Goal: Task Accomplishment & Management: Use online tool/utility

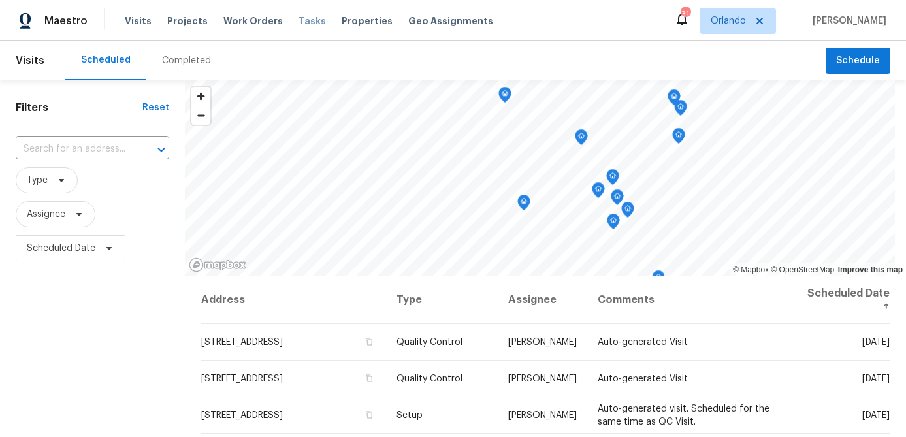
click at [303, 20] on span "Tasks" at bounding box center [311, 20] width 27 height 9
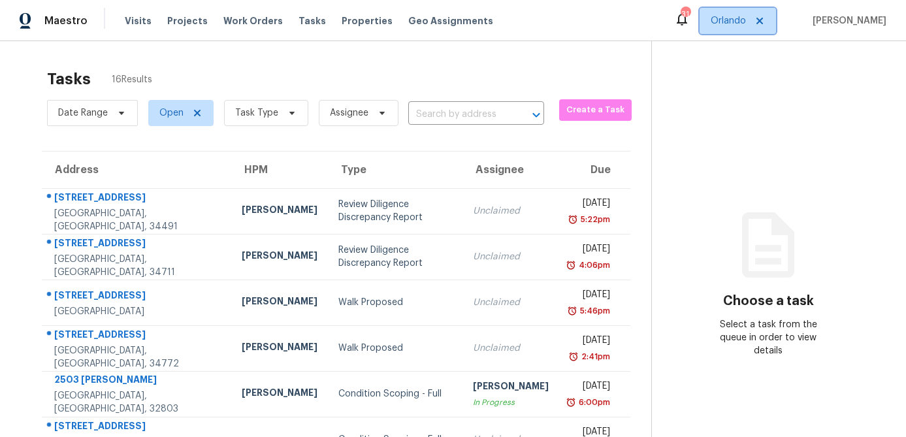
click at [739, 24] on span "Orlando" at bounding box center [728, 20] width 35 height 13
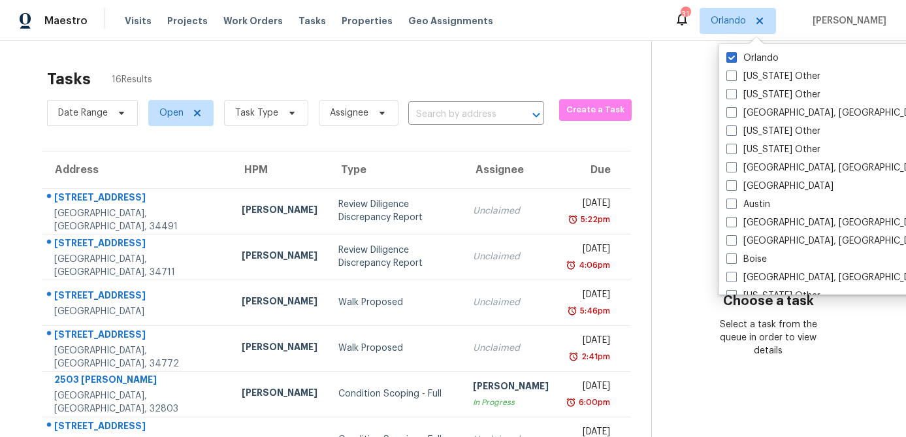
click at [564, 55] on div "Tasks 16 Results Date Range Open Task Type Assignee ​ Create a Task Address HPM…" at bounding box center [453, 360] width 906 height 639
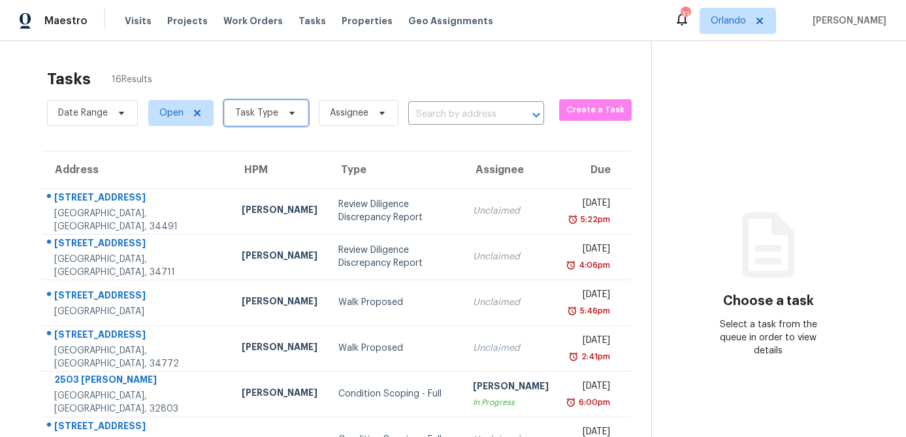
click at [287, 110] on icon at bounding box center [292, 113] width 10 height 10
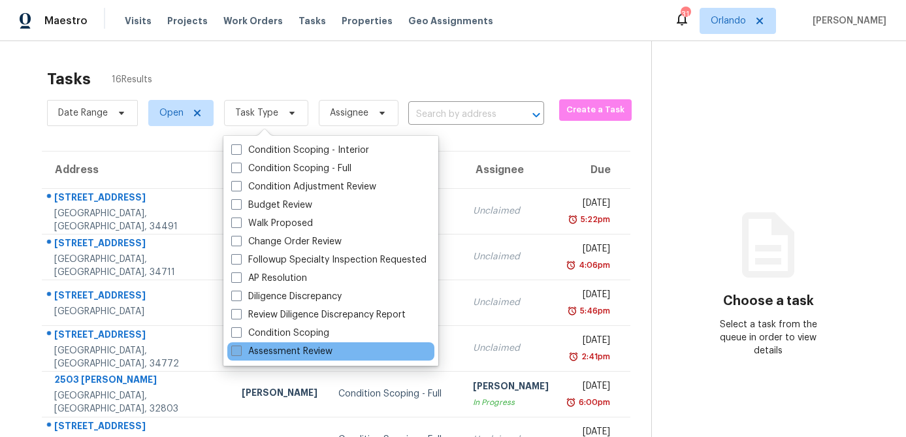
click at [237, 351] on span at bounding box center [236, 351] width 10 height 10
click at [237, 351] on input "Assessment Review" at bounding box center [235, 349] width 8 height 8
checkbox input "true"
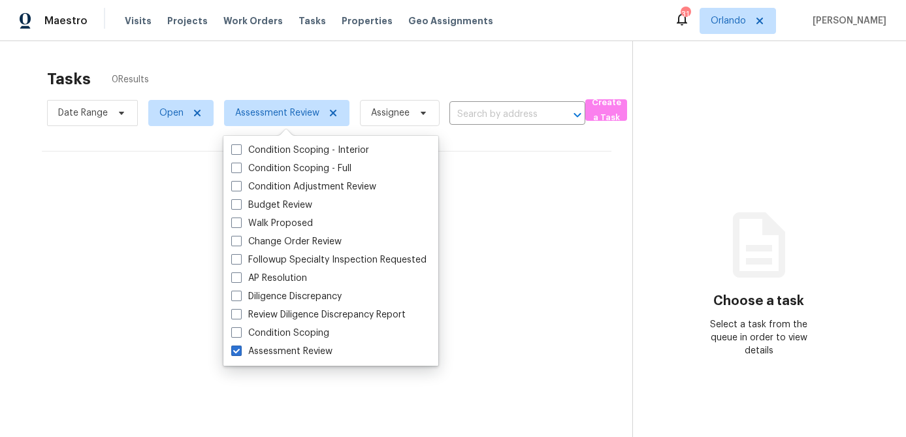
click at [620, 60] on div "Tasks 0 Results Date Range Open Assessment Review Assignee ​ Create a Task No t…" at bounding box center [453, 259] width 906 height 437
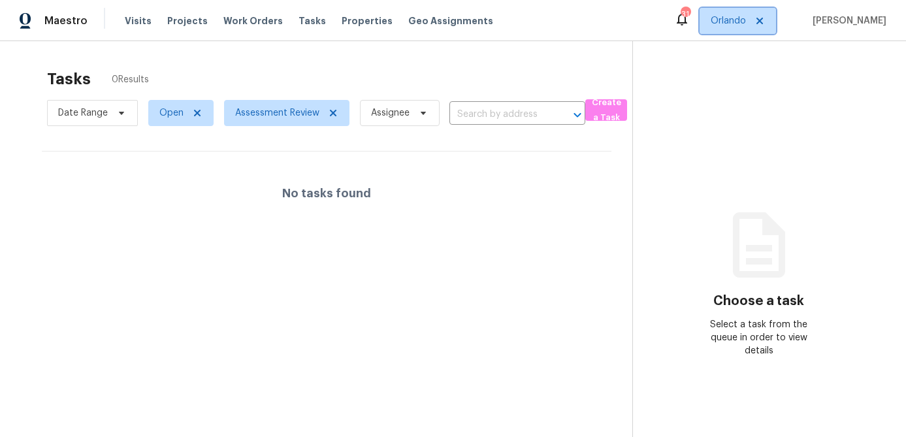
click at [746, 25] on span "Orlando" at bounding box center [728, 20] width 35 height 13
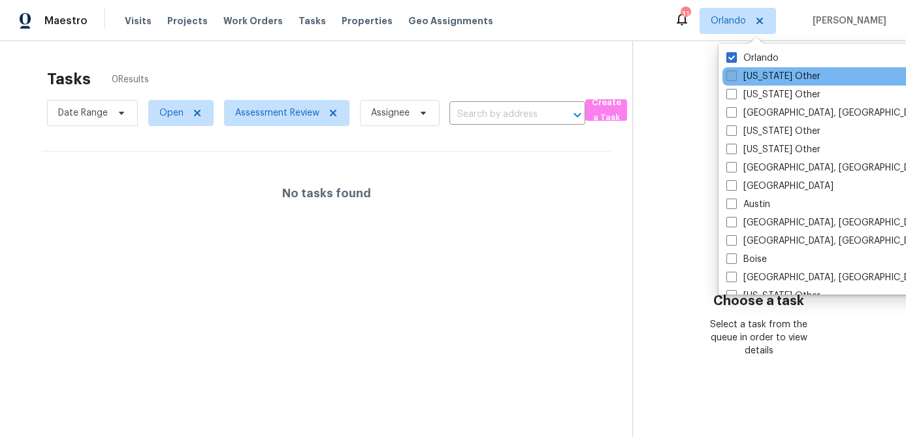
click at [733, 78] on span at bounding box center [731, 76] width 10 height 10
click at [733, 78] on input "[US_STATE] Other" at bounding box center [730, 74] width 8 height 8
checkbox input "true"
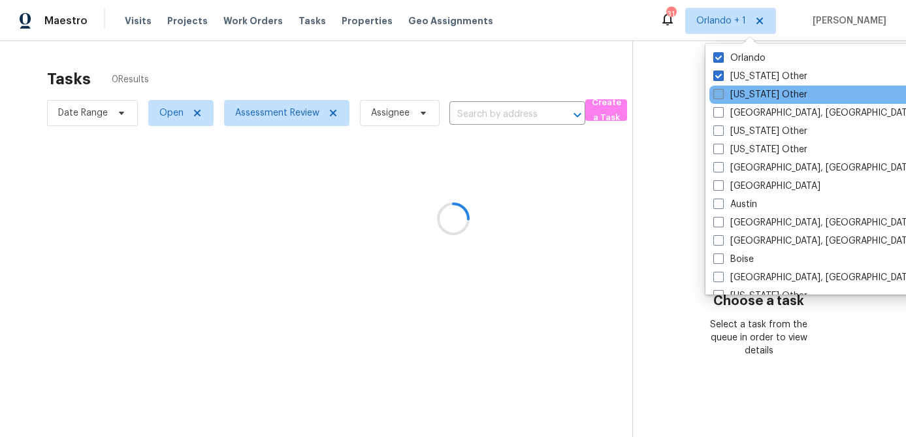
click at [733, 93] on label "[US_STATE] Other" at bounding box center [760, 94] width 94 height 13
click at [722, 93] on input "[US_STATE] Other" at bounding box center [717, 92] width 8 height 8
checkbox input "true"
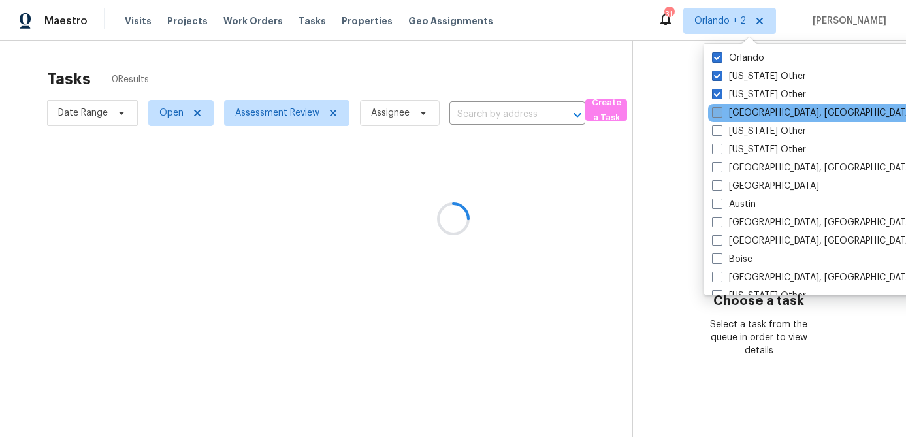
click at [731, 113] on label "[GEOGRAPHIC_DATA], [GEOGRAPHIC_DATA]" at bounding box center [813, 112] width 202 height 13
click at [720, 113] on input "[GEOGRAPHIC_DATA], [GEOGRAPHIC_DATA]" at bounding box center [716, 110] width 8 height 8
checkbox input "true"
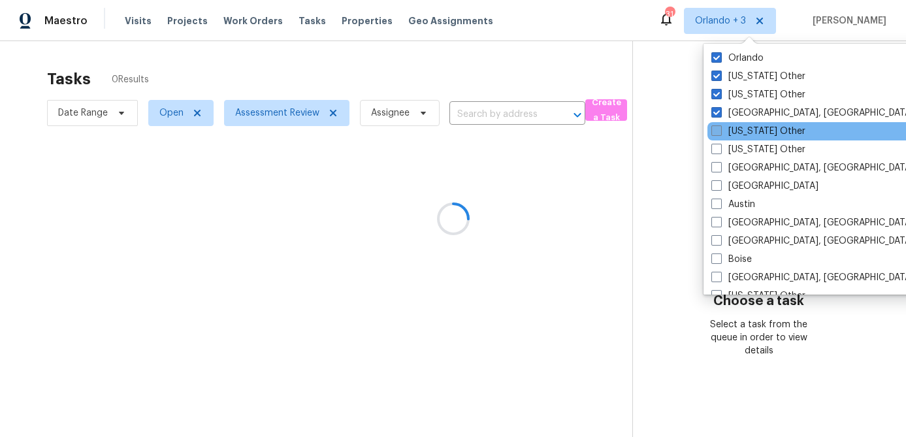
click at [724, 135] on label "[US_STATE] Other" at bounding box center [758, 131] width 94 height 13
click at [720, 133] on input "[US_STATE] Other" at bounding box center [715, 129] width 8 height 8
checkbox input "true"
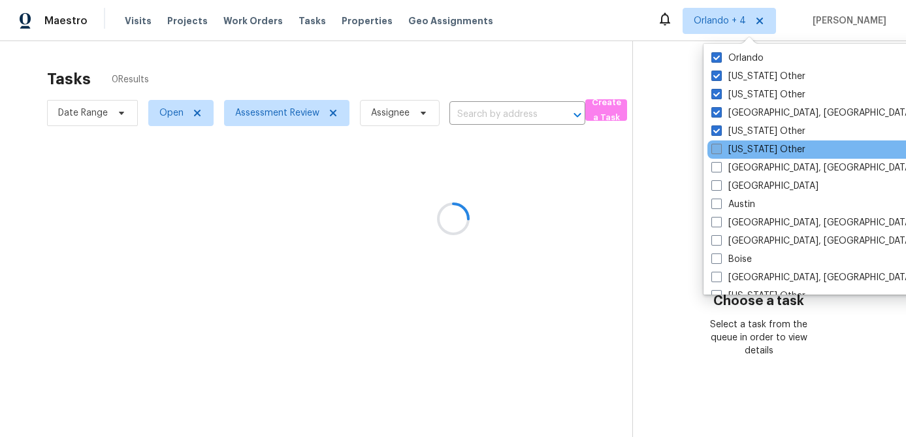
click at [725, 153] on label "[US_STATE] Other" at bounding box center [758, 149] width 94 height 13
click at [720, 152] on input "[US_STATE] Other" at bounding box center [715, 147] width 8 height 8
checkbox input "true"
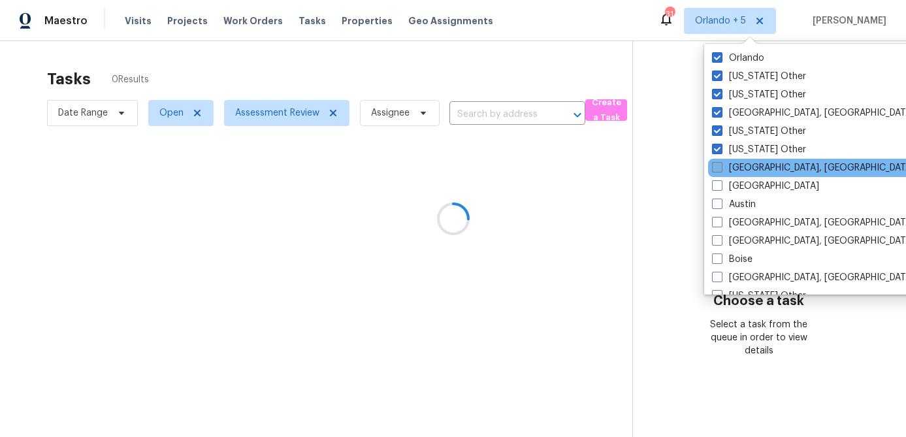
click at [725, 167] on label "[GEOGRAPHIC_DATA], [GEOGRAPHIC_DATA]" at bounding box center [813, 167] width 202 height 13
click at [720, 167] on input "[GEOGRAPHIC_DATA], [GEOGRAPHIC_DATA]" at bounding box center [716, 165] width 8 height 8
checkbox input "true"
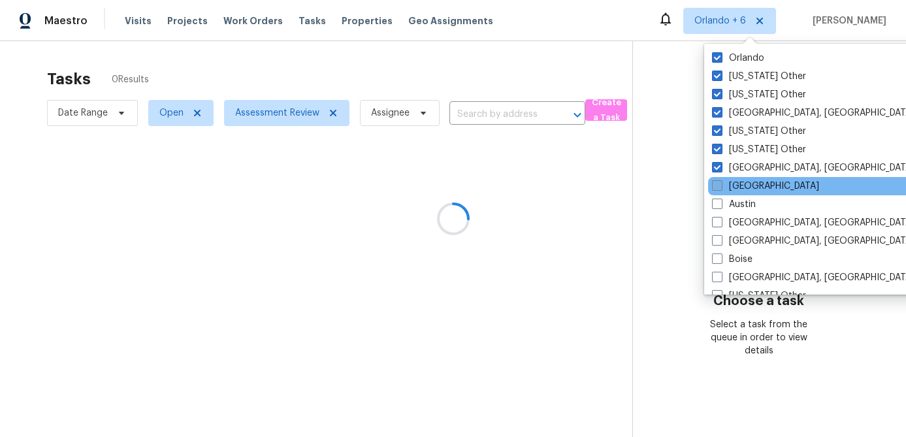
click at [724, 182] on label "[GEOGRAPHIC_DATA]" at bounding box center [765, 186] width 107 height 13
click at [720, 182] on input "[GEOGRAPHIC_DATA]" at bounding box center [716, 184] width 8 height 8
checkbox input "true"
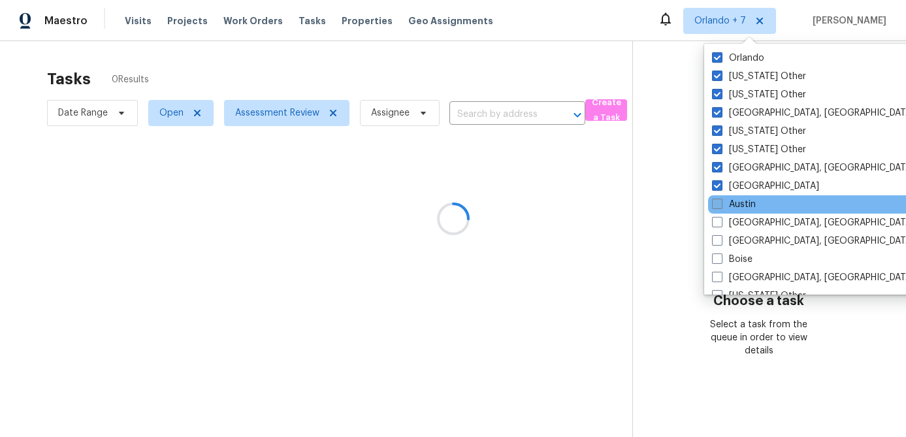
click at [724, 202] on label "Austin" at bounding box center [734, 204] width 44 height 13
click at [720, 202] on input "Austin" at bounding box center [716, 202] width 8 height 8
checkbox input "true"
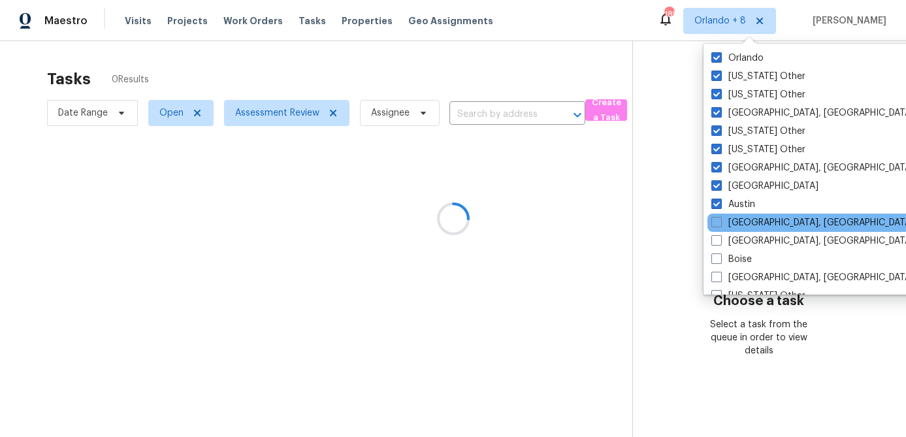
click at [724, 215] on div "[GEOGRAPHIC_DATA], [GEOGRAPHIC_DATA]" at bounding box center [838, 223] width 263 height 18
click at [718, 227] on label "[GEOGRAPHIC_DATA], [GEOGRAPHIC_DATA]" at bounding box center [812, 222] width 202 height 13
click at [718, 225] on input "[GEOGRAPHIC_DATA], [GEOGRAPHIC_DATA]" at bounding box center [715, 220] width 8 height 8
checkbox input "true"
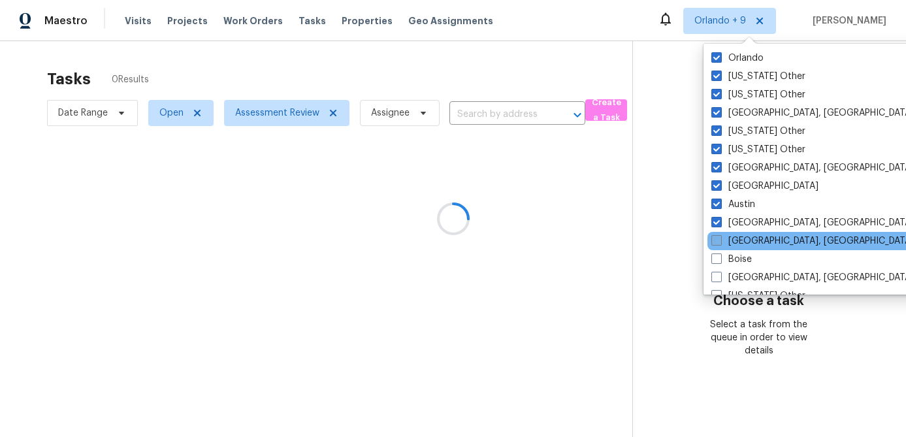
click at [718, 240] on span at bounding box center [716, 240] width 10 height 10
click at [718, 240] on input "[GEOGRAPHIC_DATA], [GEOGRAPHIC_DATA]" at bounding box center [715, 238] width 8 height 8
checkbox input "true"
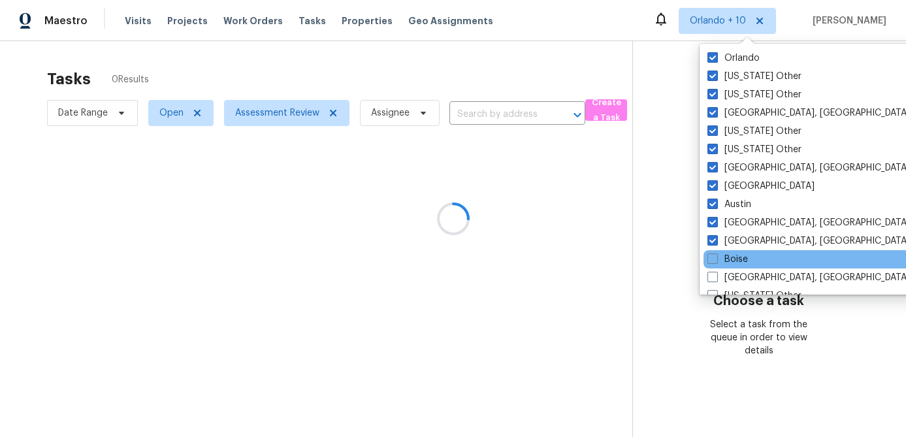
click at [718, 251] on div "Boise" at bounding box center [834, 259] width 263 height 18
click at [713, 263] on span at bounding box center [712, 258] width 10 height 10
click at [713, 261] on input "Boise" at bounding box center [711, 257] width 8 height 8
checkbox input "true"
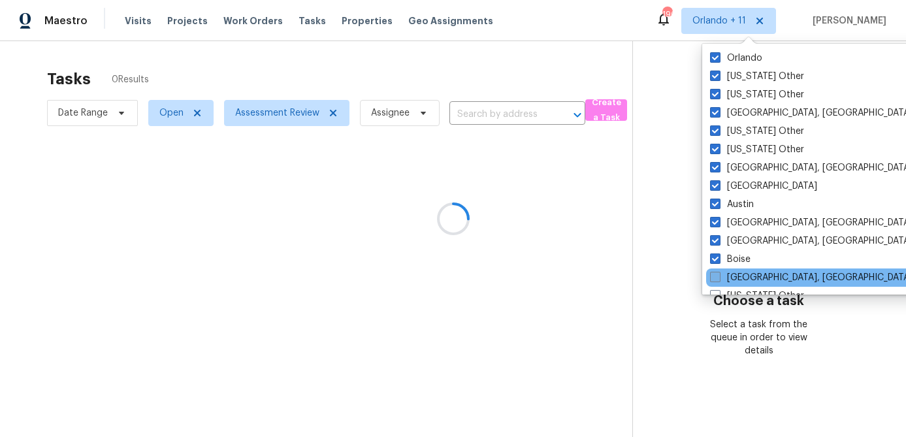
click at [713, 274] on span at bounding box center [715, 277] width 10 height 10
click at [713, 274] on input "[GEOGRAPHIC_DATA], [GEOGRAPHIC_DATA]" at bounding box center [714, 275] width 8 height 8
checkbox input "true"
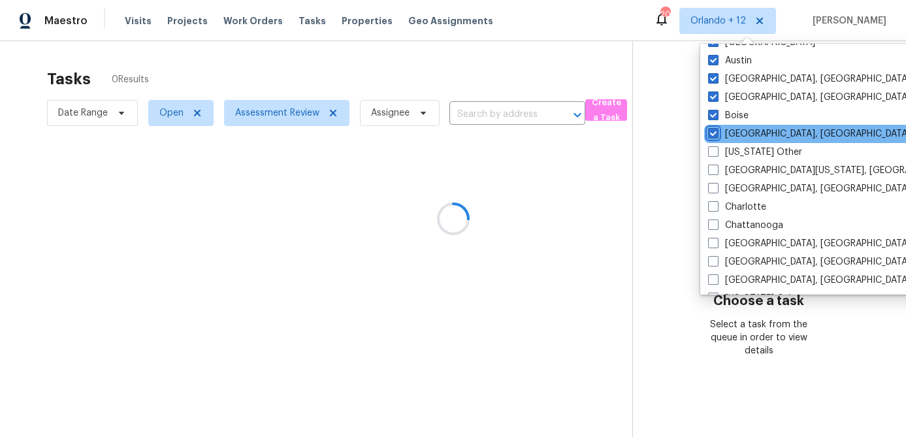
scroll to position [225, 0]
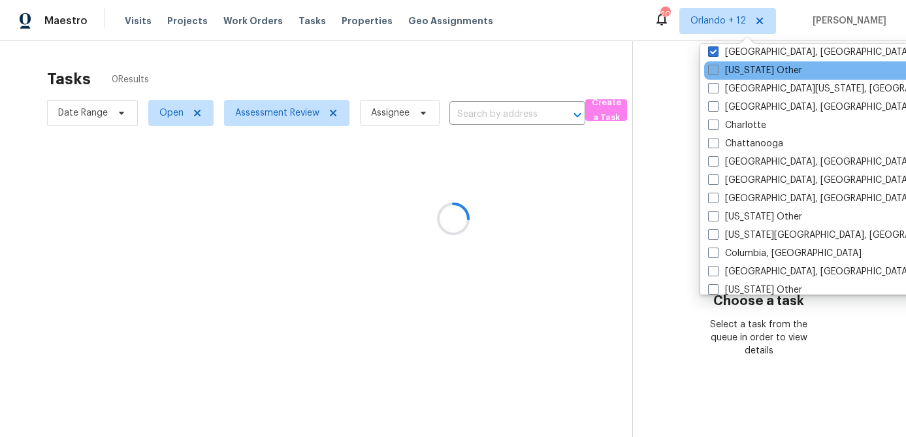
click at [715, 76] on label "[US_STATE] Other" at bounding box center [755, 70] width 94 height 13
click at [715, 72] on input "[US_STATE] Other" at bounding box center [712, 68] width 8 height 8
checkbox input "true"
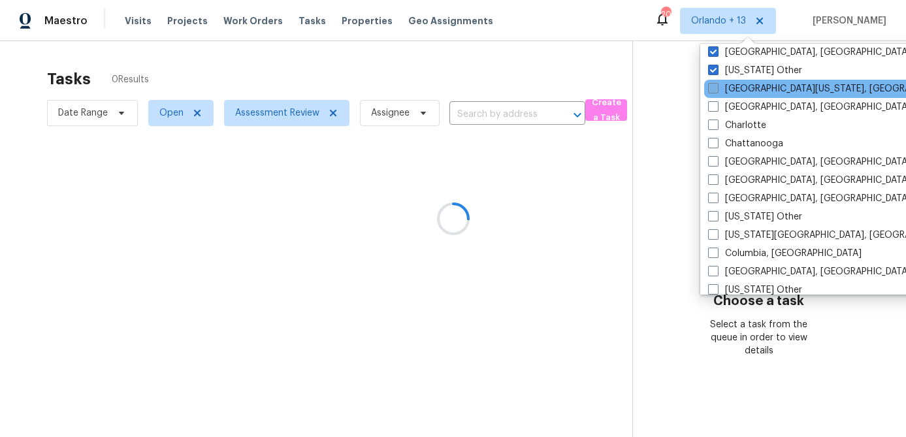
click at [714, 89] on span at bounding box center [713, 88] width 10 height 10
click at [714, 89] on input "[GEOGRAPHIC_DATA][US_STATE], [GEOGRAPHIC_DATA]" at bounding box center [712, 86] width 8 height 8
checkbox input "true"
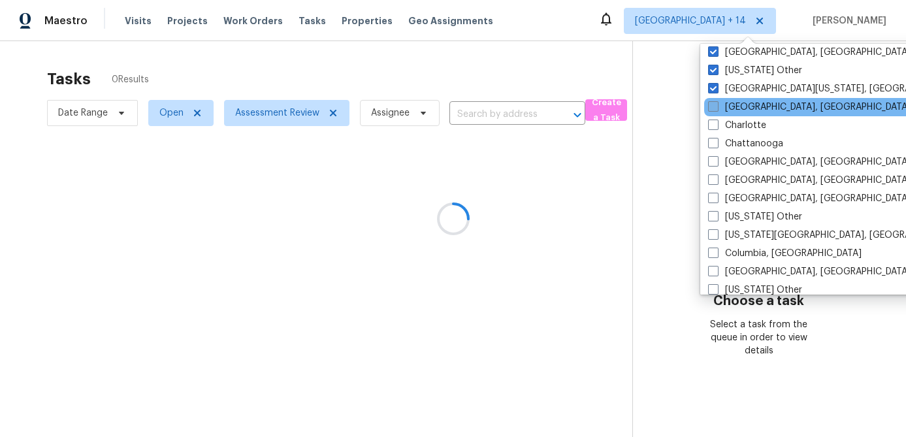
click at [714, 107] on span at bounding box center [713, 106] width 10 height 10
click at [714, 107] on input "[GEOGRAPHIC_DATA], [GEOGRAPHIC_DATA]" at bounding box center [712, 105] width 8 height 8
checkbox input "true"
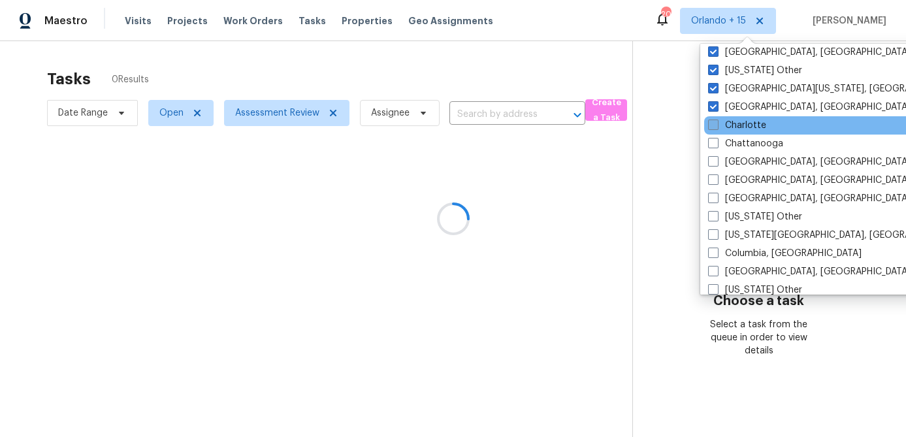
click at [713, 130] on label "Charlotte" at bounding box center [737, 125] width 58 height 13
click at [713, 127] on input "Charlotte" at bounding box center [712, 123] width 8 height 8
checkbox input "true"
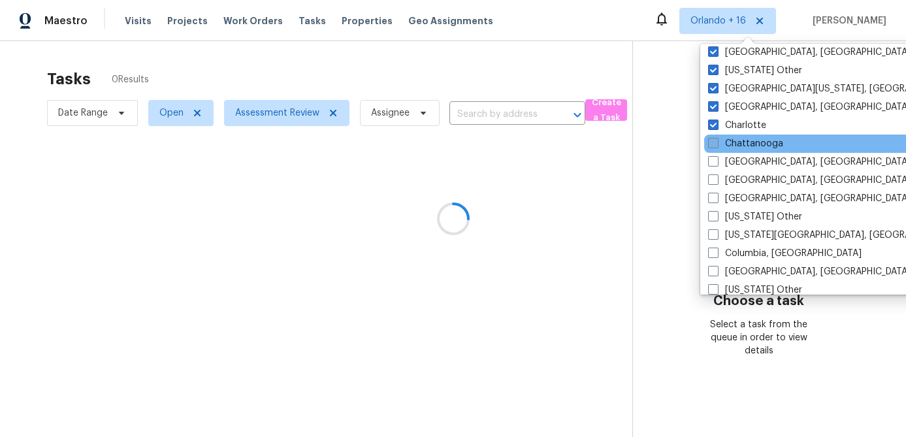
click at [712, 142] on span at bounding box center [713, 143] width 10 height 10
click at [712, 142] on input "Chattanooga" at bounding box center [712, 141] width 8 height 8
checkbox input "true"
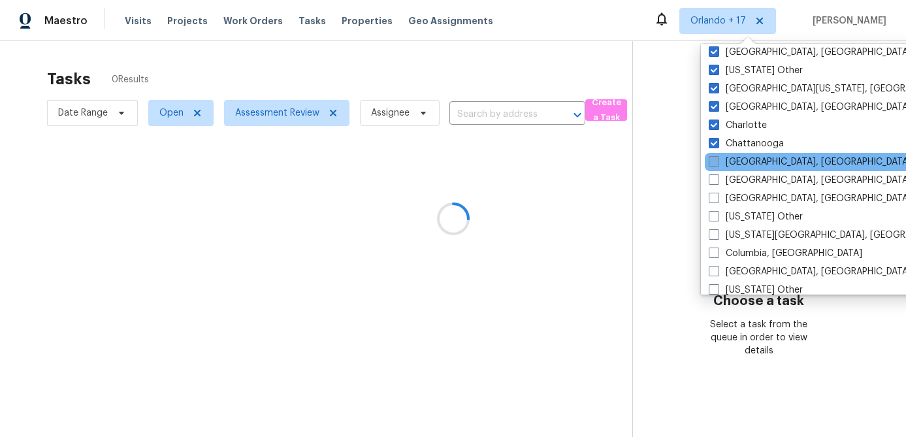
click at [712, 158] on span at bounding box center [714, 161] width 10 height 10
click at [712, 158] on input "[GEOGRAPHIC_DATA], [GEOGRAPHIC_DATA]" at bounding box center [713, 159] width 8 height 8
checkbox input "true"
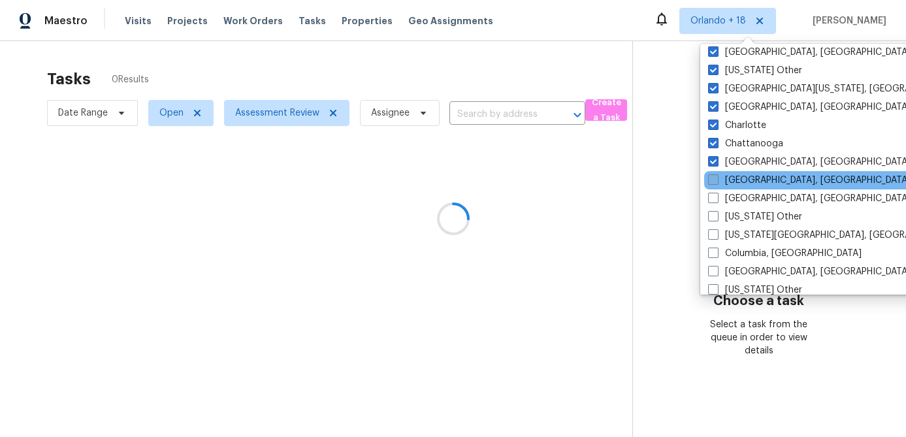
click at [715, 180] on span at bounding box center [713, 179] width 10 height 10
click at [715, 180] on input "[GEOGRAPHIC_DATA], [GEOGRAPHIC_DATA]" at bounding box center [712, 178] width 8 height 8
checkbox input "true"
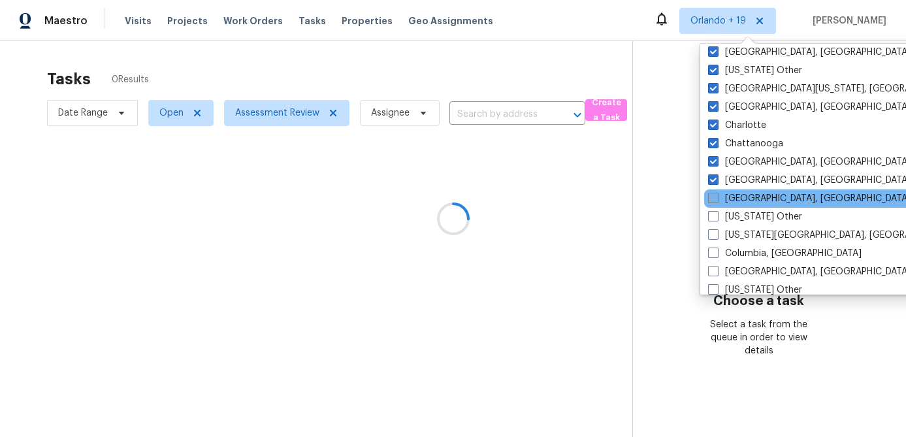
click at [715, 201] on span at bounding box center [713, 198] width 10 height 10
click at [715, 201] on input "[GEOGRAPHIC_DATA], [GEOGRAPHIC_DATA]" at bounding box center [712, 196] width 8 height 8
checkbox input "true"
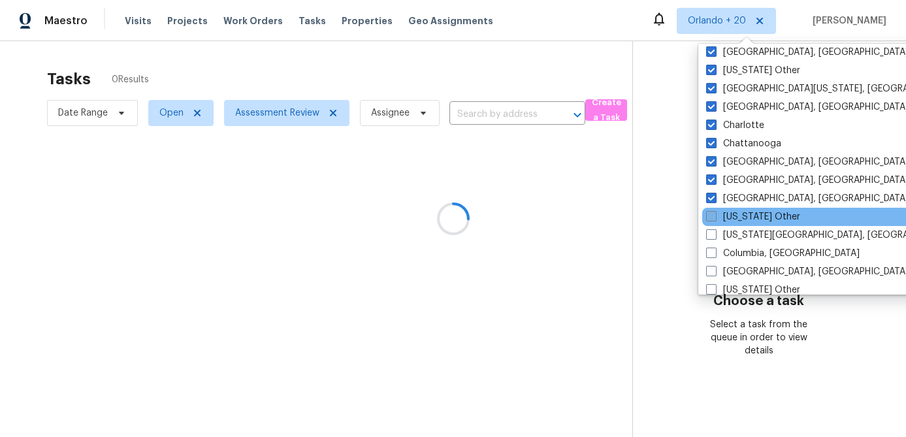
click at [713, 217] on span at bounding box center [711, 216] width 10 height 10
click at [713, 217] on input "[US_STATE] Other" at bounding box center [710, 214] width 8 height 8
checkbox input "true"
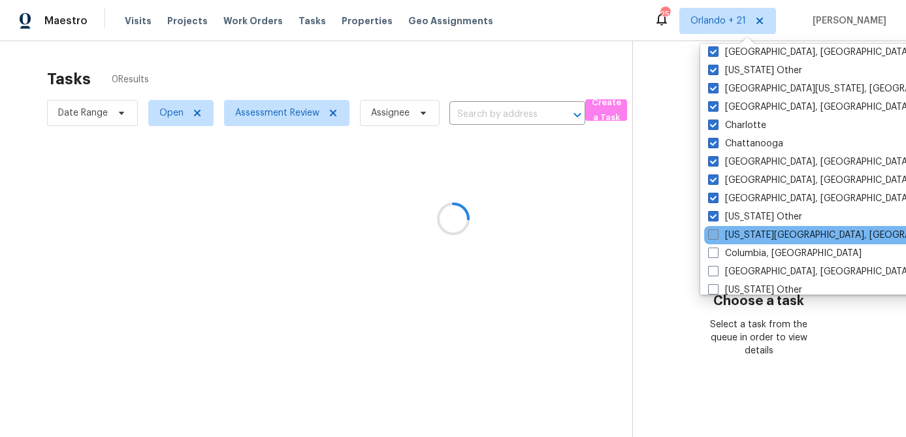
click at [711, 233] on span at bounding box center [713, 234] width 10 height 10
click at [711, 233] on input "[US_STATE][GEOGRAPHIC_DATA], [GEOGRAPHIC_DATA]" at bounding box center [712, 233] width 8 height 8
checkbox input "true"
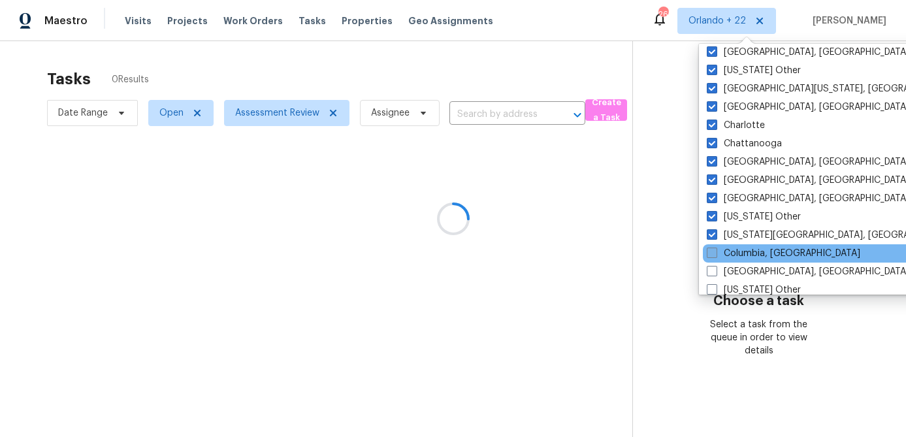
click at [713, 255] on span at bounding box center [712, 253] width 10 height 10
click at [713, 255] on input "Columbia, [GEOGRAPHIC_DATA]" at bounding box center [711, 251] width 8 height 8
checkbox input "true"
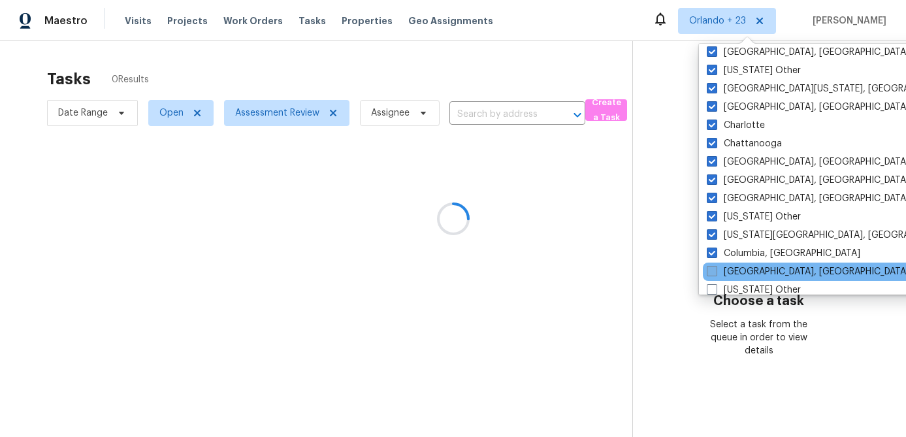
click at [711, 272] on span at bounding box center [712, 271] width 10 height 10
click at [711, 272] on input "[GEOGRAPHIC_DATA], [GEOGRAPHIC_DATA]" at bounding box center [711, 269] width 8 height 8
checkbox input "true"
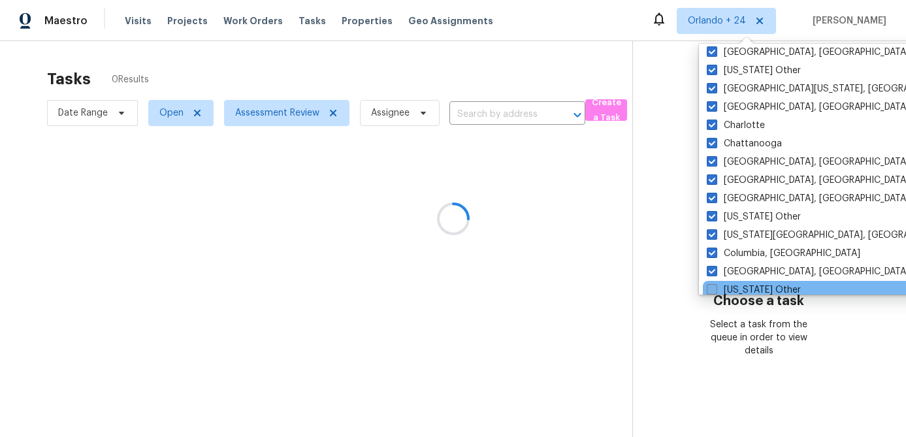
click at [711, 287] on span at bounding box center [712, 289] width 10 height 10
click at [711, 287] on input "[US_STATE] Other" at bounding box center [711, 287] width 8 height 8
checkbox input "true"
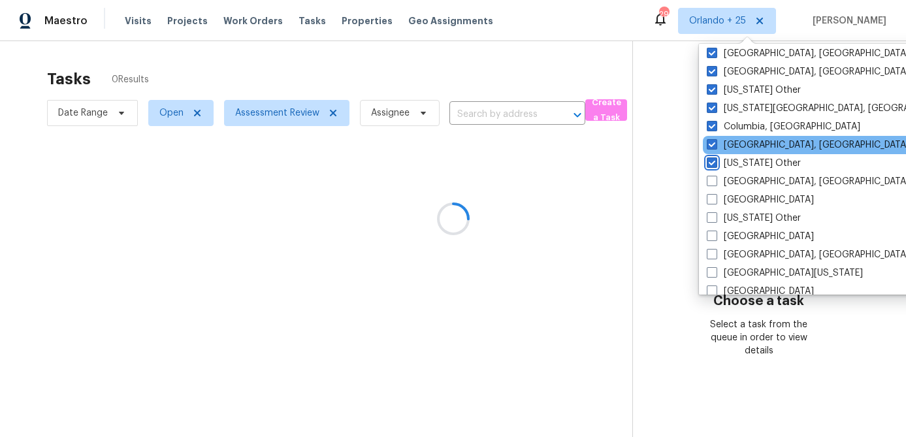
scroll to position [442, 0]
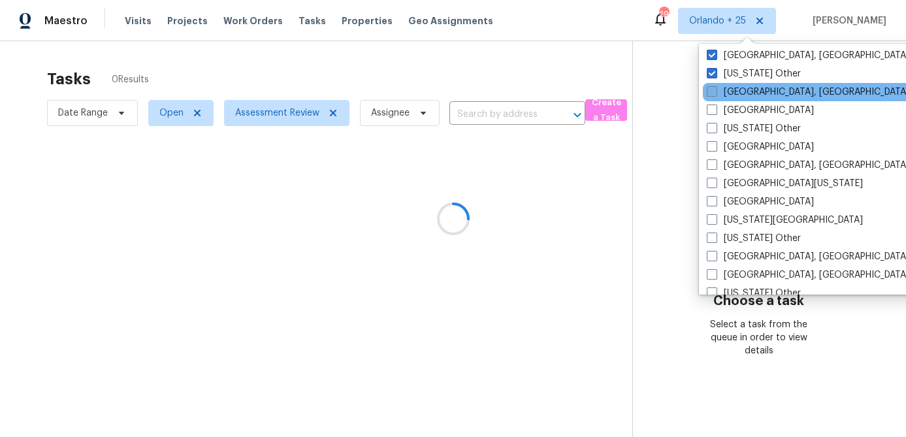
click at [711, 91] on span at bounding box center [712, 91] width 10 height 10
click at [711, 91] on input "[GEOGRAPHIC_DATA], [GEOGRAPHIC_DATA]" at bounding box center [711, 90] width 8 height 8
checkbox input "true"
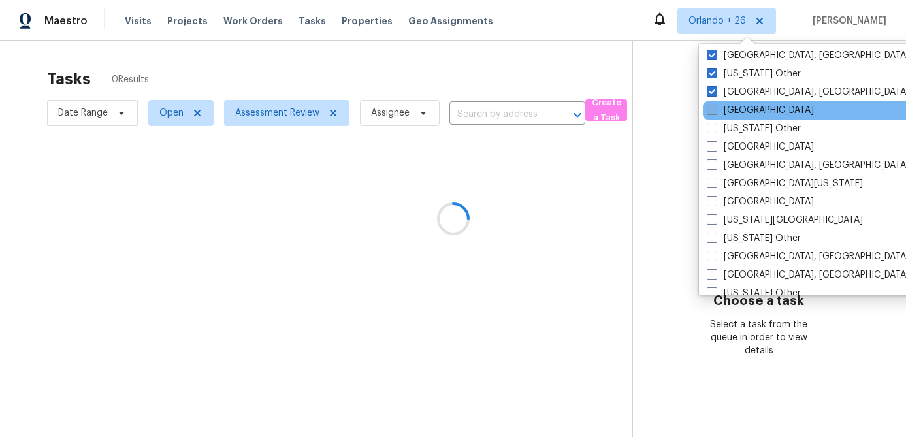
click at [711, 109] on span at bounding box center [712, 110] width 10 height 10
click at [711, 109] on input "[GEOGRAPHIC_DATA]" at bounding box center [711, 108] width 8 height 8
checkbox input "true"
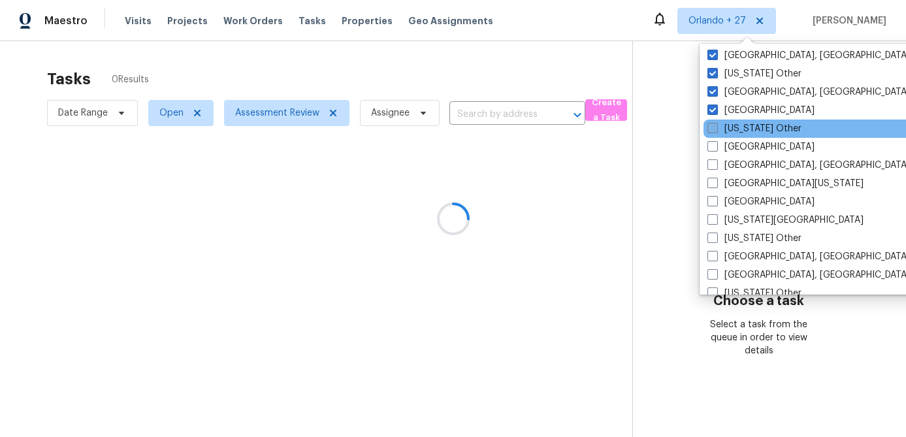
click at [709, 130] on span at bounding box center [712, 128] width 10 height 10
click at [709, 130] on input "[US_STATE] Other" at bounding box center [711, 126] width 8 height 8
checkbox input "true"
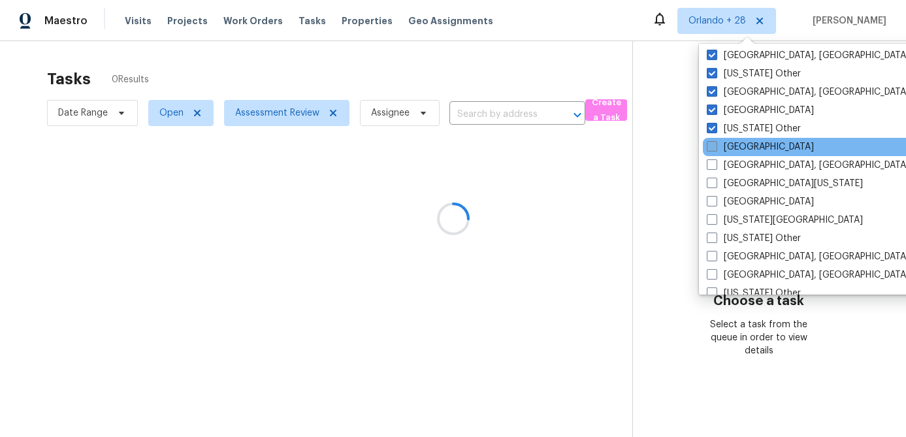
click at [709, 148] on span at bounding box center [712, 146] width 10 height 10
click at [709, 148] on input "[GEOGRAPHIC_DATA]" at bounding box center [711, 144] width 8 height 8
checkbox input "true"
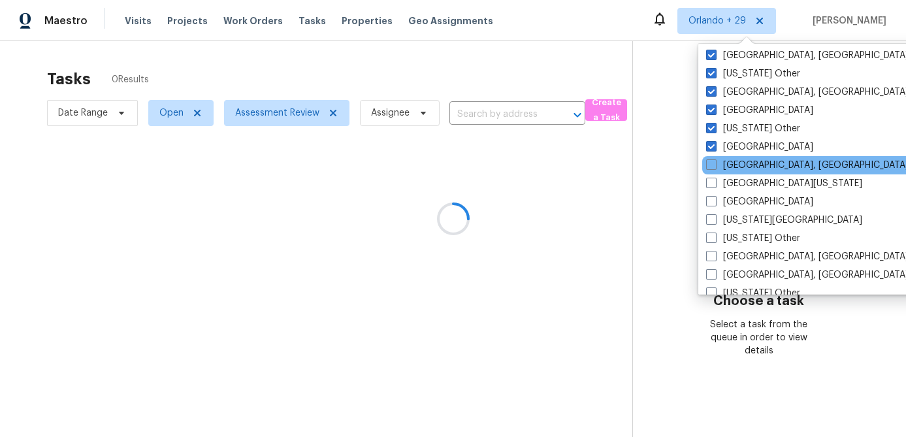
click at [711, 172] on div "[GEOGRAPHIC_DATA], [GEOGRAPHIC_DATA]" at bounding box center [833, 165] width 263 height 18
click at [711, 167] on span at bounding box center [711, 164] width 10 height 10
click at [711, 167] on input "[GEOGRAPHIC_DATA], [GEOGRAPHIC_DATA]" at bounding box center [710, 163] width 8 height 8
checkbox input "true"
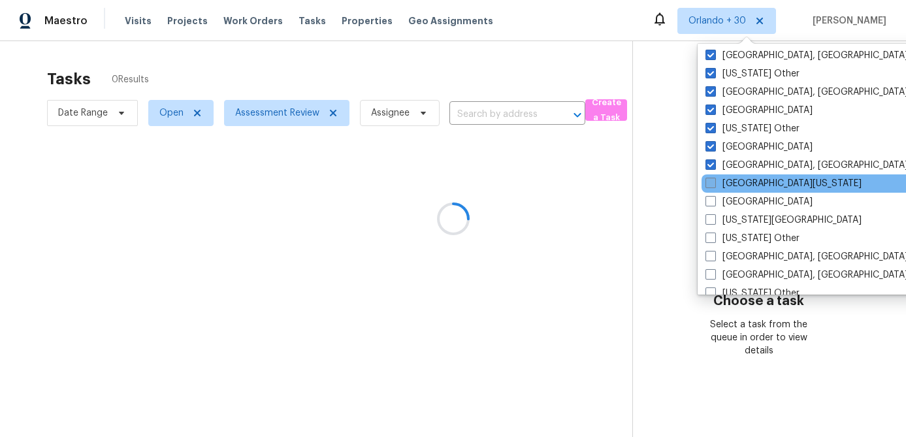
click at [711, 180] on span at bounding box center [710, 183] width 10 height 10
click at [711, 180] on input "[GEOGRAPHIC_DATA][US_STATE]" at bounding box center [709, 181] width 8 height 8
checkbox input "true"
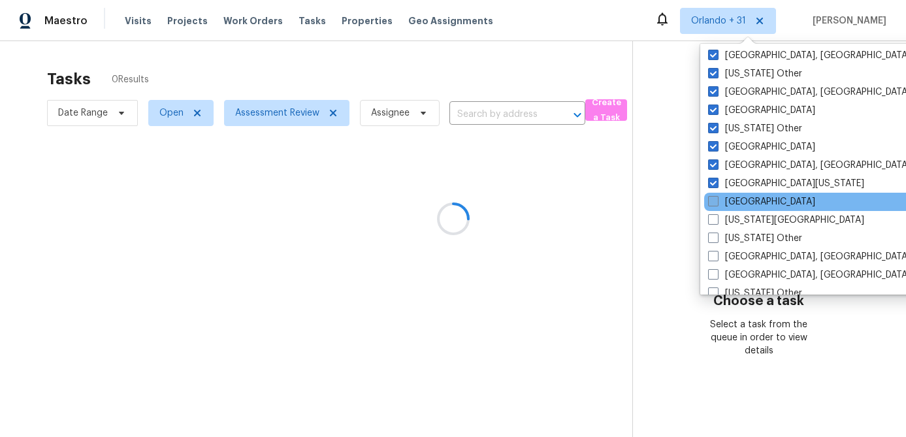
click at [711, 197] on span at bounding box center [713, 201] width 10 height 10
click at [711, 197] on input "[GEOGRAPHIC_DATA]" at bounding box center [712, 199] width 8 height 8
checkbox input "true"
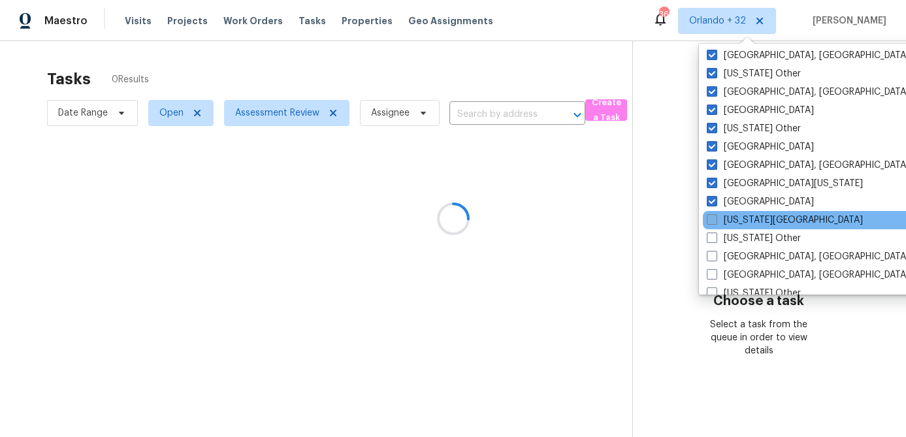
click at [717, 225] on span at bounding box center [712, 219] width 10 height 10
click at [715, 222] on input "[US_STATE][GEOGRAPHIC_DATA]" at bounding box center [711, 218] width 8 height 8
checkbox input "true"
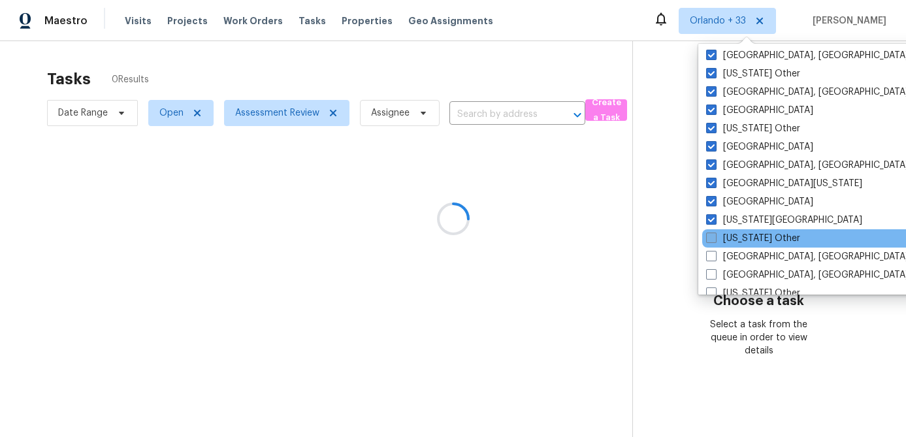
click at [713, 239] on span at bounding box center [711, 238] width 10 height 10
click at [713, 239] on input "[US_STATE] Other" at bounding box center [710, 236] width 8 height 8
checkbox input "true"
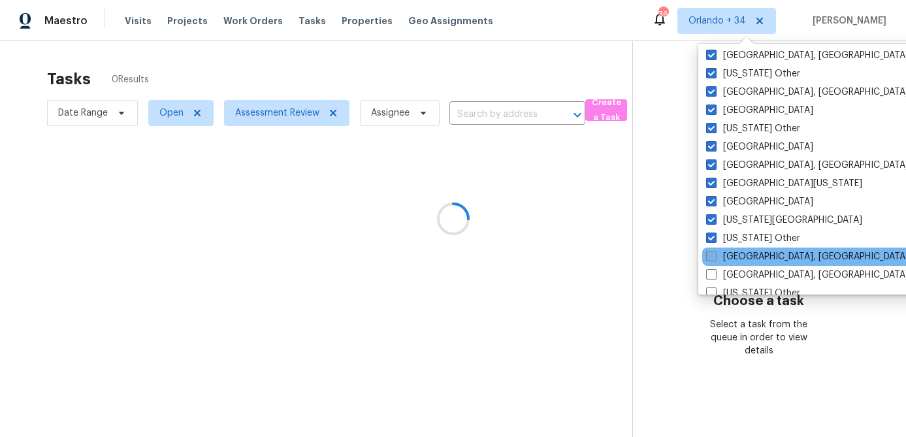
click at [710, 255] on span at bounding box center [711, 256] width 10 height 10
click at [710, 255] on input "[GEOGRAPHIC_DATA], [GEOGRAPHIC_DATA]" at bounding box center [710, 254] width 8 height 8
checkbox input "true"
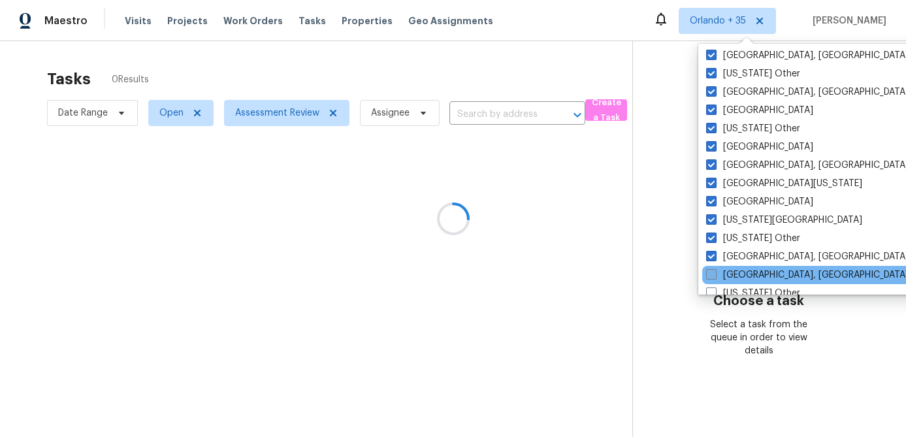
click at [713, 273] on span at bounding box center [711, 274] width 10 height 10
click at [713, 273] on input "[GEOGRAPHIC_DATA], [GEOGRAPHIC_DATA]" at bounding box center [710, 272] width 8 height 8
checkbox input "true"
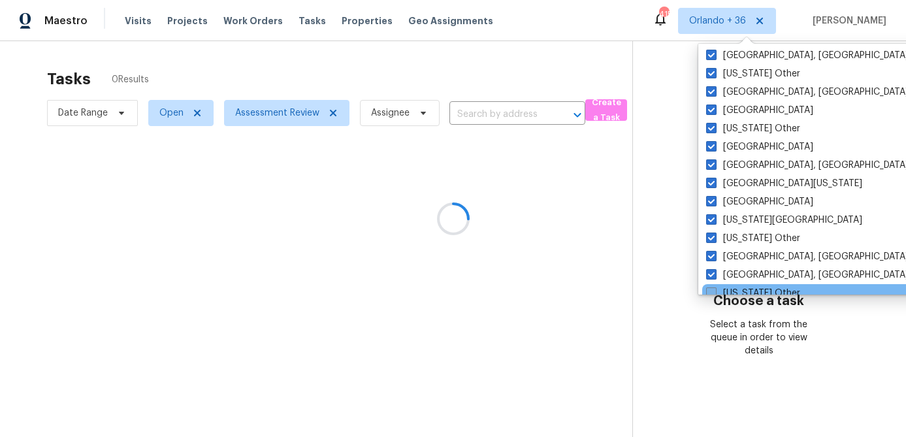
click at [713, 287] on span at bounding box center [711, 292] width 10 height 10
click at [713, 287] on input "[US_STATE] Other" at bounding box center [710, 291] width 8 height 8
checkbox input "true"
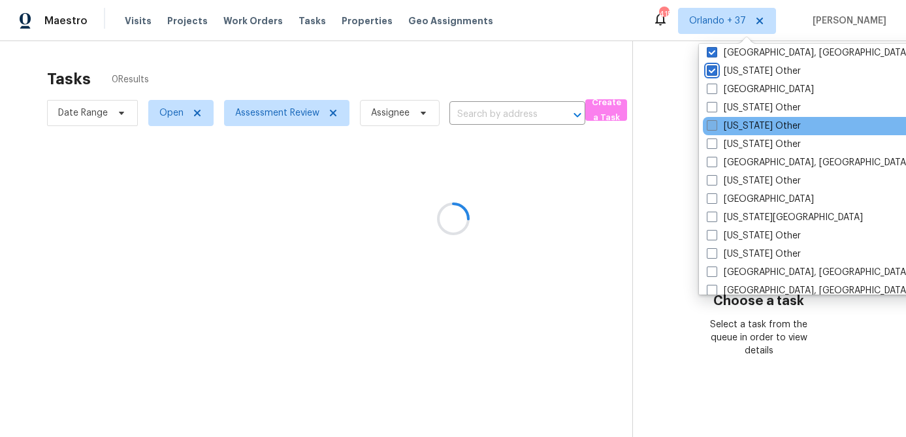
scroll to position [656, 0]
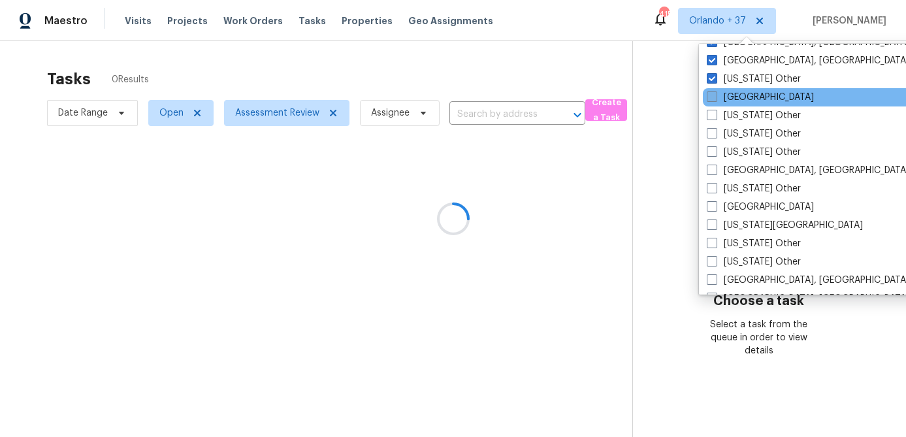
click at [713, 98] on span at bounding box center [712, 96] width 10 height 10
click at [713, 98] on input "[GEOGRAPHIC_DATA]" at bounding box center [711, 95] width 8 height 8
checkbox input "true"
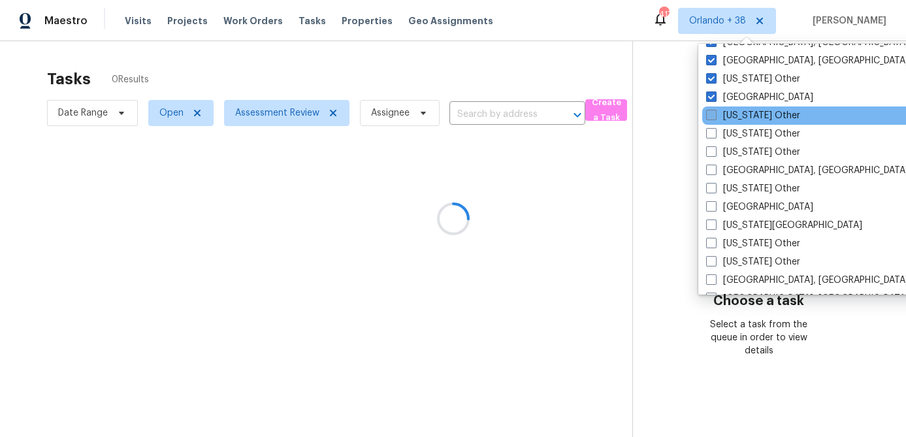
click at [711, 115] on span at bounding box center [711, 115] width 10 height 10
click at [711, 115] on input "[US_STATE] Other" at bounding box center [710, 113] width 8 height 8
checkbox input "true"
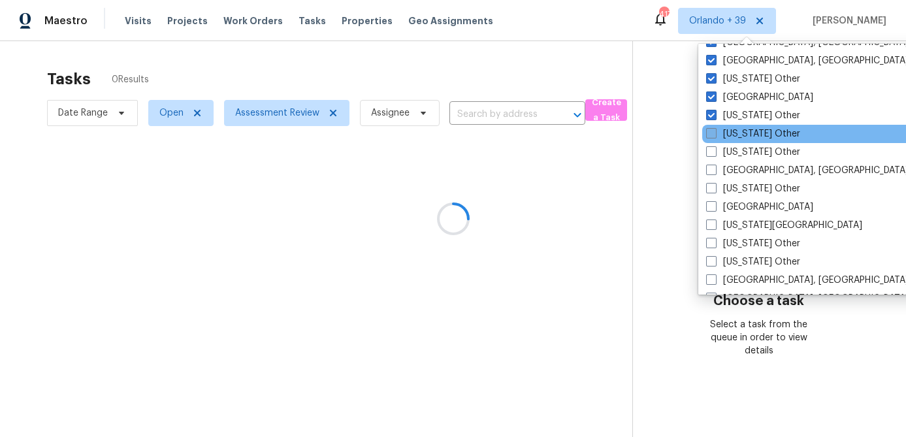
click at [711, 139] on label "[US_STATE] Other" at bounding box center [753, 133] width 94 height 13
click at [711, 136] on input "[US_STATE] Other" at bounding box center [710, 131] width 8 height 8
checkbox input "true"
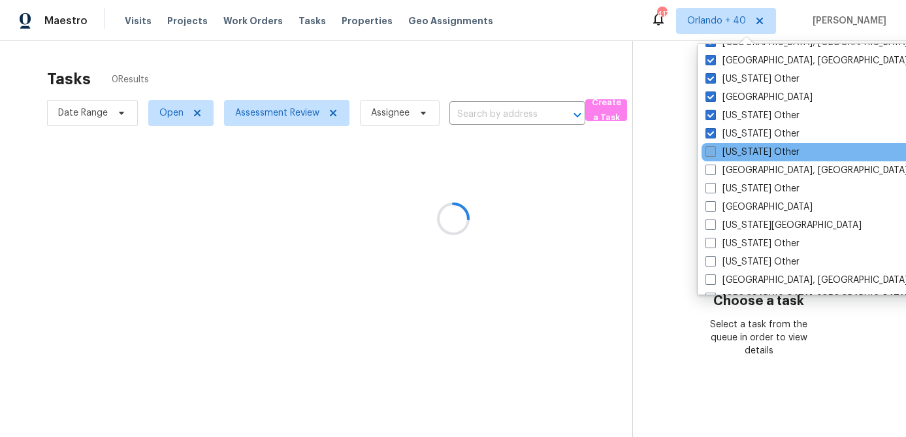
click at [710, 147] on span at bounding box center [710, 151] width 10 height 10
click at [710, 147] on input "[US_STATE] Other" at bounding box center [709, 150] width 8 height 8
checkbox input "true"
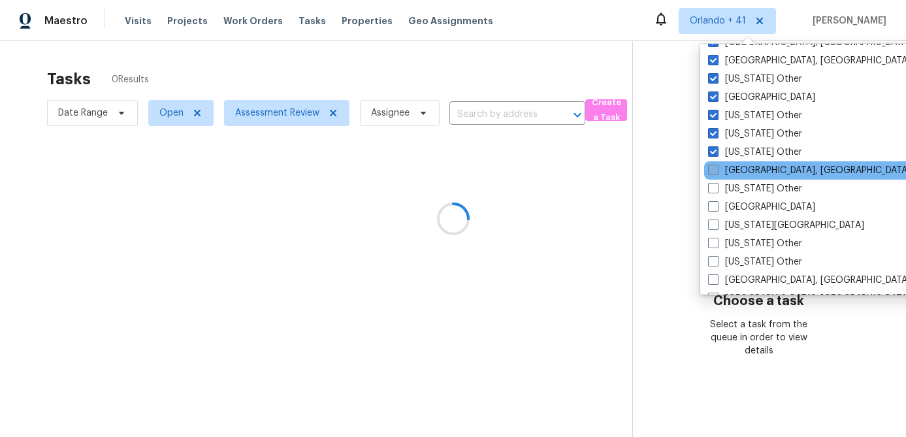
click at [710, 165] on span at bounding box center [713, 170] width 10 height 10
click at [710, 165] on input "[GEOGRAPHIC_DATA], [GEOGRAPHIC_DATA]" at bounding box center [712, 168] width 8 height 8
checkbox input "true"
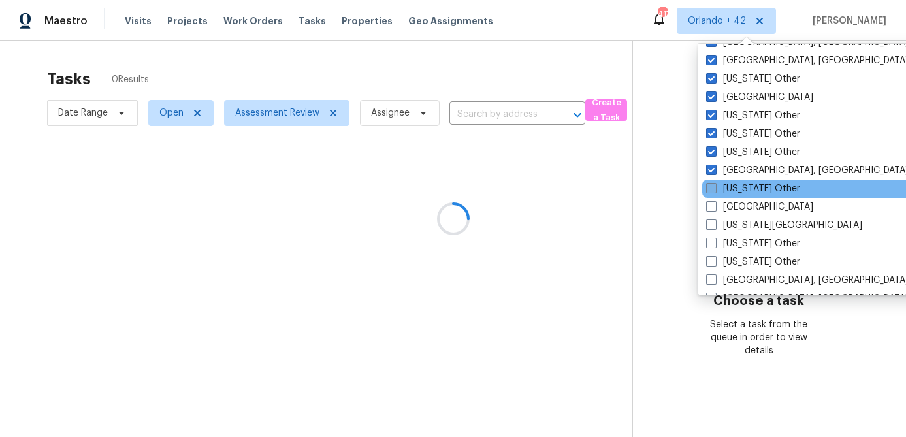
click at [709, 188] on span at bounding box center [711, 188] width 10 height 10
click at [709, 188] on input "[US_STATE] Other" at bounding box center [710, 186] width 8 height 8
checkbox input "true"
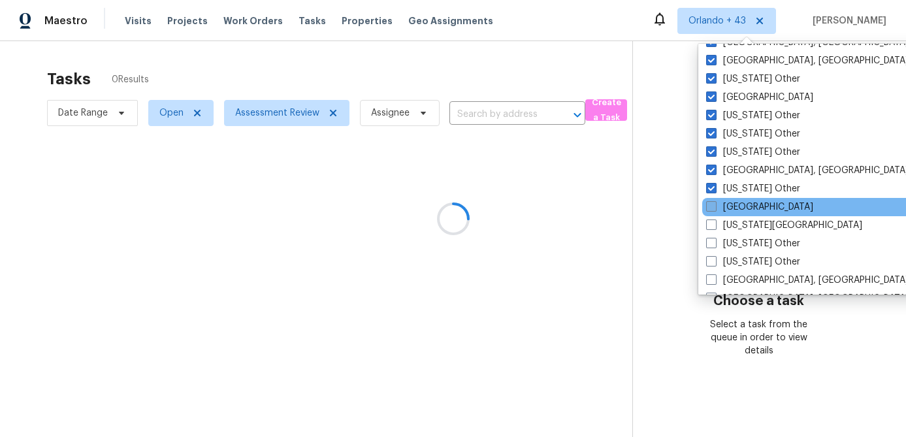
click at [709, 206] on span at bounding box center [711, 206] width 10 height 10
click at [709, 206] on input "[GEOGRAPHIC_DATA]" at bounding box center [710, 205] width 8 height 8
checkbox input "true"
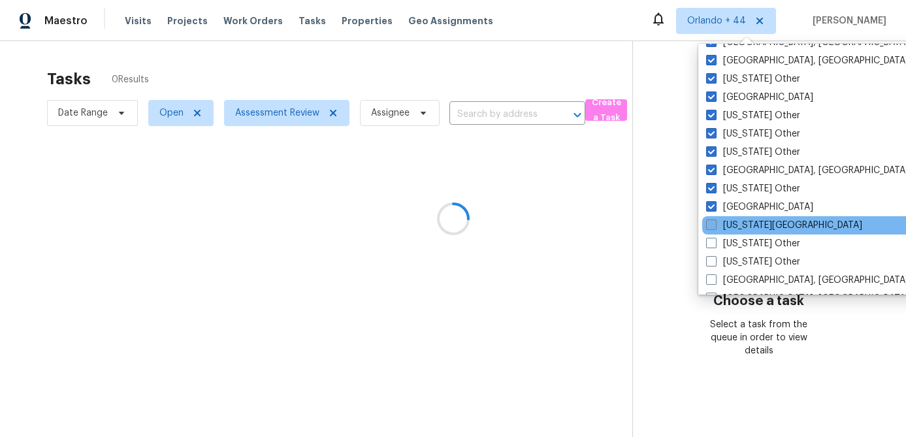
click at [709, 227] on span at bounding box center [711, 224] width 10 height 10
click at [709, 227] on input "[US_STATE][GEOGRAPHIC_DATA]" at bounding box center [710, 223] width 8 height 8
checkbox input "true"
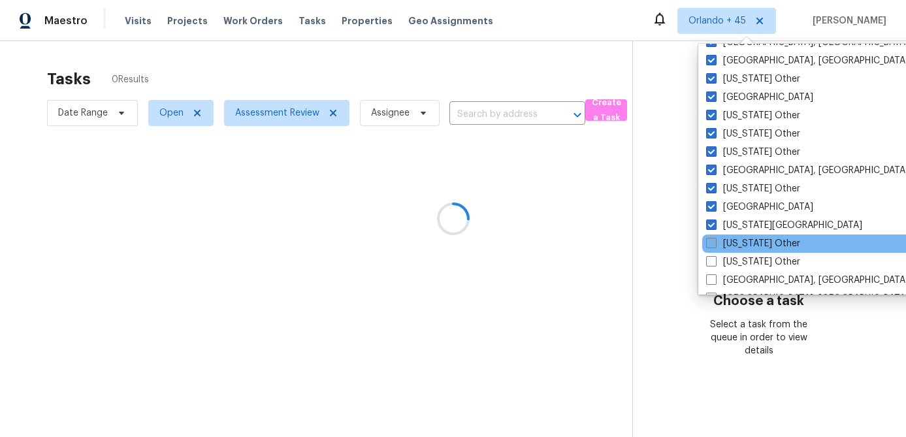
click at [709, 238] on span at bounding box center [711, 243] width 10 height 10
click at [709, 238] on input "[US_STATE] Other" at bounding box center [710, 241] width 8 height 8
checkbox input "true"
click at [709, 251] on div "[US_STATE] Other" at bounding box center [833, 243] width 263 height 18
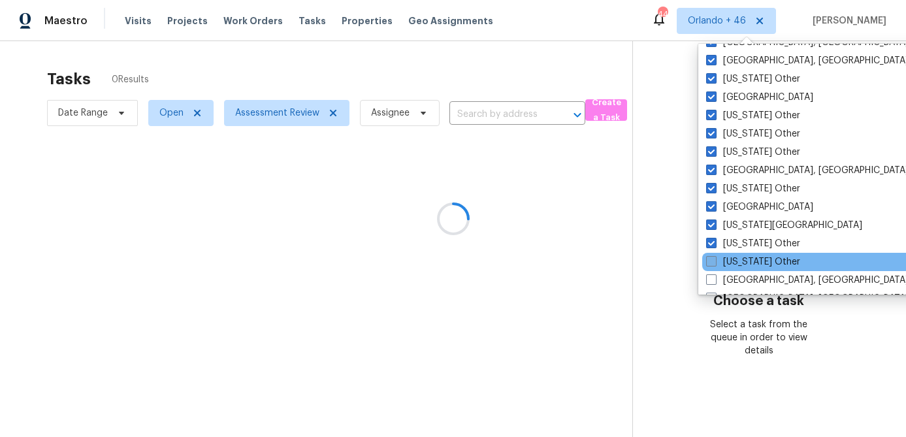
click at [709, 259] on span at bounding box center [711, 261] width 10 height 10
click at [709, 259] on input "[US_STATE] Other" at bounding box center [710, 259] width 8 height 8
checkbox input "true"
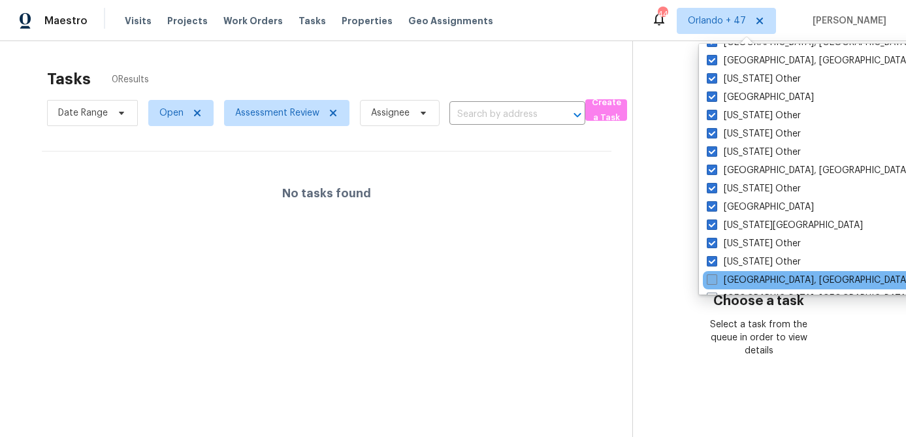
click at [709, 276] on span at bounding box center [712, 279] width 10 height 10
click at [709, 276] on input "[GEOGRAPHIC_DATA], [GEOGRAPHIC_DATA]" at bounding box center [711, 278] width 8 height 8
checkbox input "true"
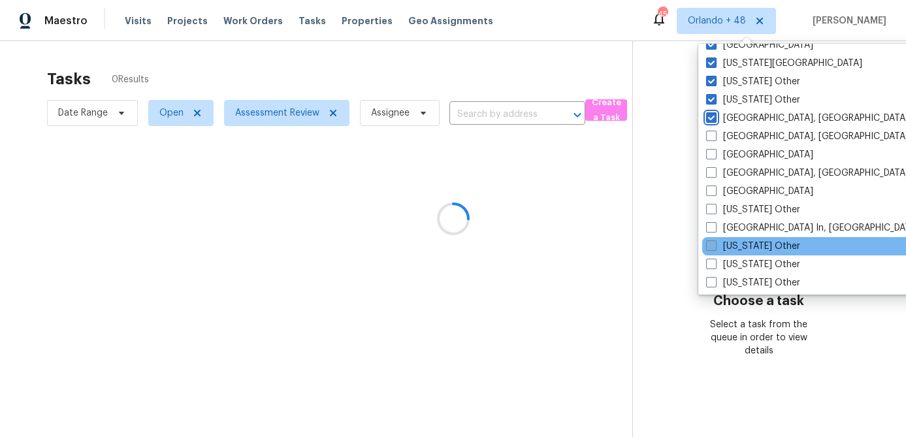
scroll to position [829, 0]
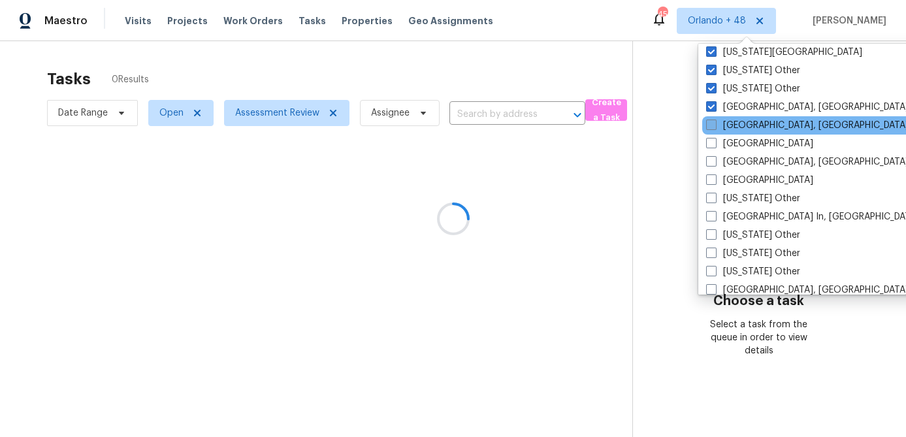
click at [713, 129] on span at bounding box center [711, 125] width 10 height 10
click at [713, 127] on input "[GEOGRAPHIC_DATA], [GEOGRAPHIC_DATA]" at bounding box center [710, 123] width 8 height 8
checkbox input "true"
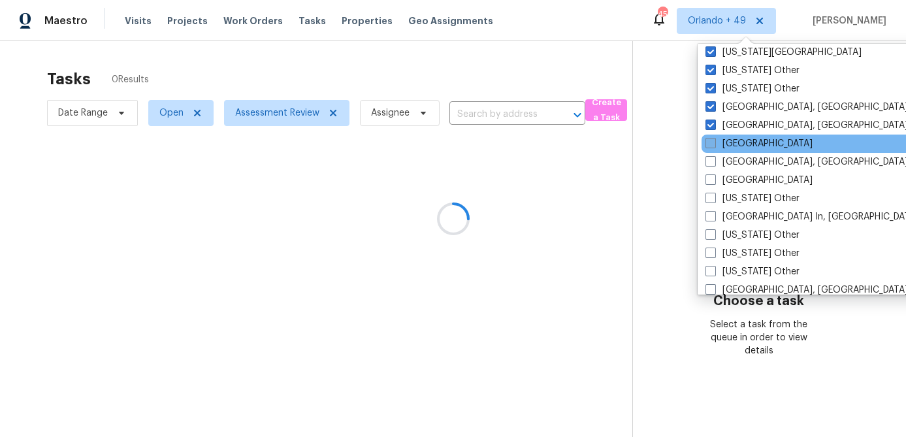
click at [711, 145] on span at bounding box center [710, 143] width 10 height 10
click at [711, 145] on input "[GEOGRAPHIC_DATA]" at bounding box center [709, 141] width 8 height 8
checkbox input "true"
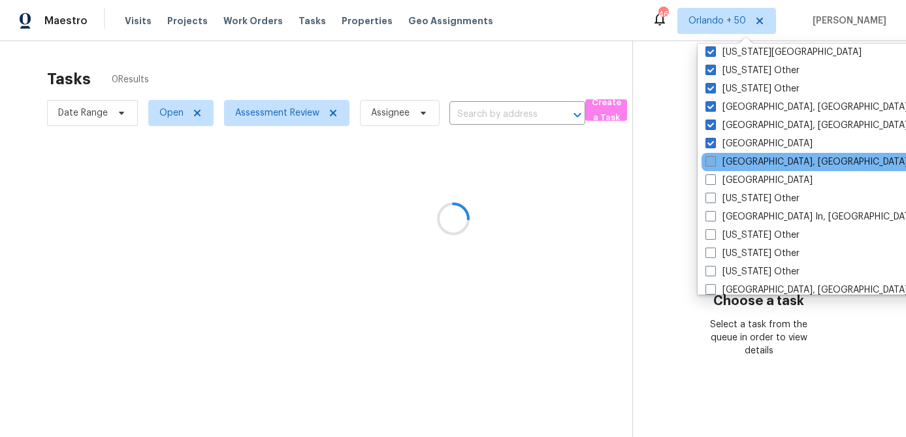
click at [710, 160] on span at bounding box center [710, 161] width 10 height 10
click at [710, 160] on input "[GEOGRAPHIC_DATA], [GEOGRAPHIC_DATA]" at bounding box center [709, 159] width 8 height 8
checkbox input "true"
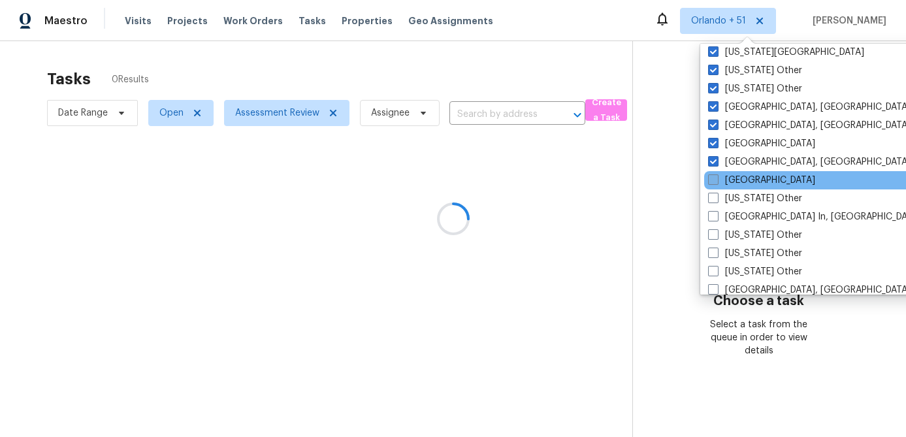
click at [710, 176] on span at bounding box center [713, 179] width 10 height 10
click at [710, 176] on input "[GEOGRAPHIC_DATA]" at bounding box center [712, 178] width 8 height 8
checkbox input "true"
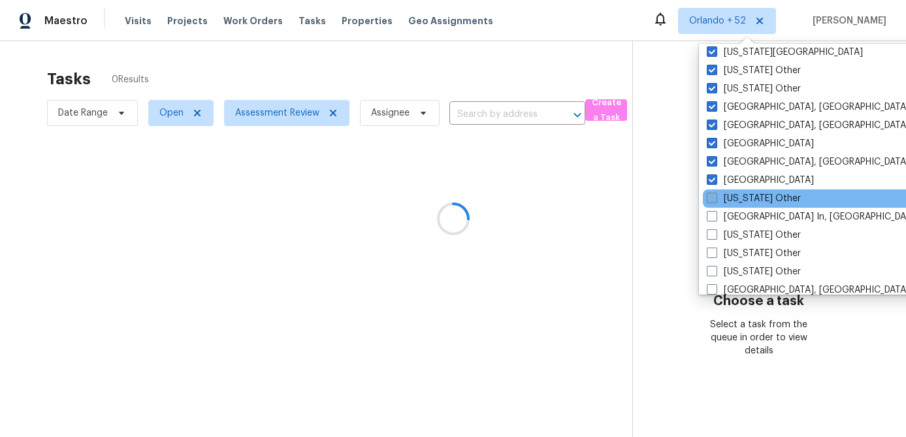
click at [708, 198] on span at bounding box center [712, 198] width 10 height 10
click at [708, 198] on input "[US_STATE] Other" at bounding box center [711, 196] width 8 height 8
checkbox input "true"
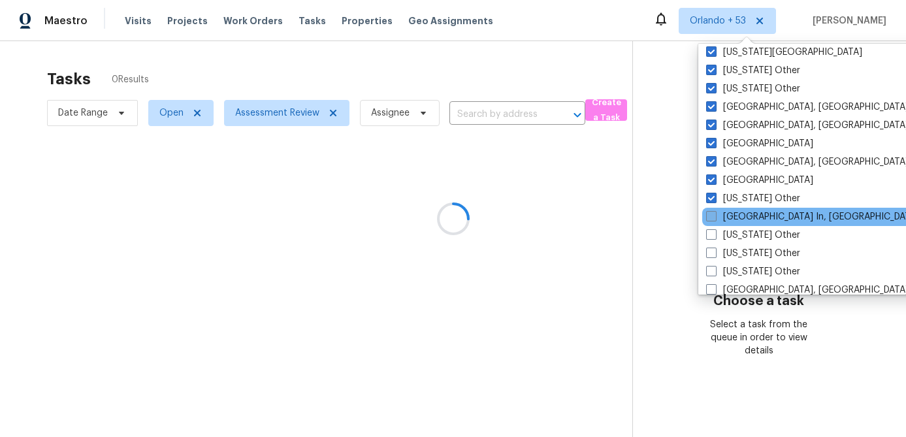
click at [709, 216] on span at bounding box center [711, 216] width 10 height 10
click at [709, 216] on input "[GEOGRAPHIC_DATA] In, [GEOGRAPHIC_DATA]" at bounding box center [710, 214] width 8 height 8
checkbox input "true"
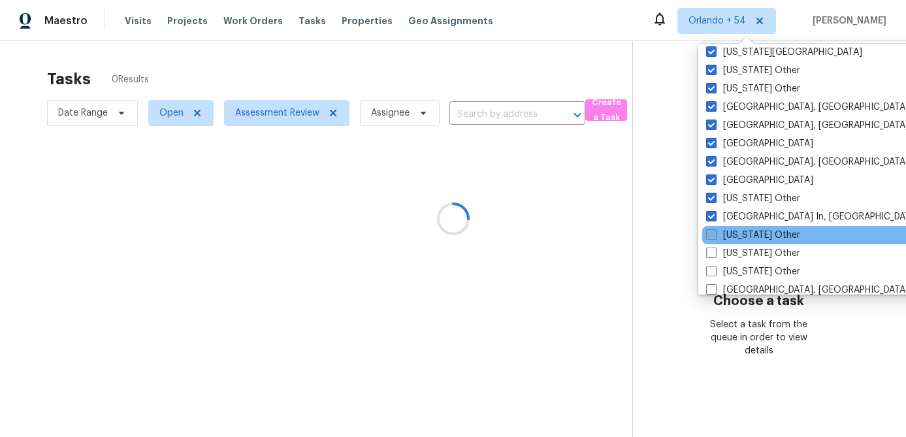
click at [709, 231] on span at bounding box center [711, 234] width 10 height 10
click at [709, 231] on input "[US_STATE] Other" at bounding box center [710, 233] width 8 height 8
checkbox input "true"
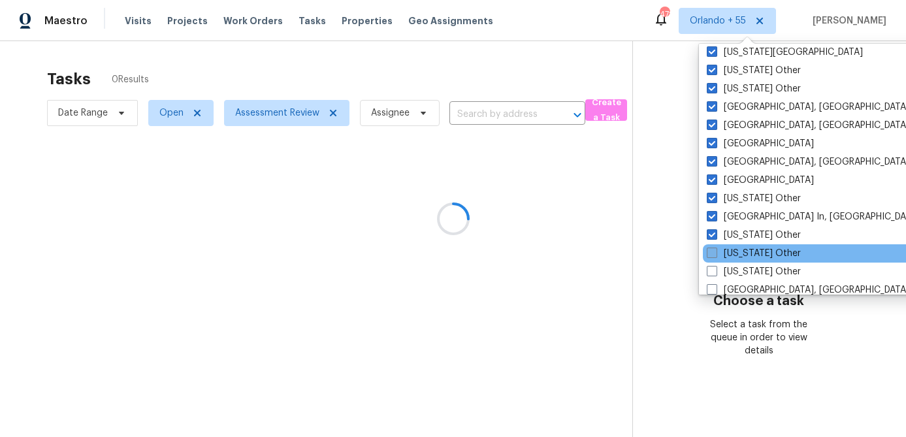
click at [709, 251] on span at bounding box center [712, 253] width 10 height 10
click at [709, 251] on input "[US_STATE] Other" at bounding box center [711, 251] width 8 height 8
checkbox input "true"
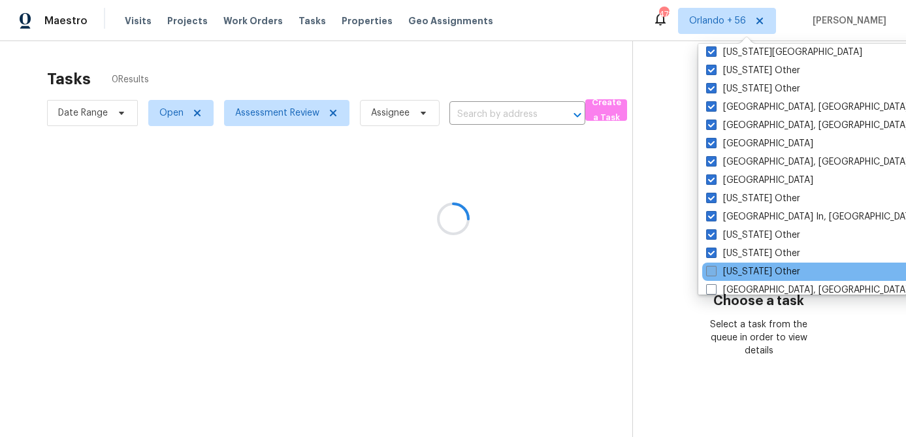
click at [709, 270] on span at bounding box center [711, 271] width 10 height 10
click at [709, 270] on input "[US_STATE] Other" at bounding box center [710, 269] width 8 height 8
checkbox input "true"
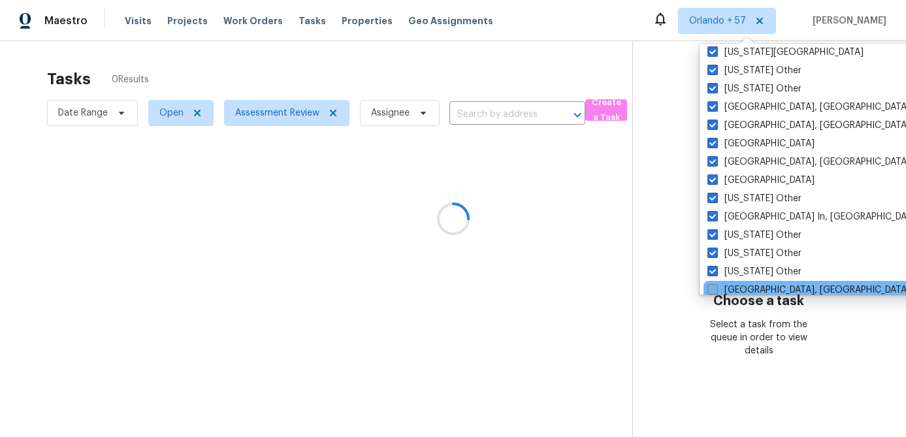
click at [709, 283] on label "[GEOGRAPHIC_DATA], [GEOGRAPHIC_DATA]" at bounding box center [808, 289] width 202 height 13
click at [709, 283] on input "[GEOGRAPHIC_DATA], [GEOGRAPHIC_DATA]" at bounding box center [711, 287] width 8 height 8
checkbox input "true"
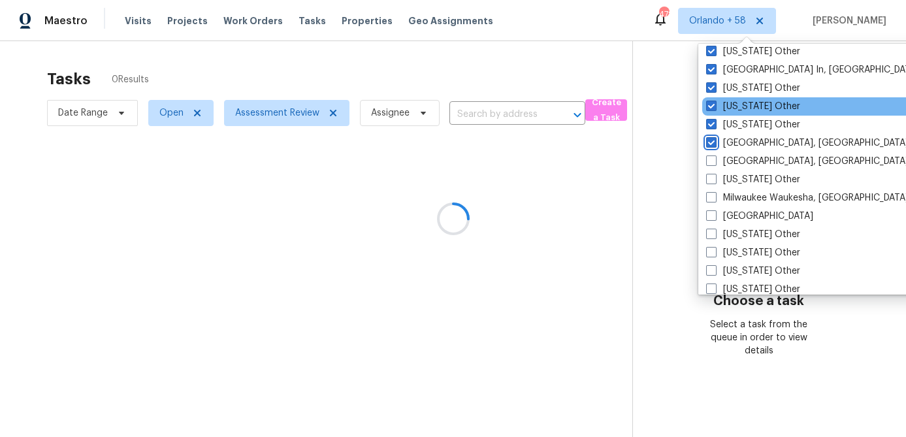
scroll to position [1000, 0]
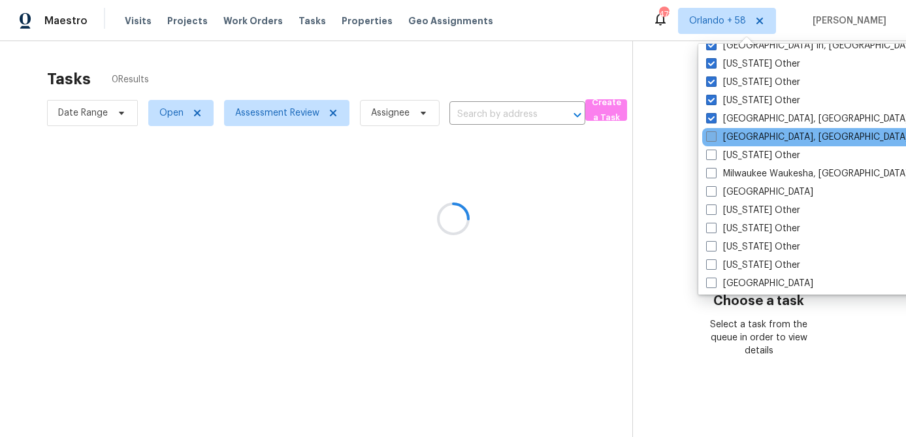
click at [713, 140] on span at bounding box center [711, 136] width 10 height 10
click at [713, 139] on input "[GEOGRAPHIC_DATA], [GEOGRAPHIC_DATA]" at bounding box center [710, 135] width 8 height 8
checkbox input "true"
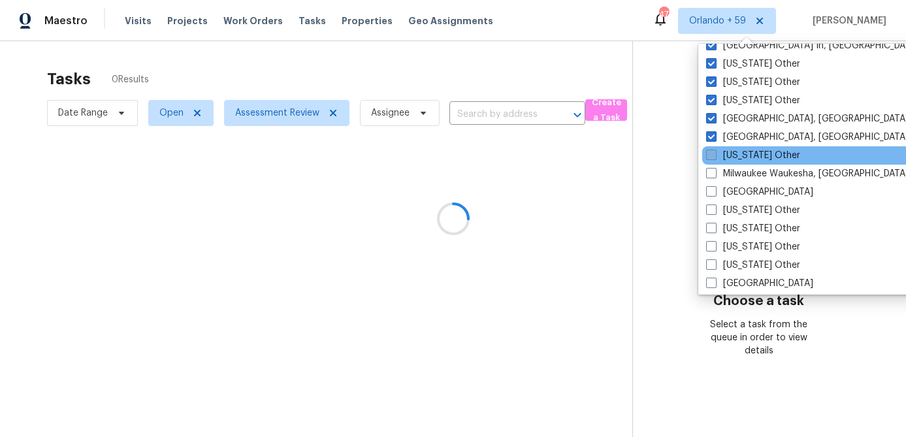
click at [712, 157] on span at bounding box center [711, 155] width 10 height 10
click at [712, 157] on input "[US_STATE] Other" at bounding box center [710, 153] width 8 height 8
checkbox input "true"
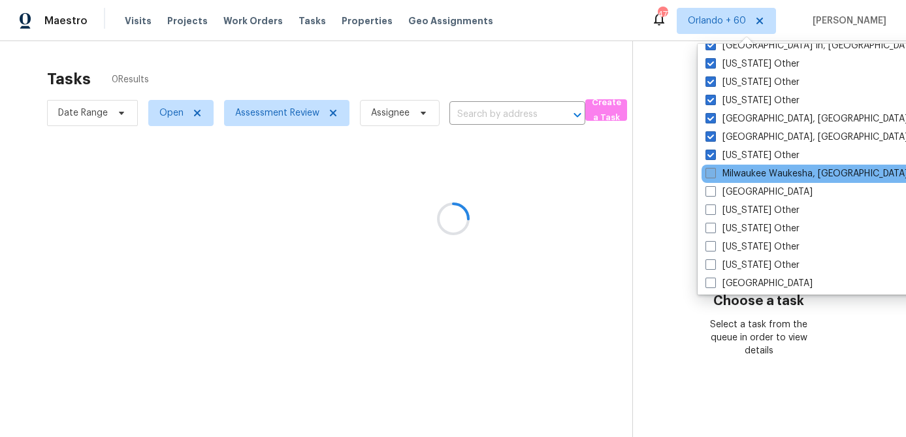
click at [711, 170] on span at bounding box center [710, 173] width 10 height 10
click at [711, 170] on input "Milwaukee Waukesha, [GEOGRAPHIC_DATA]" at bounding box center [709, 171] width 8 height 8
checkbox input "true"
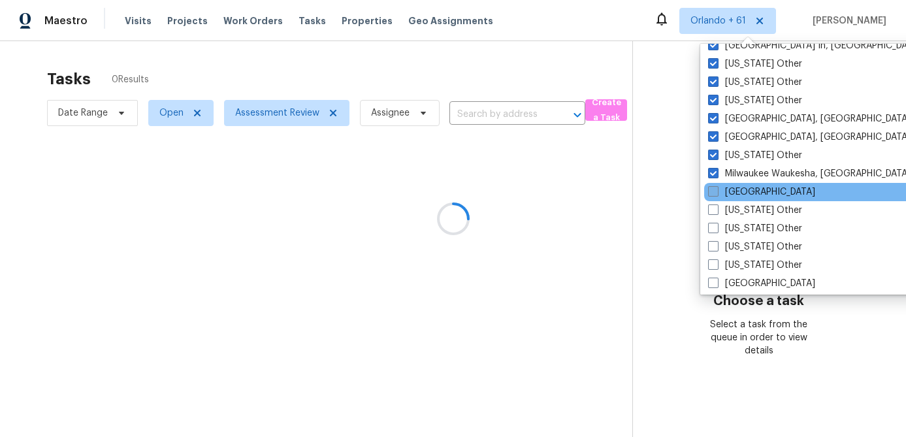
click at [711, 189] on span at bounding box center [713, 191] width 10 height 10
click at [711, 189] on input "[GEOGRAPHIC_DATA]" at bounding box center [712, 189] width 8 height 8
checkbox input "true"
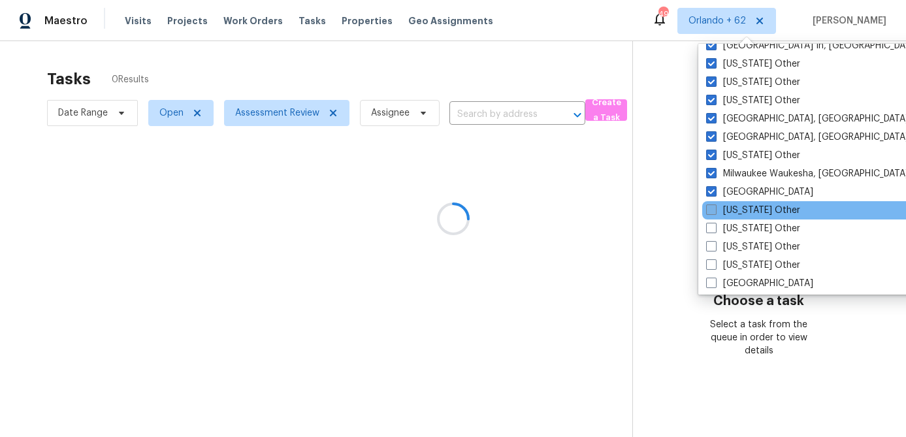
click at [711, 207] on span at bounding box center [711, 209] width 10 height 10
click at [711, 207] on input "[US_STATE] Other" at bounding box center [710, 208] width 8 height 8
checkbox input "true"
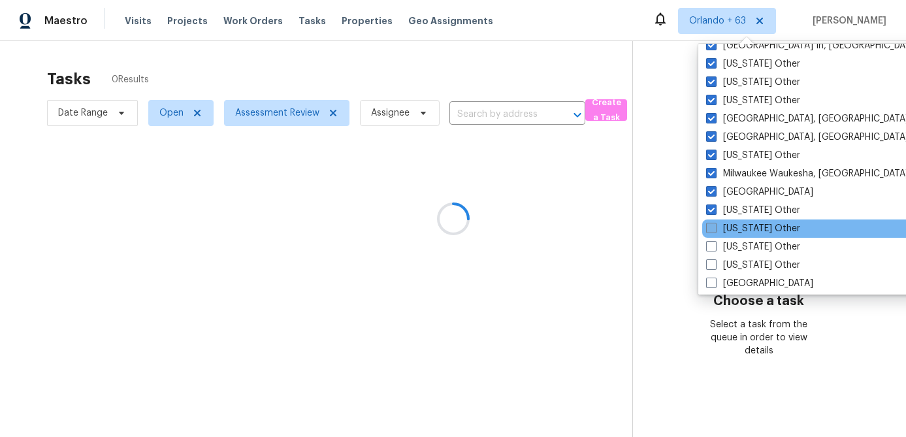
click at [712, 225] on span at bounding box center [711, 228] width 10 height 10
click at [712, 225] on input "[US_STATE] Other" at bounding box center [710, 226] width 8 height 8
checkbox input "true"
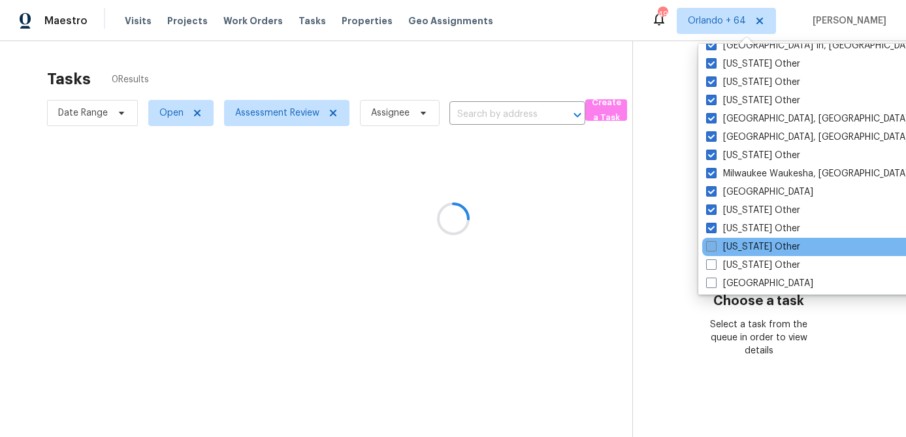
click at [713, 250] on span at bounding box center [711, 246] width 10 height 10
click at [713, 249] on input "[US_STATE] Other" at bounding box center [710, 244] width 8 height 8
checkbox input "true"
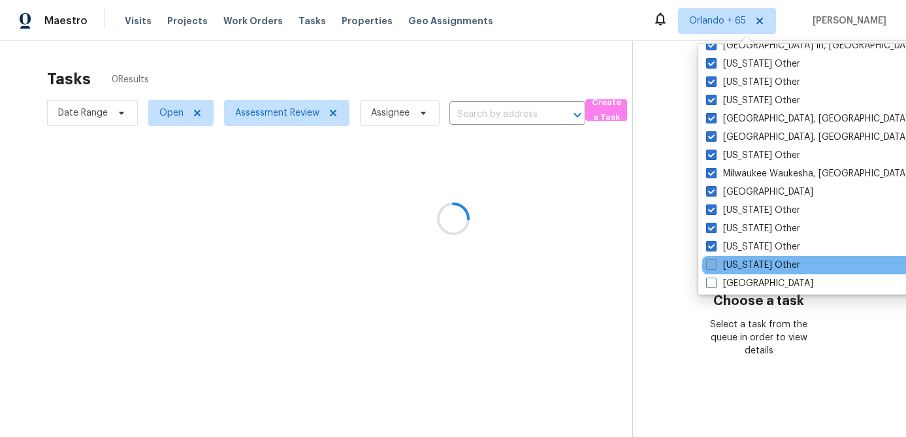
click at [713, 259] on label "[US_STATE] Other" at bounding box center [753, 265] width 94 height 13
click at [713, 259] on input "[US_STATE] Other" at bounding box center [710, 263] width 8 height 8
checkbox input "true"
click at [713, 272] on div "[US_STATE] Other" at bounding box center [833, 265] width 263 height 18
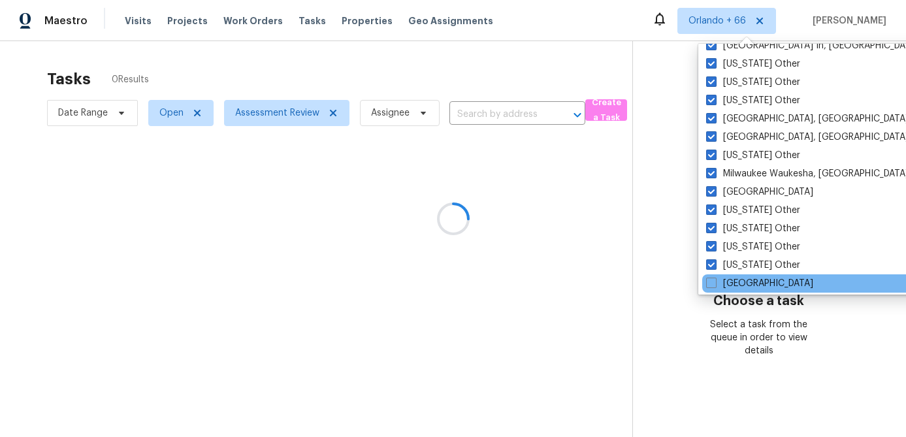
click at [713, 275] on div "[GEOGRAPHIC_DATA]" at bounding box center [833, 283] width 263 height 18
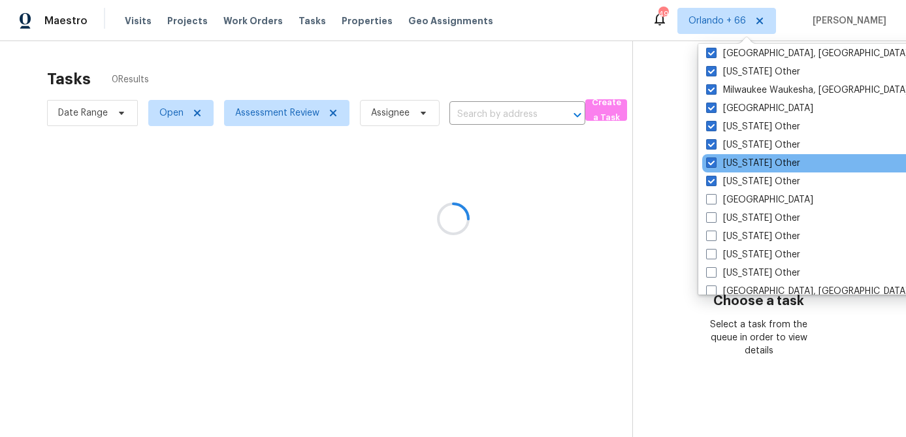
scroll to position [1140, 0]
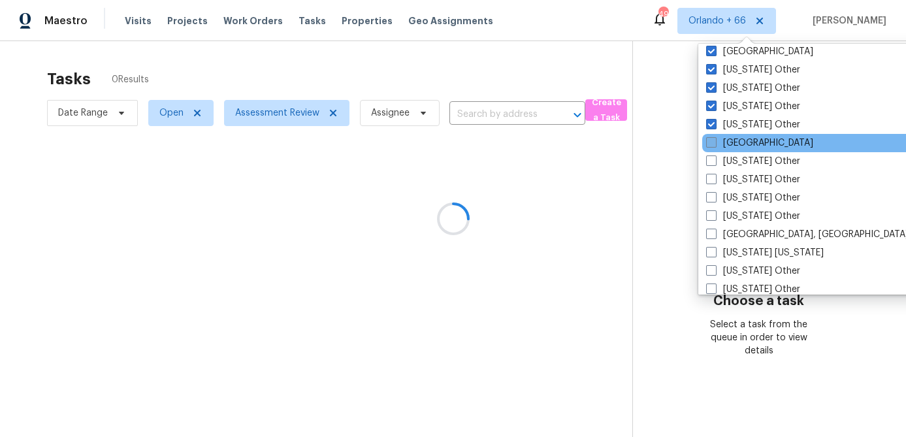
click at [711, 148] on label "[GEOGRAPHIC_DATA]" at bounding box center [759, 143] width 107 height 13
click at [711, 145] on input "[GEOGRAPHIC_DATA]" at bounding box center [710, 141] width 8 height 8
checkbox input "true"
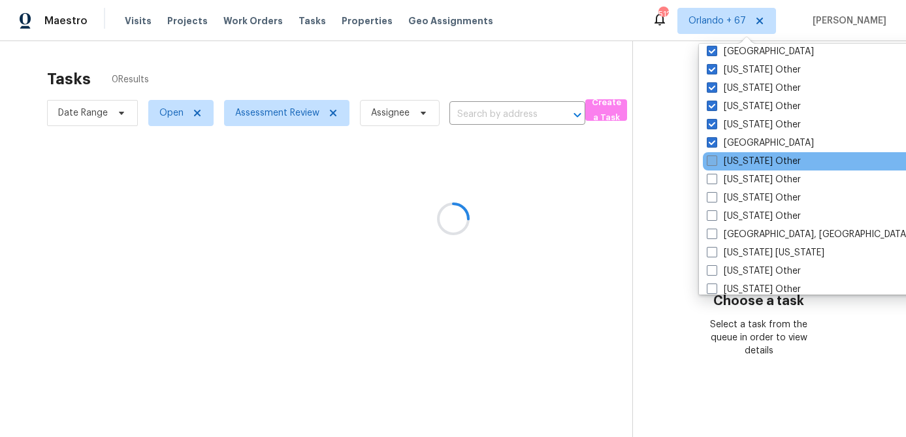
click at [711, 161] on span at bounding box center [712, 160] width 10 height 10
click at [711, 161] on input "[US_STATE] Other" at bounding box center [711, 159] width 8 height 8
checkbox input "true"
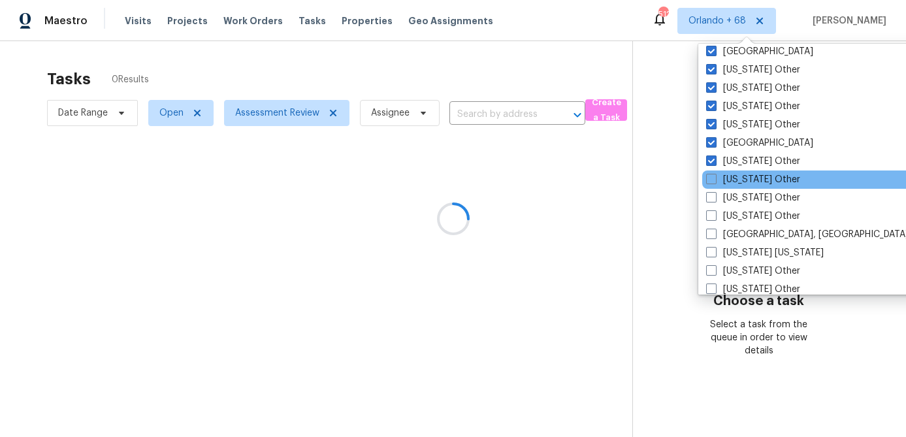
click at [711, 171] on div "[US_STATE] Other" at bounding box center [833, 179] width 263 height 18
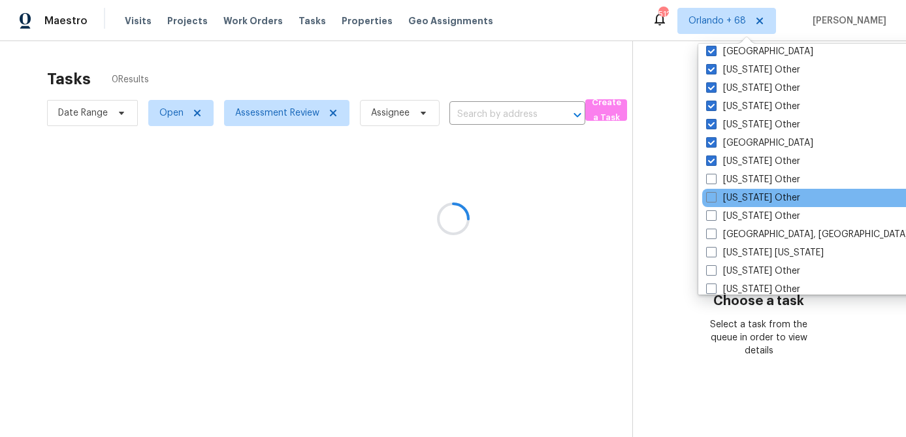
click at [710, 189] on div "[US_STATE] Other" at bounding box center [833, 198] width 263 height 18
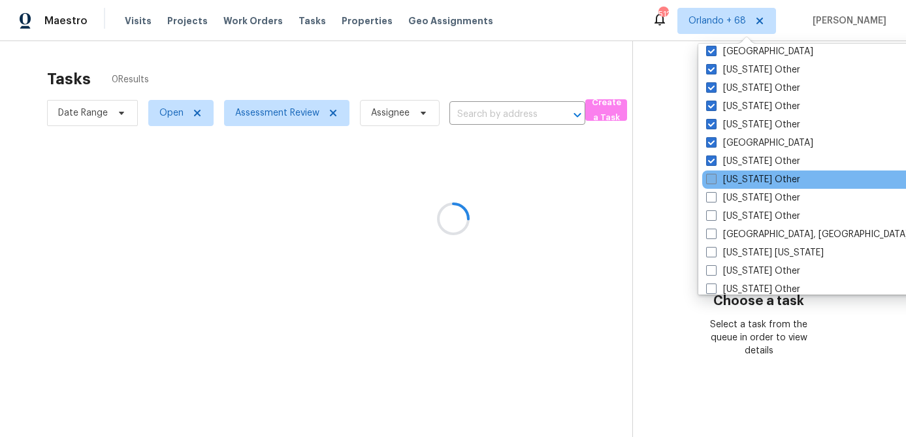
click at [710, 185] on label "[US_STATE] Other" at bounding box center [753, 179] width 94 height 13
click at [710, 182] on input "[US_STATE] Other" at bounding box center [710, 177] width 8 height 8
checkbox input "true"
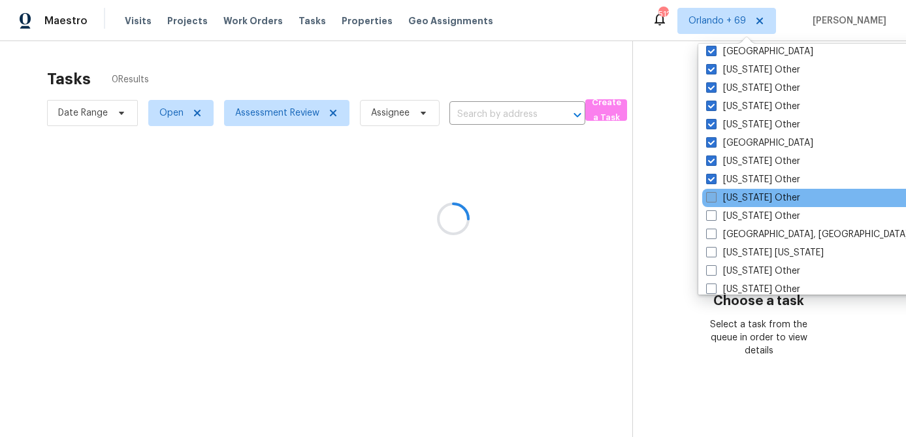
click at [710, 197] on span at bounding box center [711, 197] width 10 height 10
click at [710, 197] on input "[US_STATE] Other" at bounding box center [710, 195] width 8 height 8
checkbox input "true"
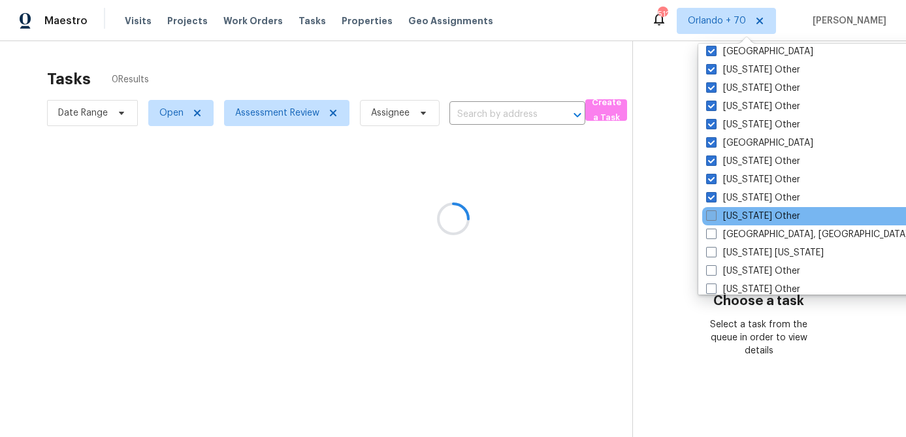
click at [710, 213] on span at bounding box center [711, 215] width 10 height 10
click at [710, 213] on input "[US_STATE] Other" at bounding box center [710, 214] width 8 height 8
checkbox input "true"
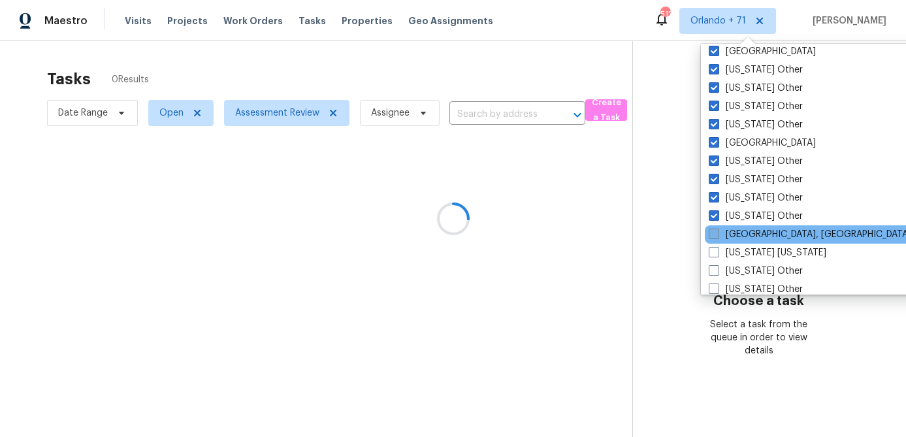
click at [710, 237] on span at bounding box center [714, 234] width 10 height 10
click at [710, 236] on input "[GEOGRAPHIC_DATA], [GEOGRAPHIC_DATA]" at bounding box center [713, 232] width 8 height 8
checkbox input "true"
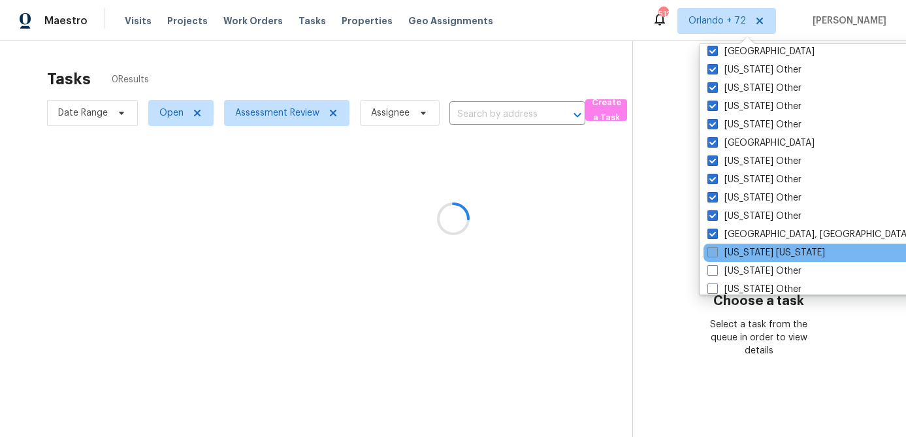
click at [711, 253] on span at bounding box center [712, 252] width 10 height 10
click at [711, 253] on input "[US_STATE] [US_STATE]" at bounding box center [711, 250] width 8 height 8
checkbox input "true"
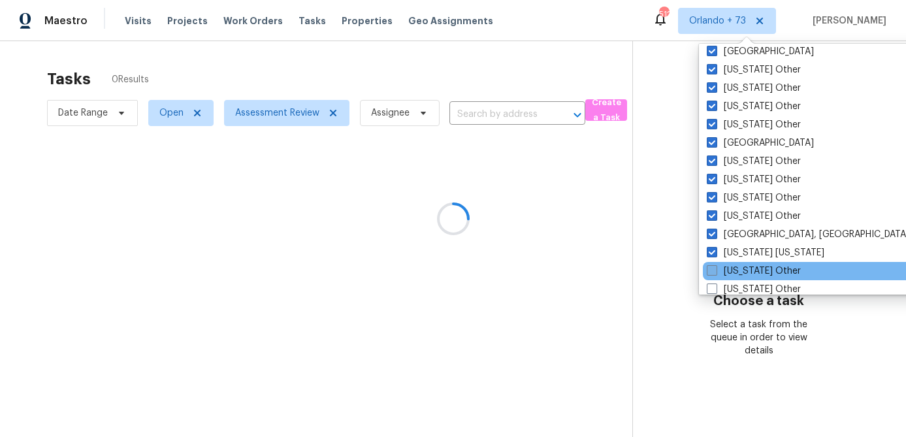
click at [711, 270] on span at bounding box center [712, 270] width 10 height 10
click at [711, 270] on input "[US_STATE] Other" at bounding box center [711, 269] width 8 height 8
checkbox input "true"
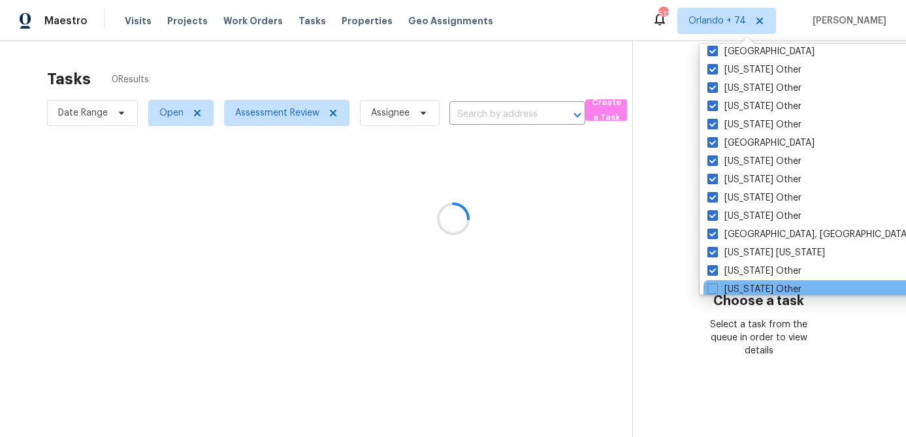
click at [711, 281] on div "[US_STATE] Other" at bounding box center [834, 289] width 263 height 18
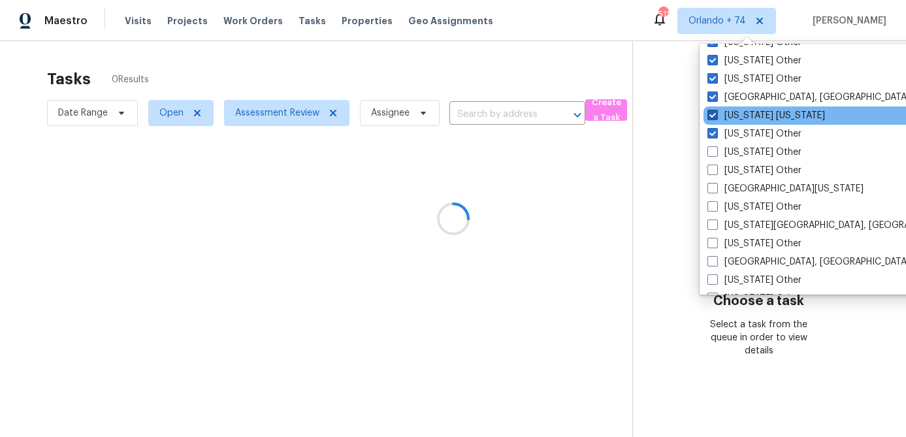
scroll to position [1334, 0]
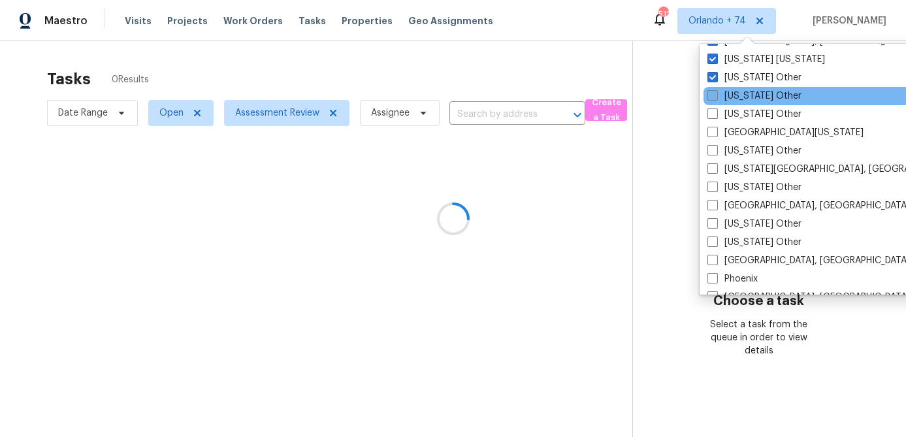
click at [713, 99] on span at bounding box center [712, 95] width 10 height 10
click at [713, 98] on input "[US_STATE] Other" at bounding box center [711, 93] width 8 height 8
checkbox input "true"
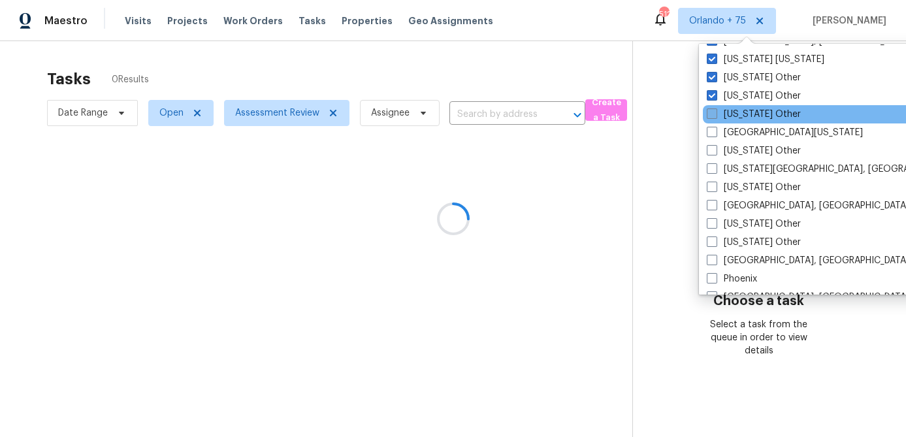
click at [713, 118] on span at bounding box center [712, 113] width 10 height 10
click at [713, 116] on input "[US_STATE] Other" at bounding box center [711, 112] width 8 height 8
checkbox input "true"
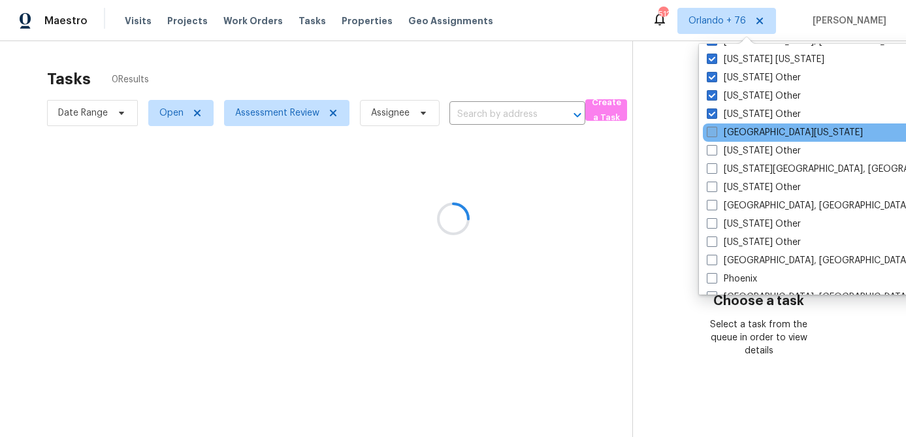
click at [713, 132] on span at bounding box center [712, 132] width 10 height 10
click at [713, 132] on input "[GEOGRAPHIC_DATA][US_STATE]" at bounding box center [711, 130] width 8 height 8
checkbox input "true"
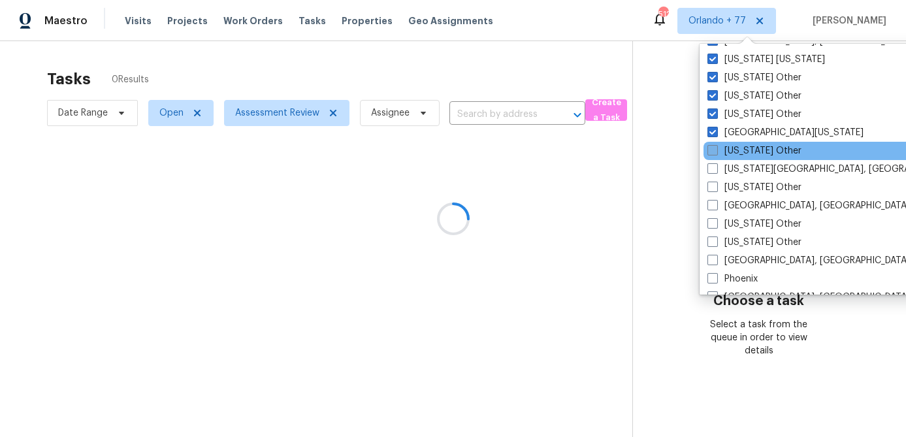
click at [713, 147] on span at bounding box center [712, 150] width 10 height 10
click at [713, 147] on input "[US_STATE] Other" at bounding box center [711, 148] width 8 height 8
checkbox input "true"
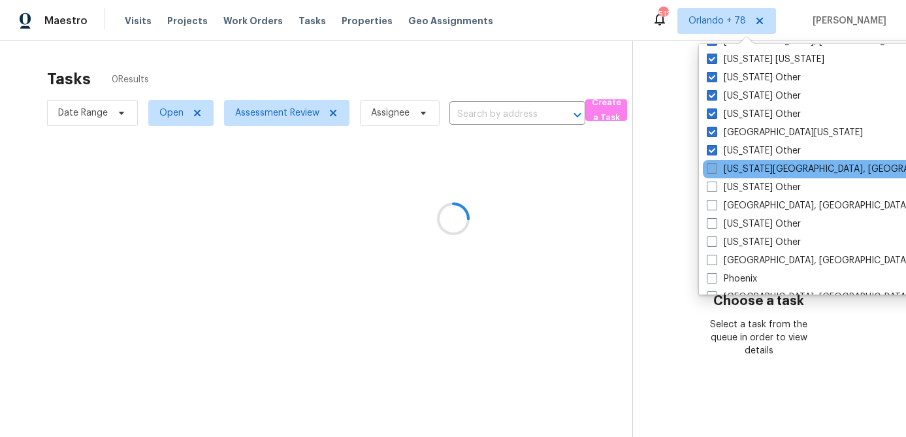
click at [712, 167] on span at bounding box center [712, 168] width 10 height 10
click at [712, 167] on input "[US_STATE][GEOGRAPHIC_DATA], [GEOGRAPHIC_DATA]" at bounding box center [711, 167] width 8 height 8
checkbox input "true"
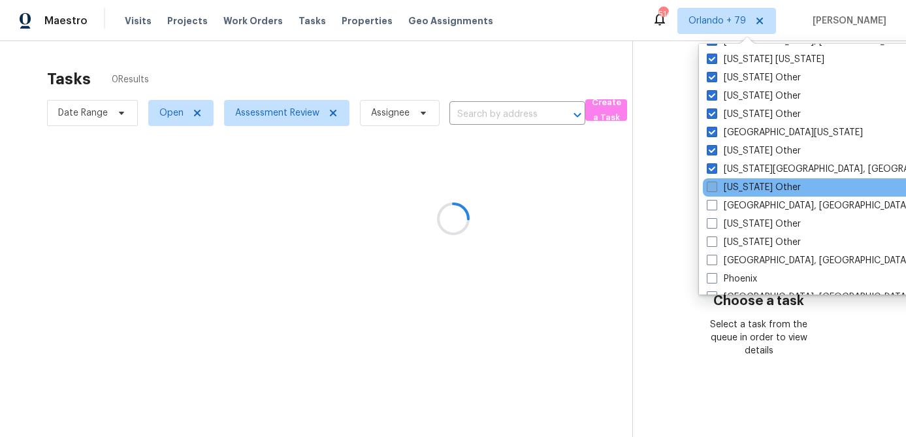
click at [712, 183] on span at bounding box center [712, 187] width 10 height 10
click at [712, 183] on input "[US_STATE] Other" at bounding box center [711, 185] width 8 height 8
checkbox input "true"
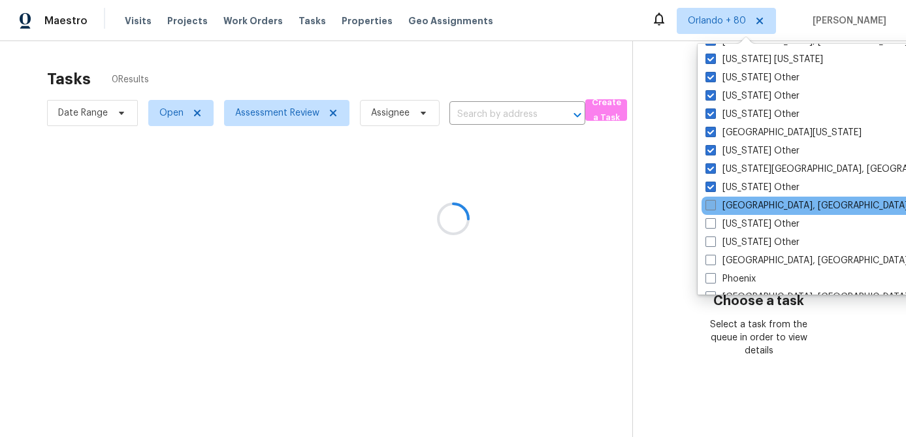
click at [709, 205] on span at bounding box center [710, 205] width 10 height 10
click at [709, 205] on input "[GEOGRAPHIC_DATA], [GEOGRAPHIC_DATA]" at bounding box center [709, 203] width 8 height 8
checkbox input "true"
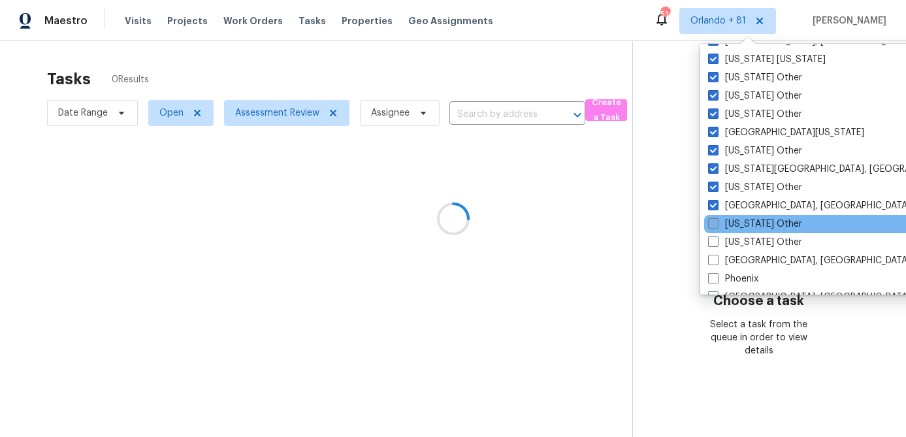
click at [709, 221] on span at bounding box center [713, 223] width 10 height 10
click at [709, 221] on input "[US_STATE] Other" at bounding box center [712, 221] width 8 height 8
checkbox input "true"
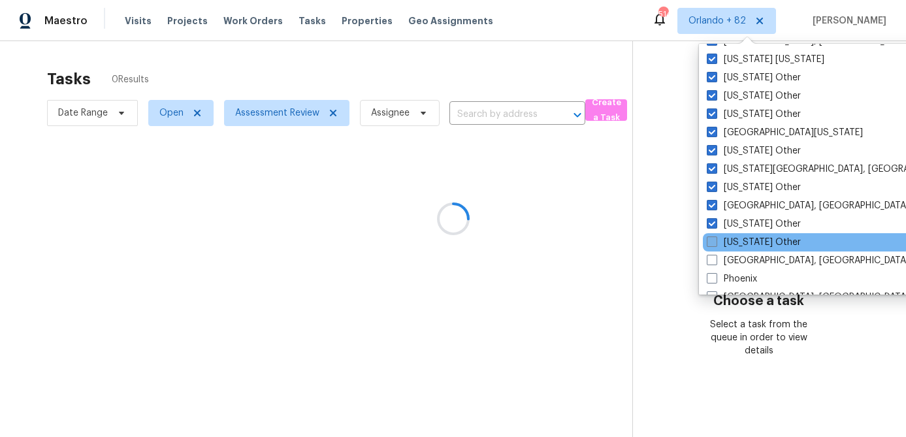
click at [709, 241] on span at bounding box center [712, 241] width 10 height 10
click at [709, 241] on input "[US_STATE] Other" at bounding box center [711, 240] width 8 height 8
checkbox input "true"
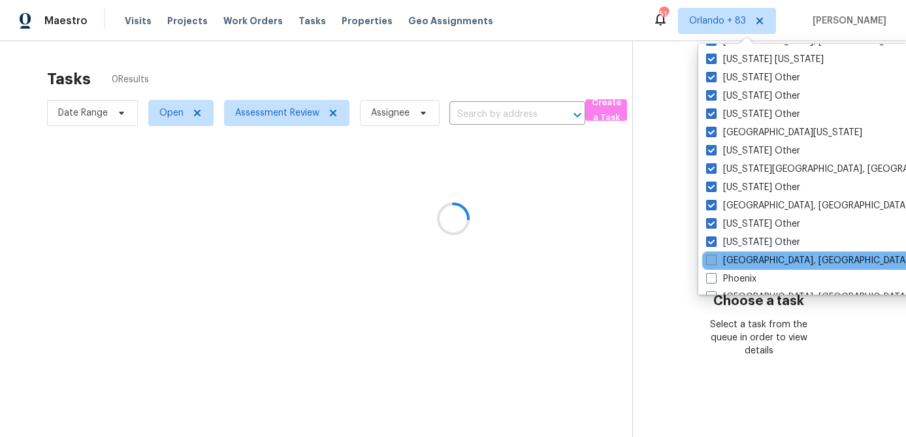
click at [711, 255] on span at bounding box center [711, 260] width 10 height 10
click at [711, 255] on input "[GEOGRAPHIC_DATA], [GEOGRAPHIC_DATA]" at bounding box center [710, 258] width 8 height 8
checkbox input "true"
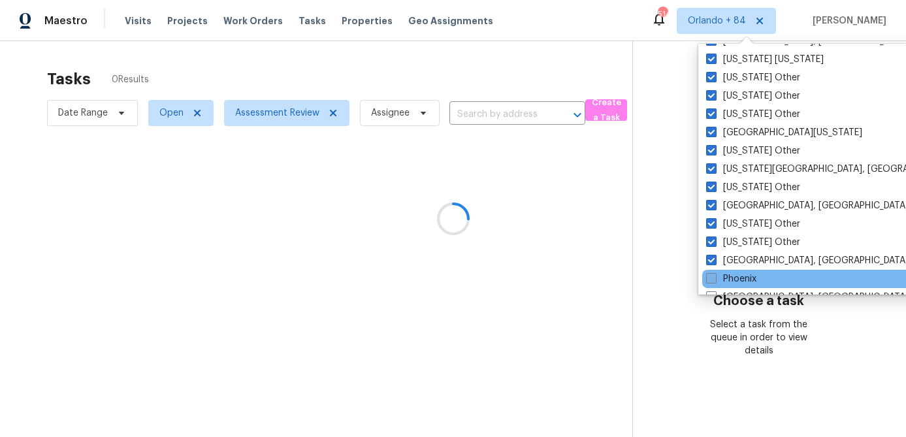
click at [711, 276] on span at bounding box center [711, 278] width 10 height 10
click at [711, 276] on input "Phoenix" at bounding box center [710, 276] width 8 height 8
checkbox input "true"
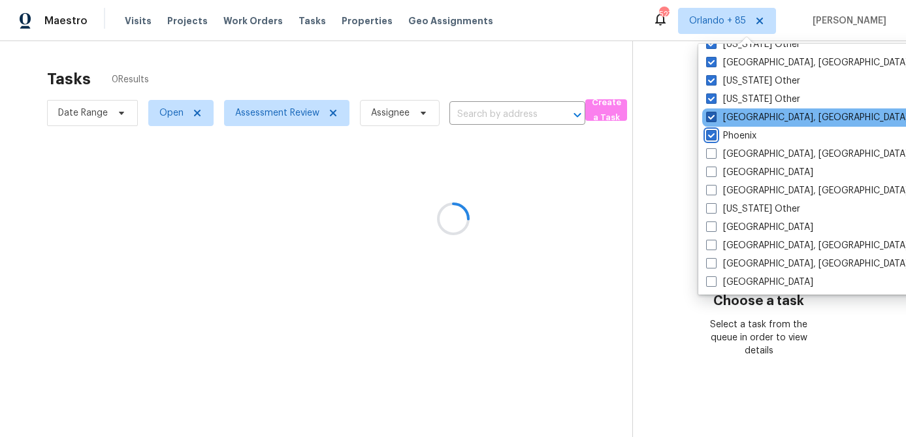
scroll to position [1545, 0]
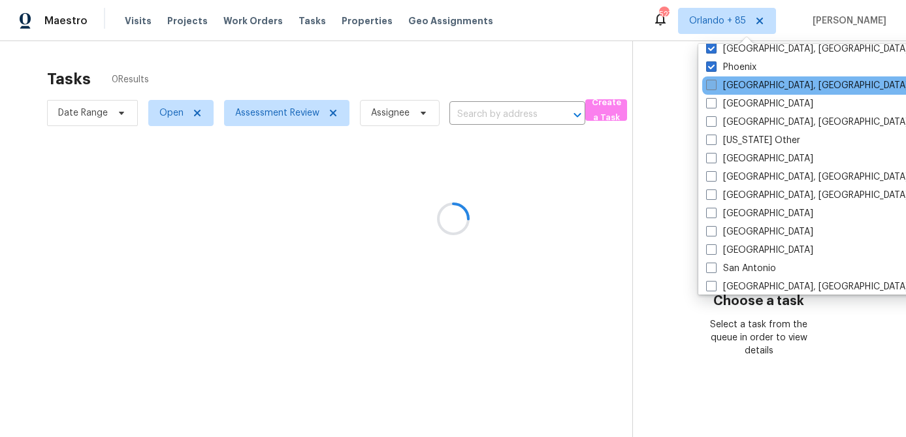
click at [712, 91] on label "[GEOGRAPHIC_DATA], [GEOGRAPHIC_DATA]" at bounding box center [807, 85] width 202 height 13
click at [712, 88] on input "[GEOGRAPHIC_DATA], [GEOGRAPHIC_DATA]" at bounding box center [710, 83] width 8 height 8
checkbox input "true"
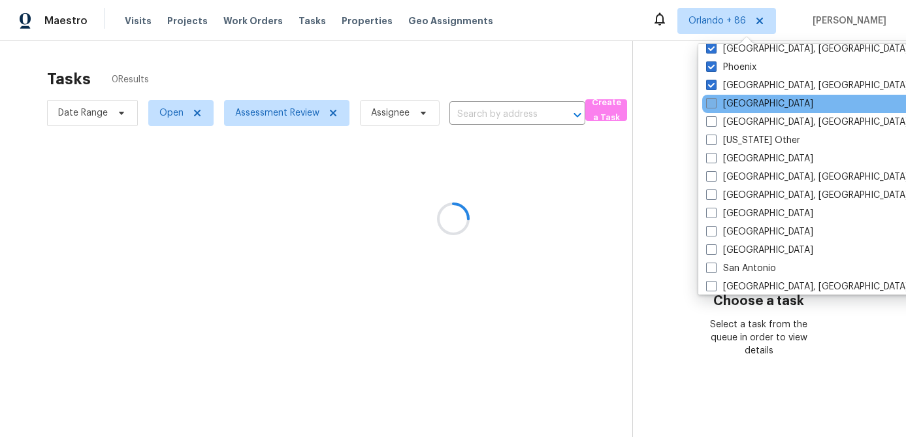
click at [711, 105] on span at bounding box center [711, 103] width 10 height 10
click at [711, 105] on input "[GEOGRAPHIC_DATA]" at bounding box center [710, 101] width 8 height 8
checkbox input "true"
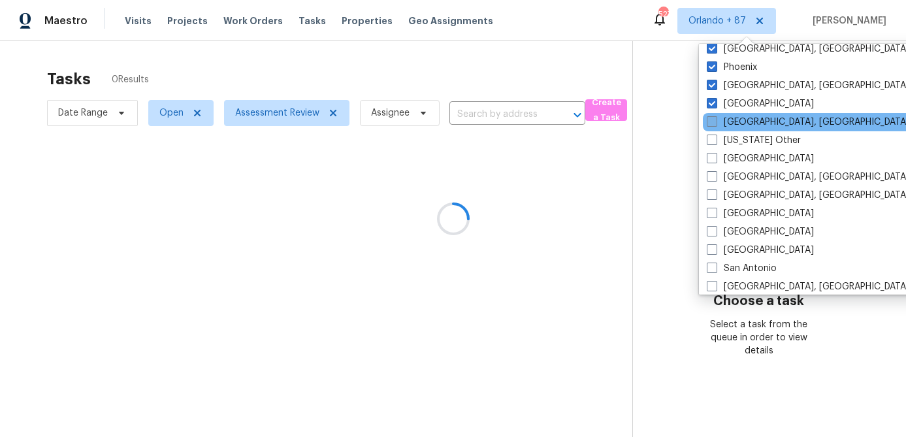
click at [711, 118] on span at bounding box center [712, 121] width 10 height 10
click at [711, 118] on input "[GEOGRAPHIC_DATA], [GEOGRAPHIC_DATA]" at bounding box center [711, 120] width 8 height 8
checkbox input "true"
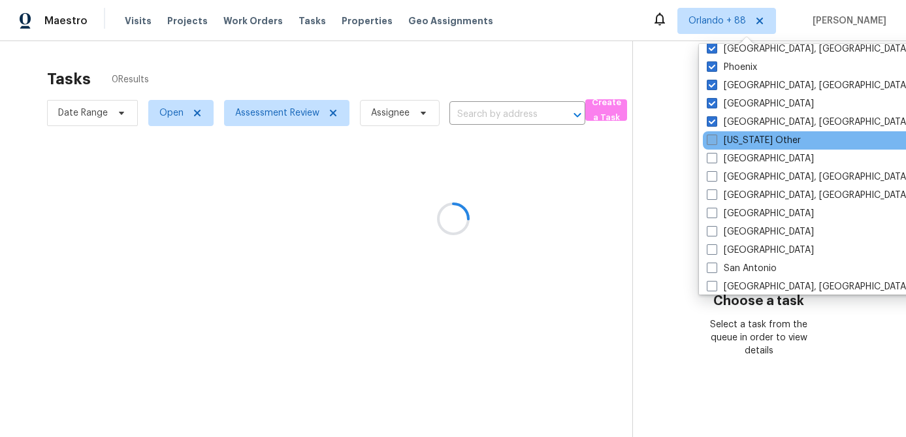
click at [711, 135] on span at bounding box center [712, 140] width 10 height 10
click at [711, 135] on input "[US_STATE] Other" at bounding box center [711, 138] width 8 height 8
checkbox input "true"
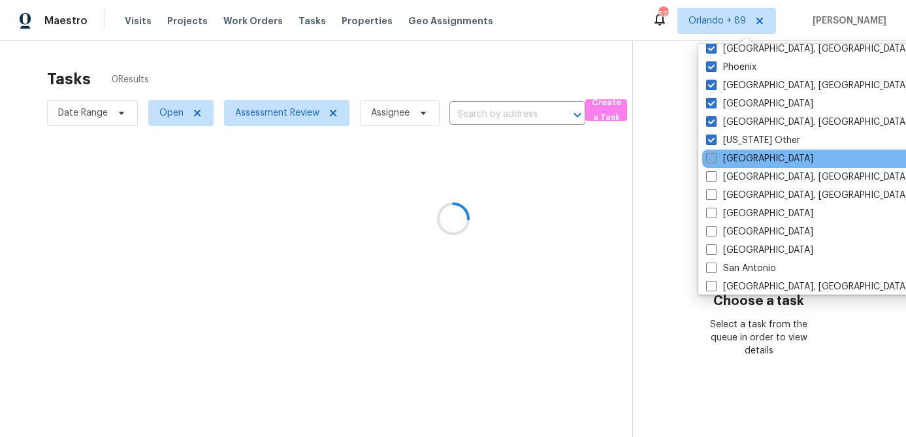
click at [711, 153] on span at bounding box center [711, 158] width 10 height 10
click at [711, 153] on input "[GEOGRAPHIC_DATA]" at bounding box center [710, 156] width 8 height 8
checkbox input "true"
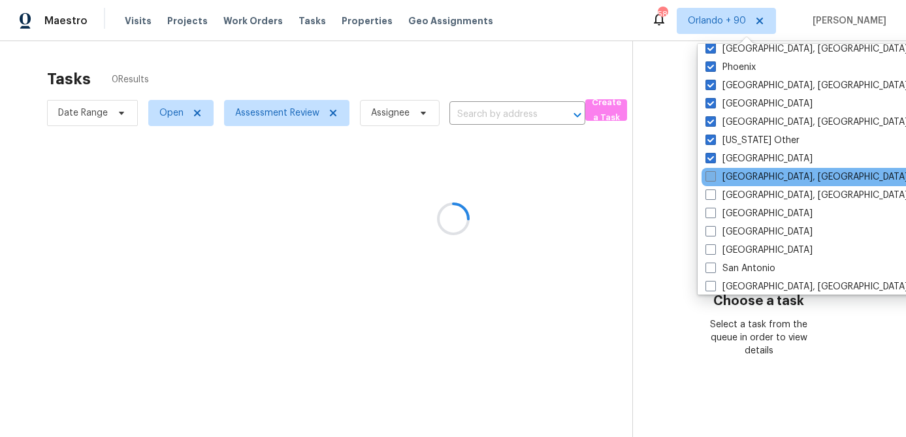
click at [711, 172] on span at bounding box center [710, 176] width 10 height 10
click at [711, 172] on input "[GEOGRAPHIC_DATA], [GEOGRAPHIC_DATA]" at bounding box center [709, 174] width 8 height 8
checkbox input "true"
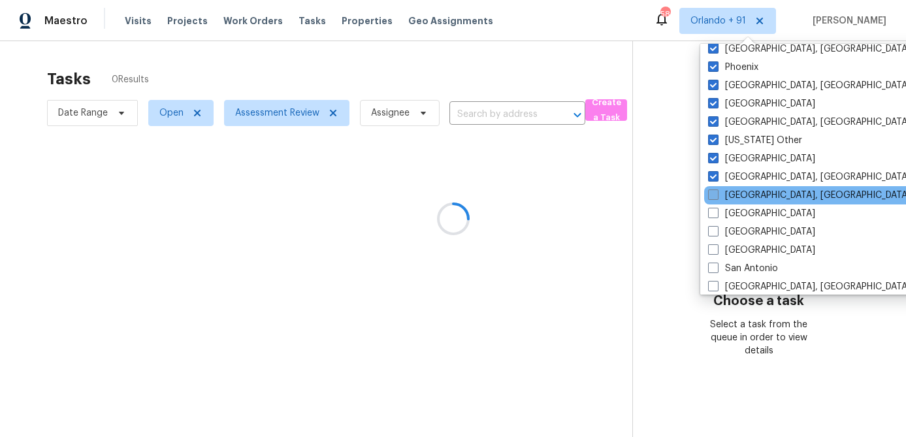
click at [711, 198] on span at bounding box center [713, 194] width 10 height 10
click at [711, 197] on input "[GEOGRAPHIC_DATA], [GEOGRAPHIC_DATA]" at bounding box center [712, 193] width 8 height 8
checkbox input "true"
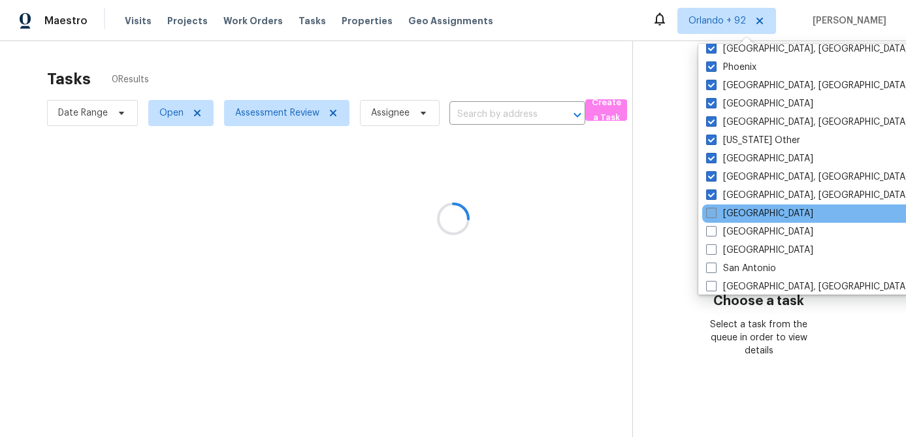
click at [711, 217] on span at bounding box center [711, 213] width 10 height 10
click at [711, 216] on input "[GEOGRAPHIC_DATA]" at bounding box center [710, 211] width 8 height 8
checkbox input "true"
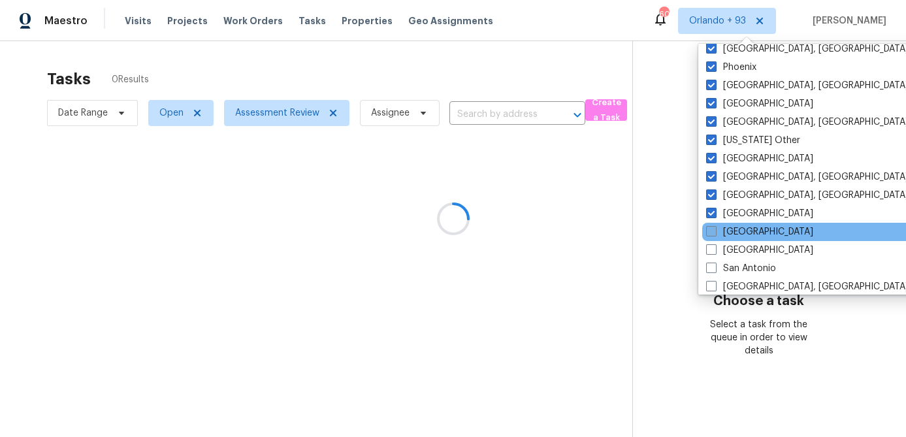
click at [710, 234] on span at bounding box center [711, 231] width 10 height 10
click at [710, 234] on input "[GEOGRAPHIC_DATA]" at bounding box center [710, 229] width 8 height 8
checkbox input "true"
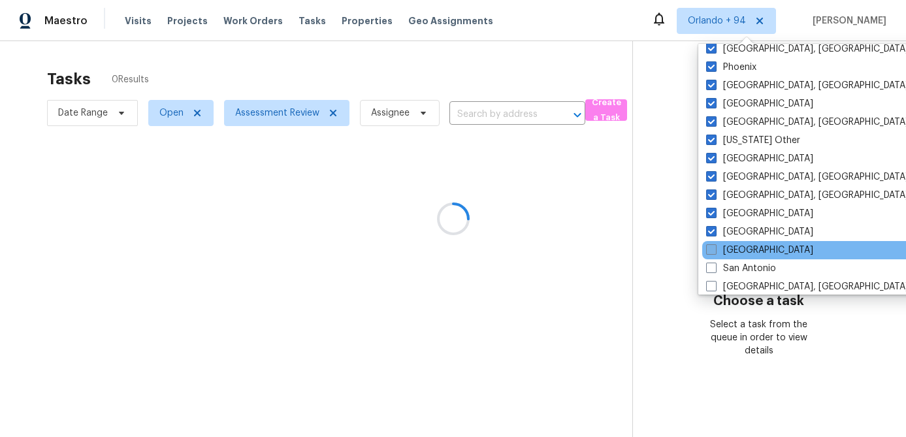
click at [710, 245] on span at bounding box center [711, 249] width 10 height 10
click at [710, 245] on input "[GEOGRAPHIC_DATA]" at bounding box center [710, 248] width 8 height 8
checkbox input "true"
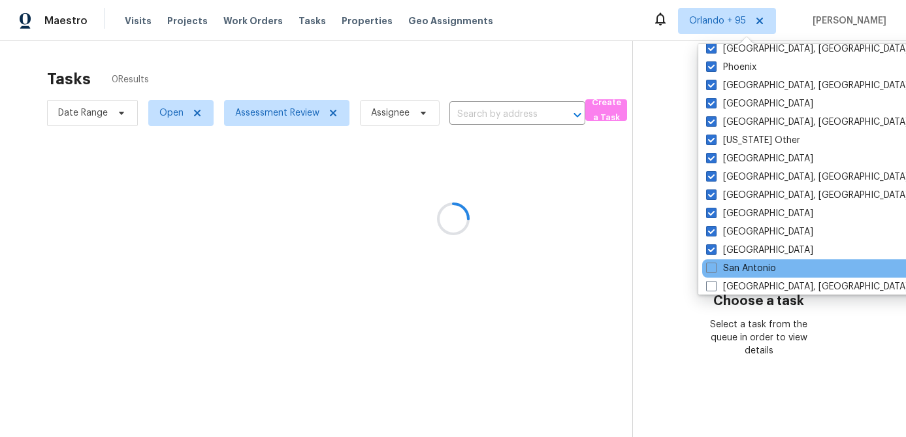
click at [711, 261] on div "San Antonio" at bounding box center [833, 268] width 263 height 18
click at [711, 265] on span at bounding box center [711, 268] width 10 height 10
click at [711, 265] on input "San Antonio" at bounding box center [710, 266] width 8 height 8
checkbox input "true"
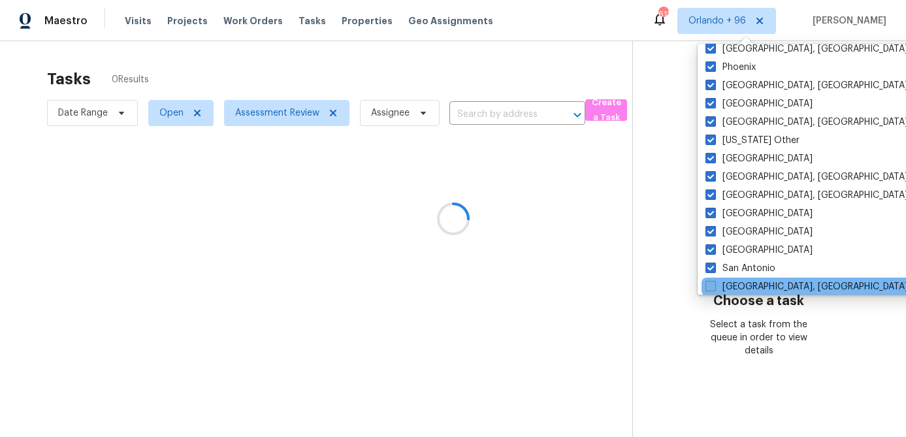
click at [711, 283] on span at bounding box center [710, 286] width 10 height 10
click at [711, 283] on input "[GEOGRAPHIC_DATA], [GEOGRAPHIC_DATA]" at bounding box center [709, 284] width 8 height 8
checkbox input "true"
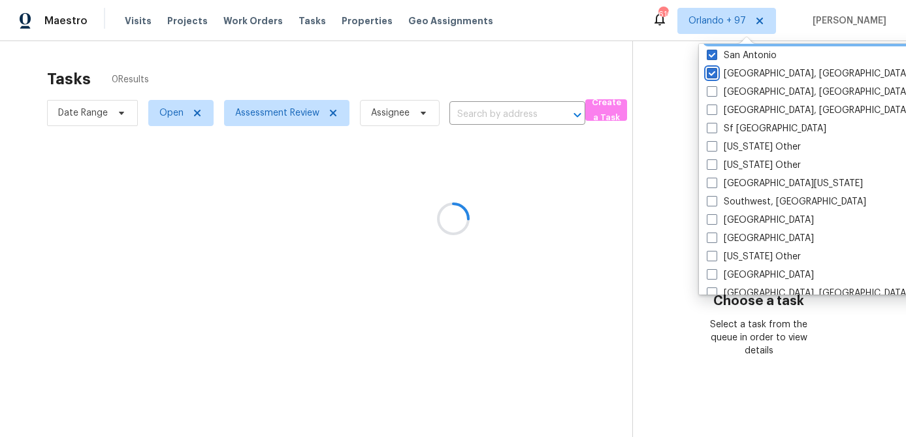
scroll to position [1786, 0]
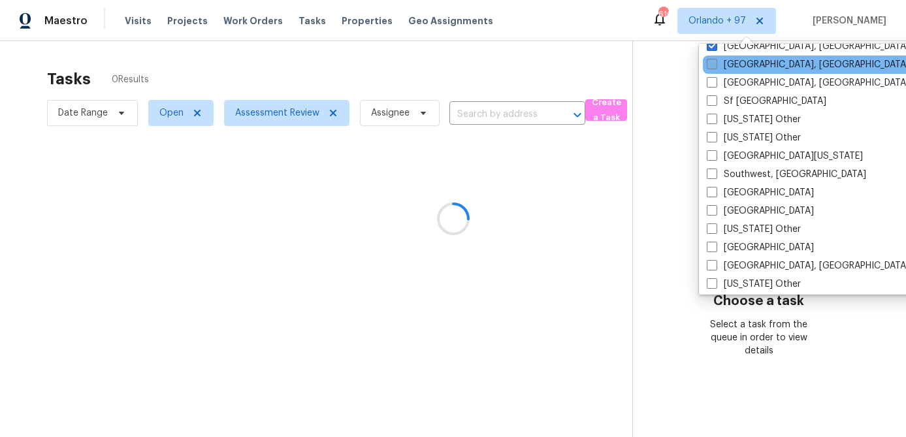
click at [711, 69] on span at bounding box center [712, 64] width 10 height 10
click at [711, 67] on input "[GEOGRAPHIC_DATA], [GEOGRAPHIC_DATA]" at bounding box center [711, 62] width 8 height 8
checkbox input "true"
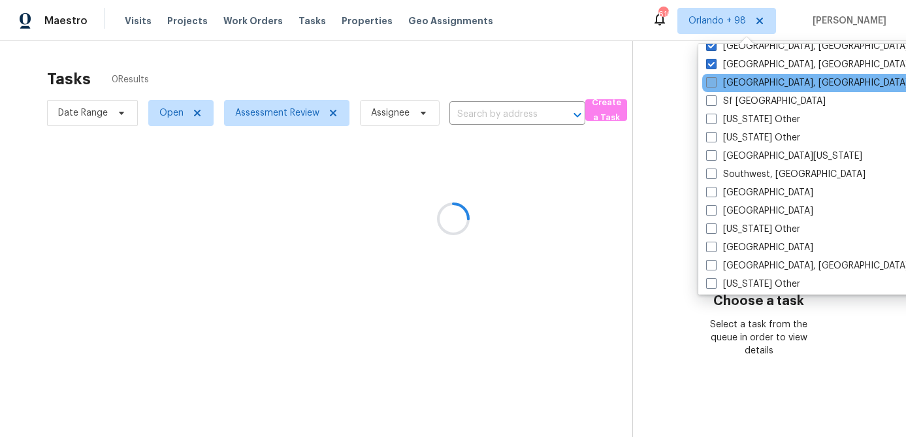
click at [711, 81] on span at bounding box center [711, 82] width 10 height 10
click at [711, 81] on input "[GEOGRAPHIC_DATA], [GEOGRAPHIC_DATA]" at bounding box center [710, 80] width 8 height 8
checkbox input "true"
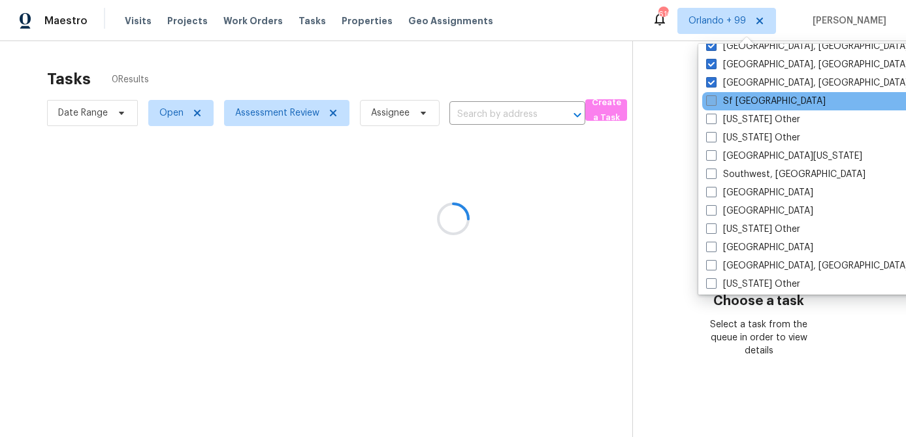
click at [711, 102] on span at bounding box center [711, 100] width 10 height 10
click at [711, 102] on input "Sf [GEOGRAPHIC_DATA]" at bounding box center [710, 99] width 8 height 8
checkbox input "true"
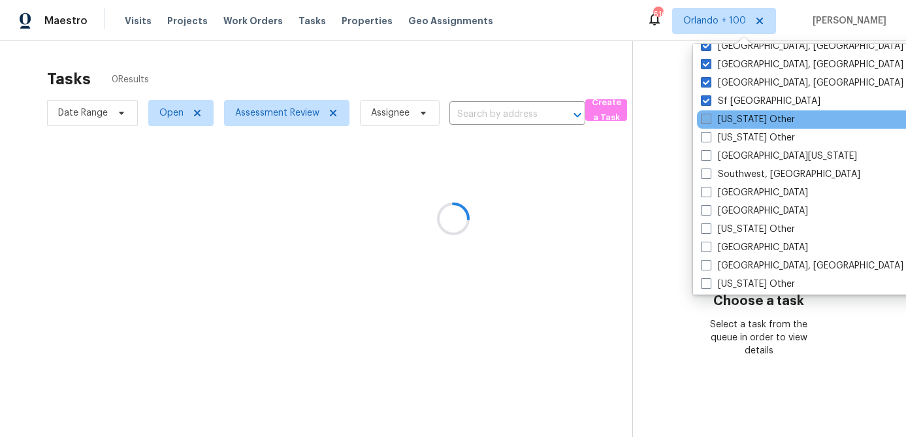
click at [709, 119] on span at bounding box center [706, 119] width 10 height 10
click at [709, 119] on input "[US_STATE] Other" at bounding box center [705, 117] width 8 height 8
checkbox input "true"
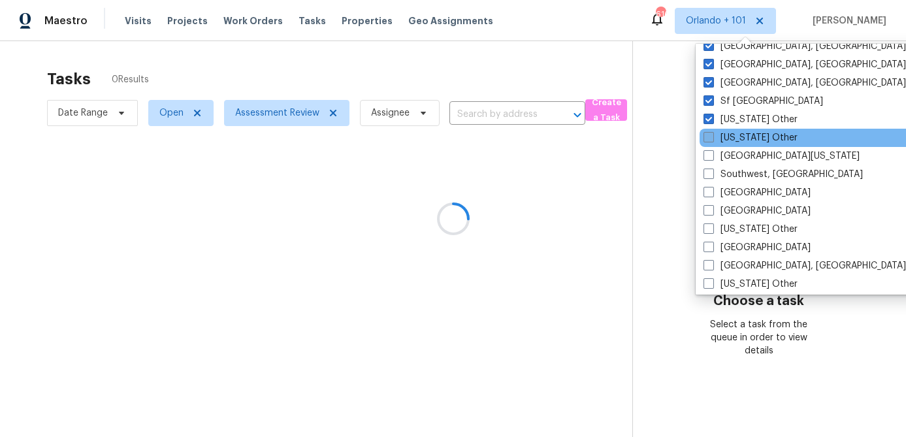
click at [707, 138] on span at bounding box center [708, 137] width 10 height 10
click at [707, 138] on input "[US_STATE] Other" at bounding box center [707, 135] width 8 height 8
checkbox input "true"
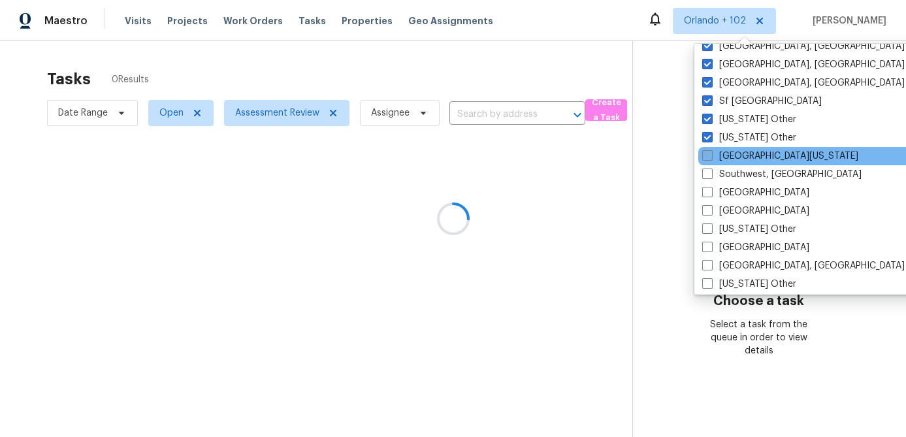
click at [706, 152] on span at bounding box center [707, 155] width 10 height 10
click at [706, 152] on input "[GEOGRAPHIC_DATA][US_STATE]" at bounding box center [706, 154] width 8 height 8
checkbox input "true"
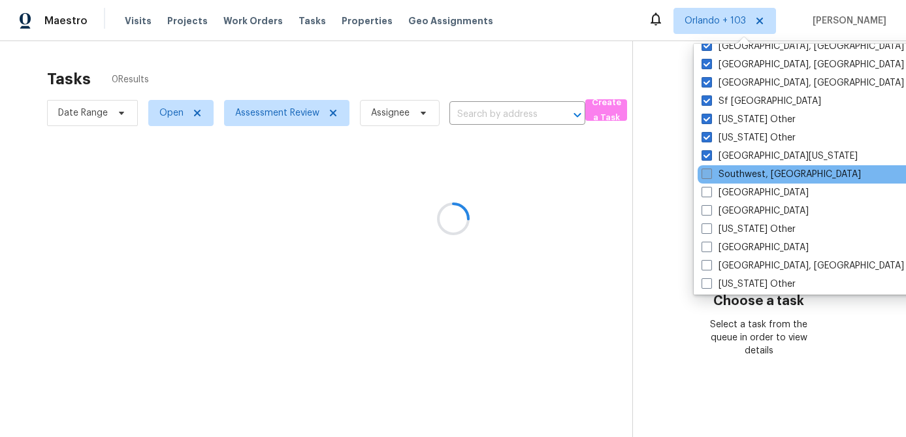
click at [707, 174] on span at bounding box center [706, 174] width 10 height 10
click at [707, 174] on input "Southwest, [GEOGRAPHIC_DATA]" at bounding box center [705, 172] width 8 height 8
checkbox input "true"
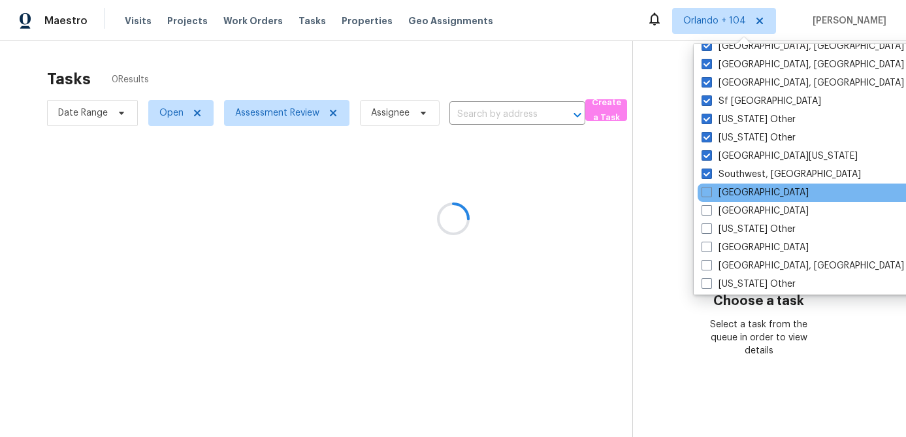
click at [706, 185] on div "[GEOGRAPHIC_DATA]" at bounding box center [829, 193] width 263 height 18
click at [705, 193] on span at bounding box center [706, 192] width 10 height 10
click at [705, 193] on input "[GEOGRAPHIC_DATA]" at bounding box center [705, 190] width 8 height 8
checkbox input "true"
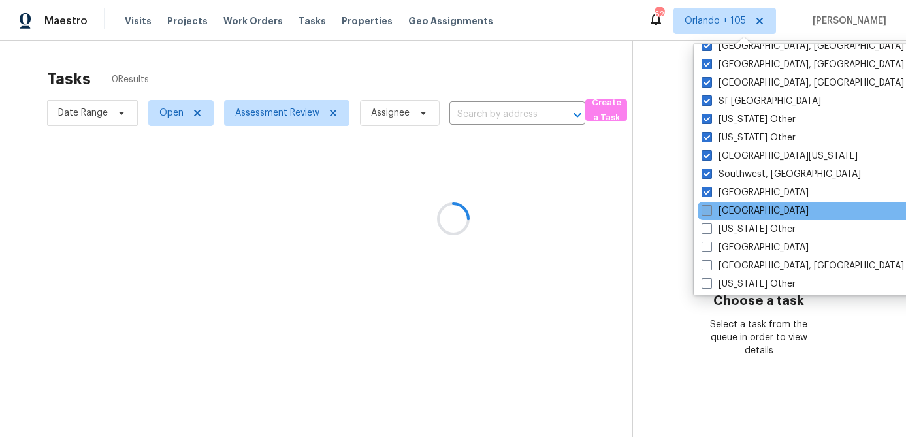
click at [705, 209] on span at bounding box center [706, 210] width 10 height 10
click at [705, 209] on input "[GEOGRAPHIC_DATA]" at bounding box center [705, 208] width 8 height 8
checkbox input "true"
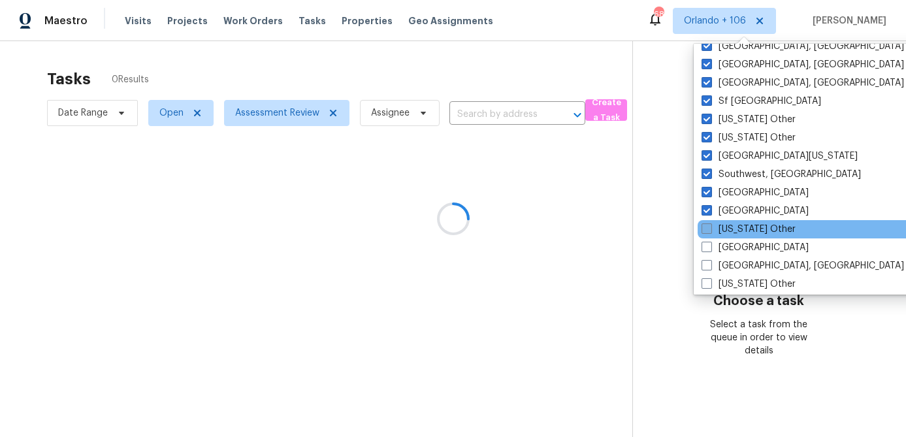
click at [706, 226] on span at bounding box center [706, 228] width 10 height 10
click at [706, 226] on input "[US_STATE] Other" at bounding box center [705, 227] width 8 height 8
checkbox input "true"
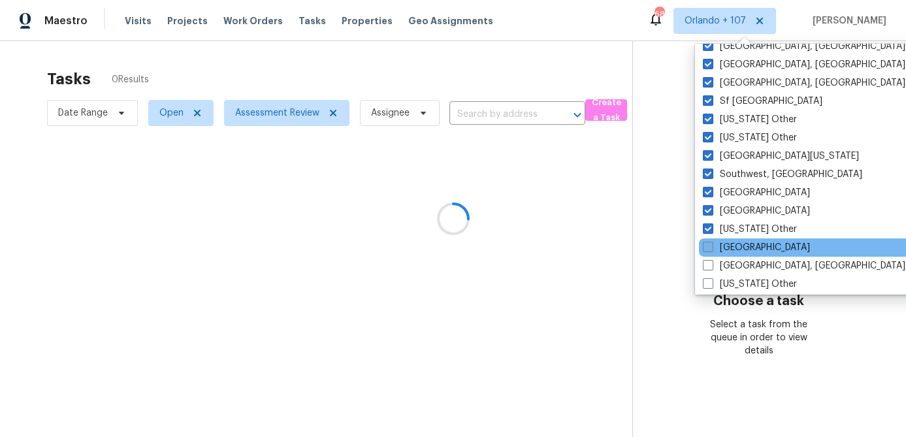
click at [707, 243] on span at bounding box center [708, 247] width 10 height 10
click at [707, 243] on input "[GEOGRAPHIC_DATA]" at bounding box center [707, 245] width 8 height 8
checkbox input "true"
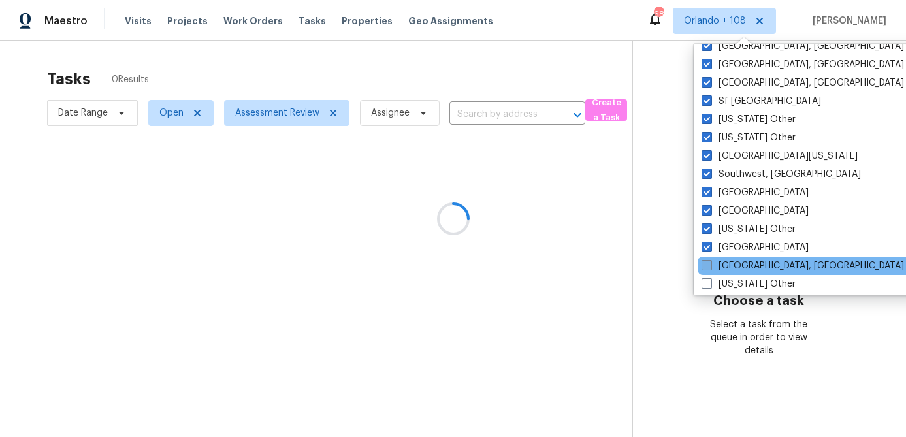
click at [707, 266] on span at bounding box center [706, 265] width 10 height 10
click at [707, 266] on input "[GEOGRAPHIC_DATA], [GEOGRAPHIC_DATA]" at bounding box center [705, 263] width 8 height 8
checkbox input "true"
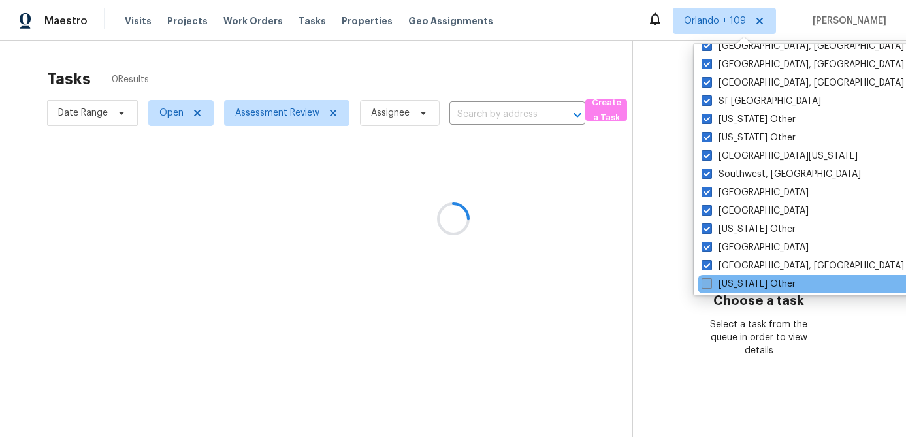
click at [707, 282] on span at bounding box center [706, 283] width 10 height 10
click at [707, 282] on input "[US_STATE] Other" at bounding box center [705, 282] width 8 height 8
checkbox input "true"
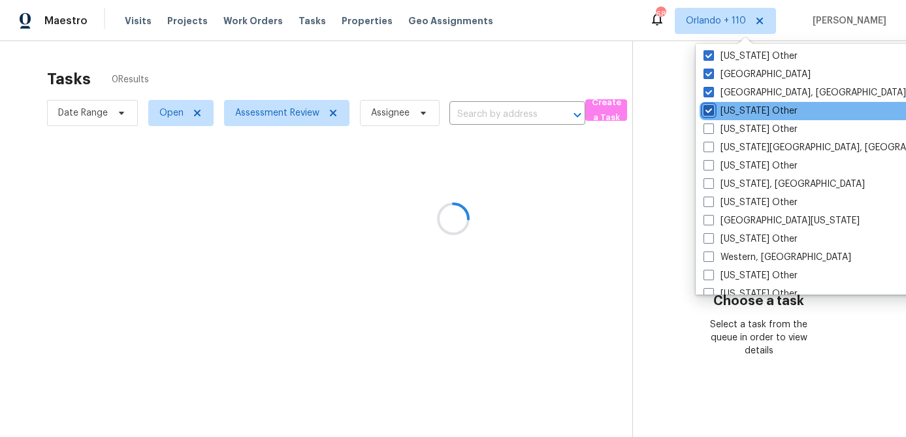
scroll to position [1973, 0]
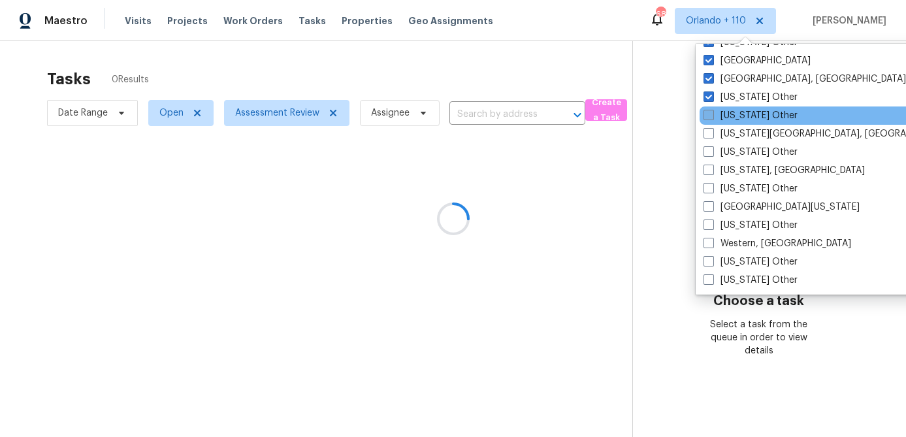
click at [712, 120] on span at bounding box center [708, 115] width 10 height 10
click at [712, 118] on input "[US_STATE] Other" at bounding box center [707, 113] width 8 height 8
checkbox input "true"
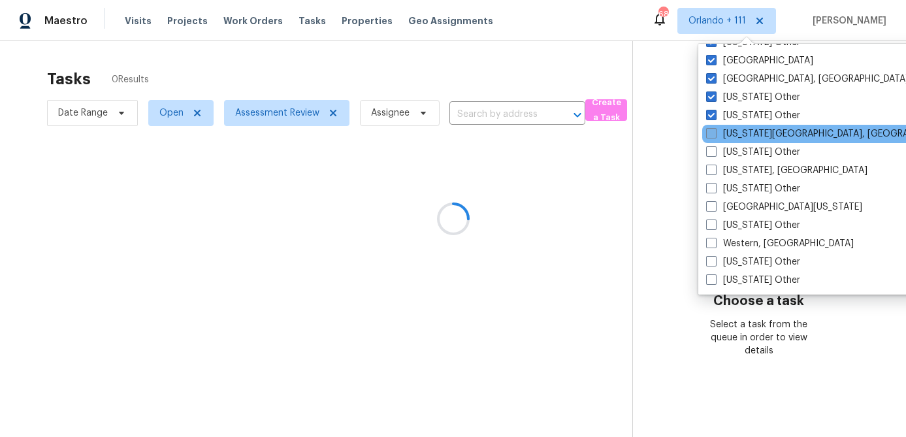
click at [711, 137] on span at bounding box center [711, 133] width 10 height 10
click at [711, 136] on input "[US_STATE][GEOGRAPHIC_DATA], [GEOGRAPHIC_DATA]" at bounding box center [710, 131] width 8 height 8
checkbox input "true"
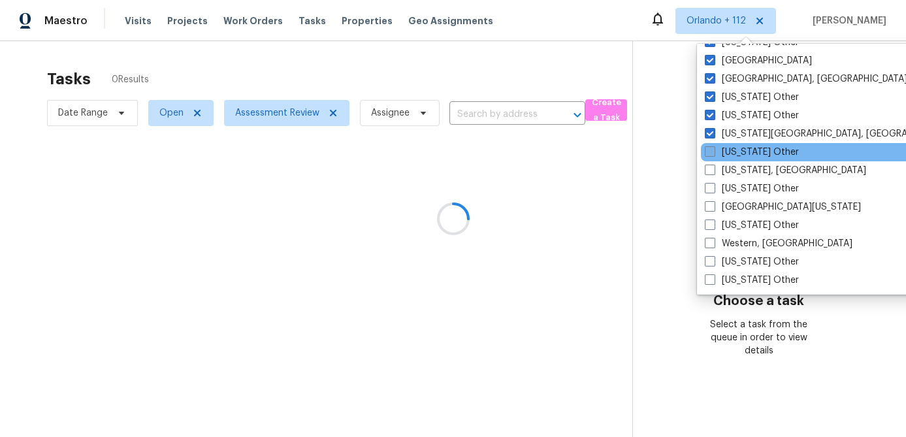
click at [711, 153] on span at bounding box center [710, 151] width 10 height 10
click at [711, 153] on input "[US_STATE] Other" at bounding box center [709, 150] width 8 height 8
checkbox input "true"
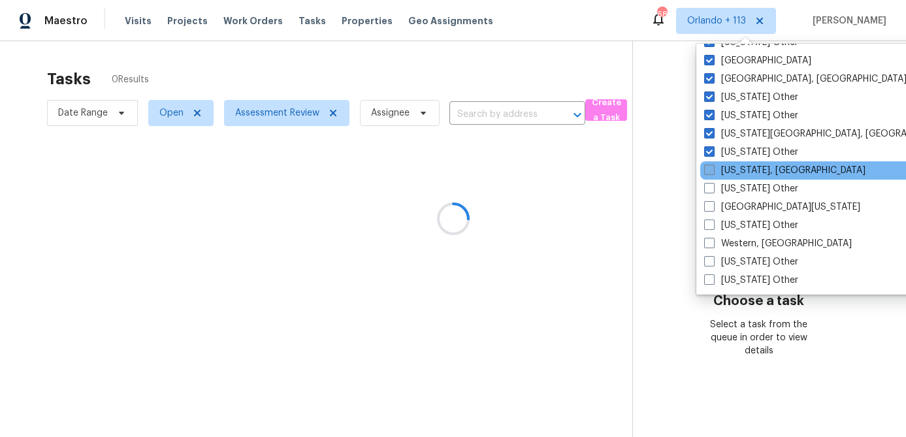
click at [710, 166] on span at bounding box center [709, 170] width 10 height 10
click at [710, 166] on input "[US_STATE], [GEOGRAPHIC_DATA]" at bounding box center [708, 168] width 8 height 8
checkbox input "true"
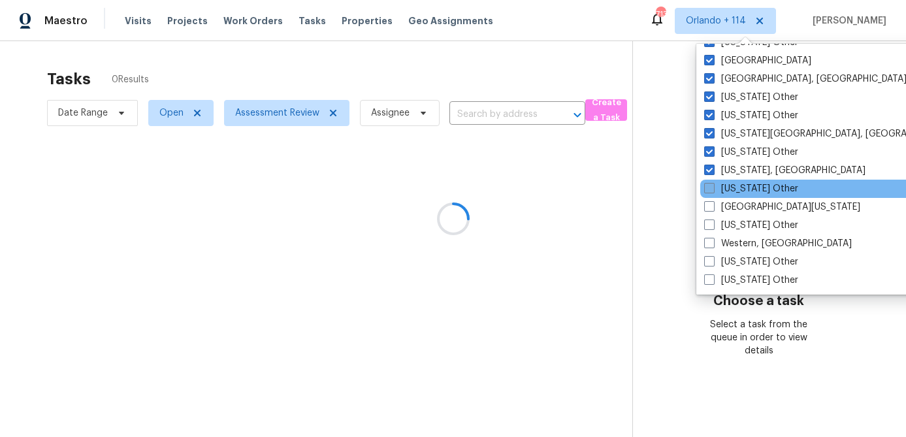
click at [709, 188] on span at bounding box center [709, 188] width 10 height 10
click at [709, 188] on input "[US_STATE] Other" at bounding box center [708, 186] width 8 height 8
checkbox input "true"
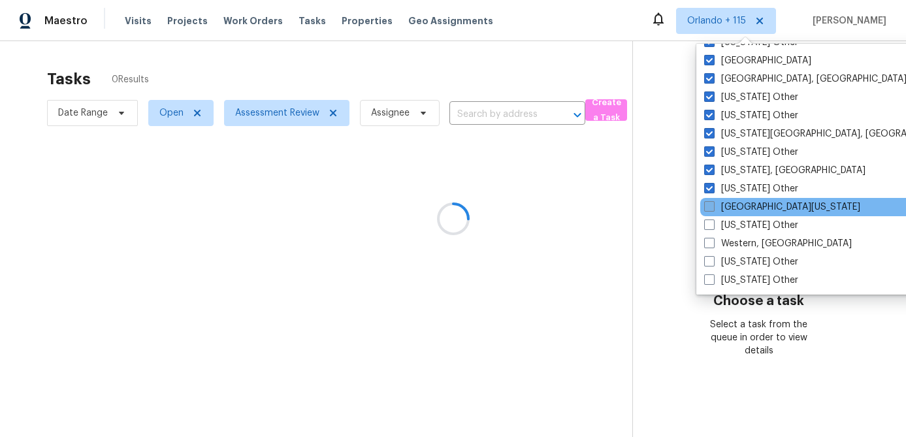
click at [710, 208] on span at bounding box center [709, 206] width 10 height 10
click at [710, 208] on input "[GEOGRAPHIC_DATA][US_STATE]" at bounding box center [708, 205] width 8 height 8
checkbox input "true"
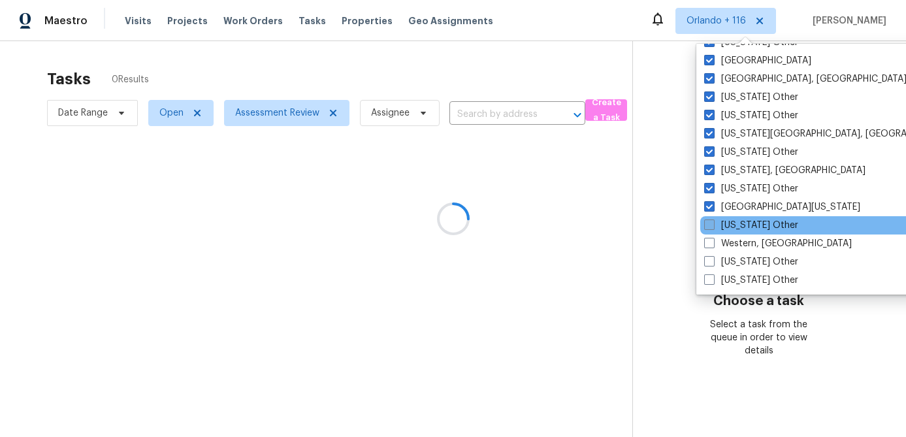
click at [709, 225] on span at bounding box center [709, 224] width 10 height 10
click at [709, 225] on input "[US_STATE] Other" at bounding box center [708, 223] width 8 height 8
checkbox input "true"
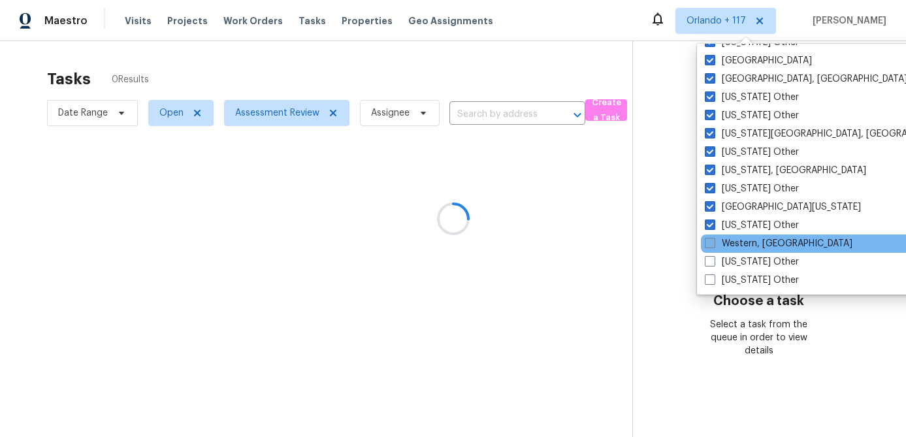
click at [709, 239] on span at bounding box center [710, 243] width 10 height 10
click at [709, 239] on input "Western, [GEOGRAPHIC_DATA]" at bounding box center [709, 241] width 8 height 8
checkbox input "true"
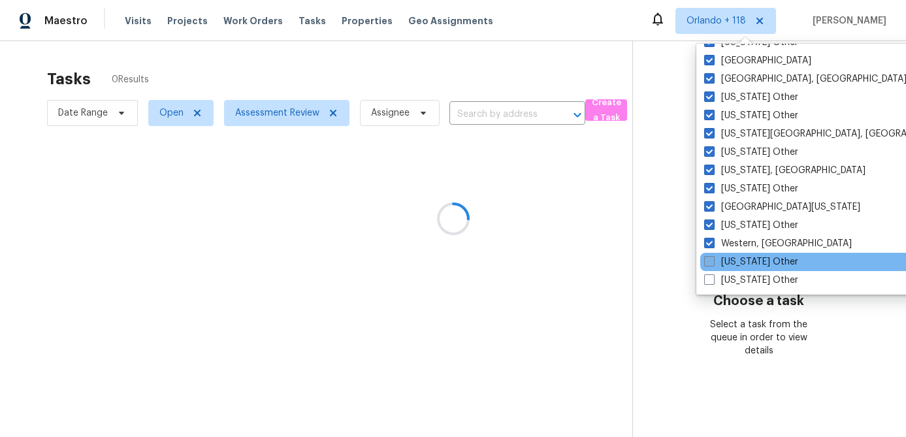
click at [709, 255] on label "[US_STATE] Other" at bounding box center [751, 261] width 94 height 13
click at [709, 255] on input "[US_STATE] Other" at bounding box center [708, 259] width 8 height 8
checkbox input "true"
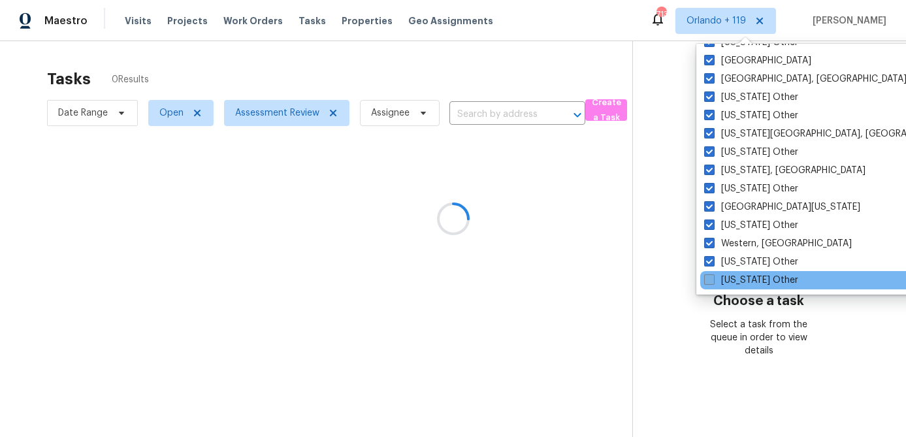
click at [710, 279] on span at bounding box center [709, 279] width 10 height 10
click at [710, 279] on input "[US_STATE] Other" at bounding box center [708, 278] width 8 height 8
checkbox input "true"
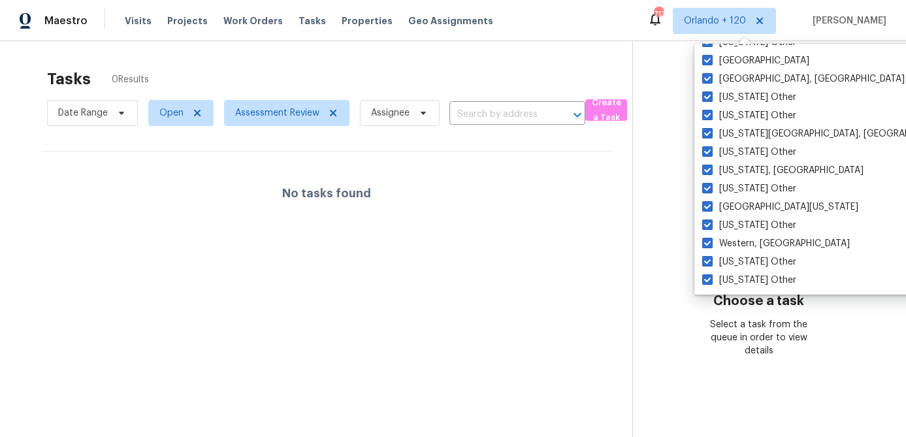
click at [860, 65] on section "Choose a task Select a task from the queue in order to view details" at bounding box center [758, 259] width 253 height 437
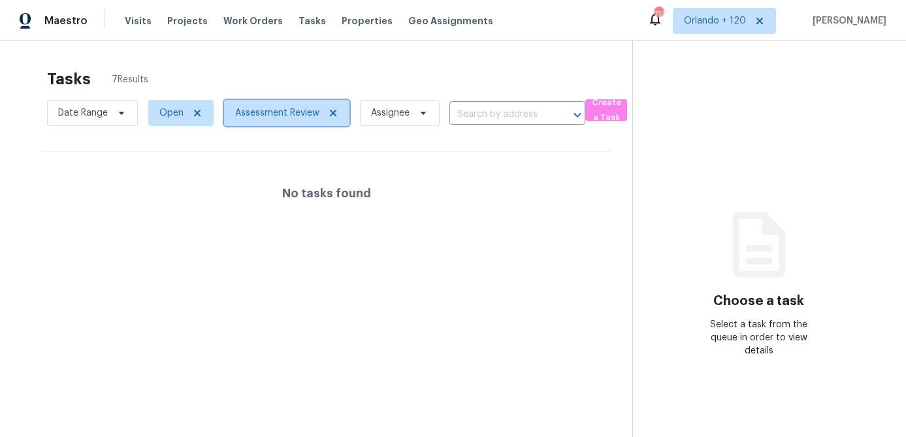
click at [279, 117] on span "Assessment Review" at bounding box center [277, 112] width 84 height 13
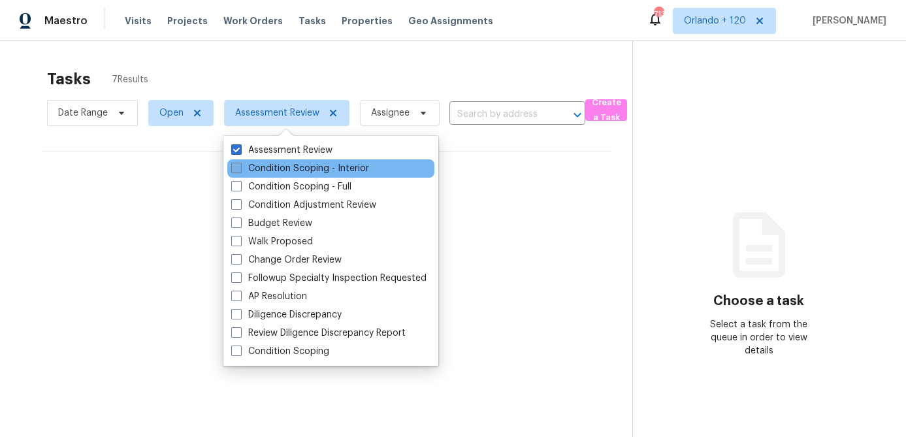
click at [234, 168] on span at bounding box center [236, 168] width 10 height 10
click at [234, 168] on input "Condition Scoping - Interior" at bounding box center [235, 166] width 8 height 8
click at [234, 168] on span at bounding box center [236, 168] width 10 height 10
click at [234, 168] on input "Condition Scoping - Interior" at bounding box center [235, 166] width 8 height 8
checkbox input "false"
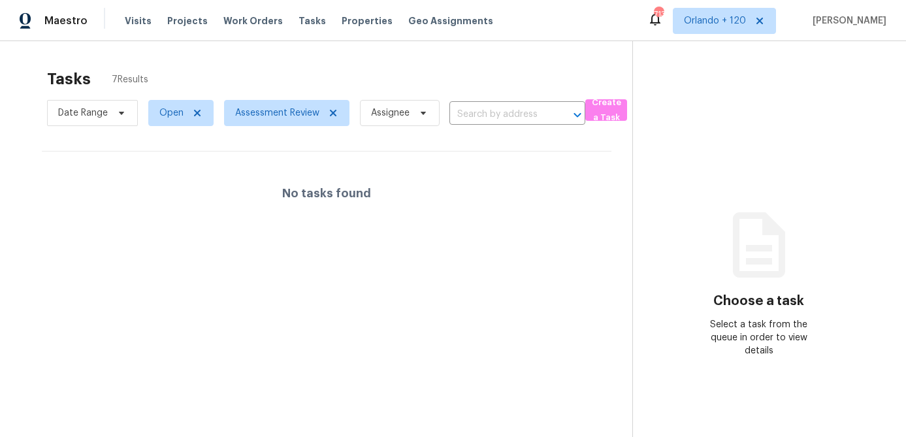
click at [287, 73] on div "Tasks 7 Results" at bounding box center [339, 79] width 585 height 34
click at [195, 108] on icon at bounding box center [197, 113] width 10 height 10
click at [193, 110] on span at bounding box center [200, 113] width 14 height 10
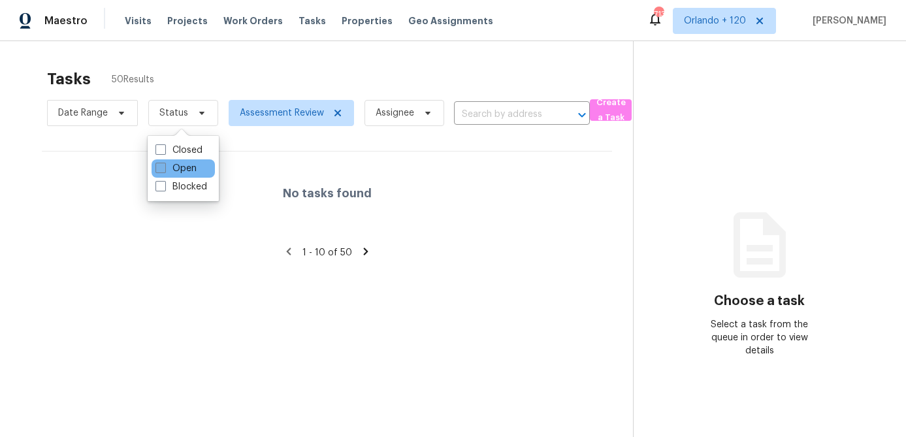
click at [157, 169] on span at bounding box center [160, 168] width 10 height 10
click at [157, 169] on input "Open" at bounding box center [159, 166] width 8 height 8
checkbox input "true"
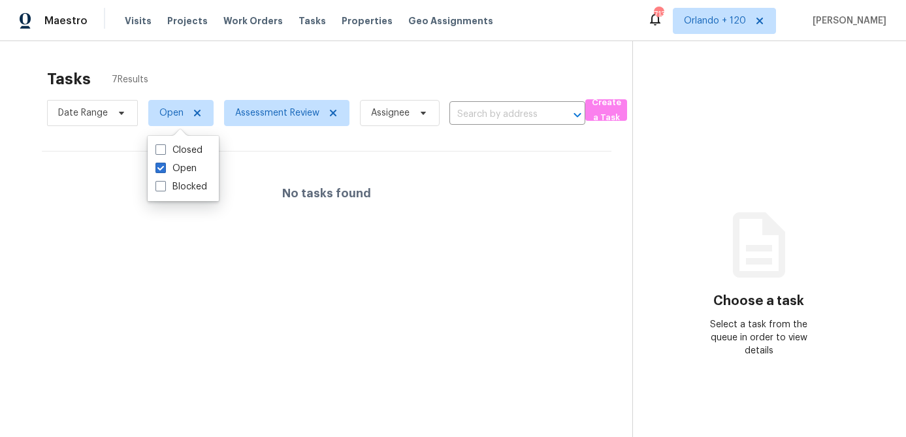
click at [280, 78] on div "Tasks 7 Results" at bounding box center [339, 79] width 585 height 34
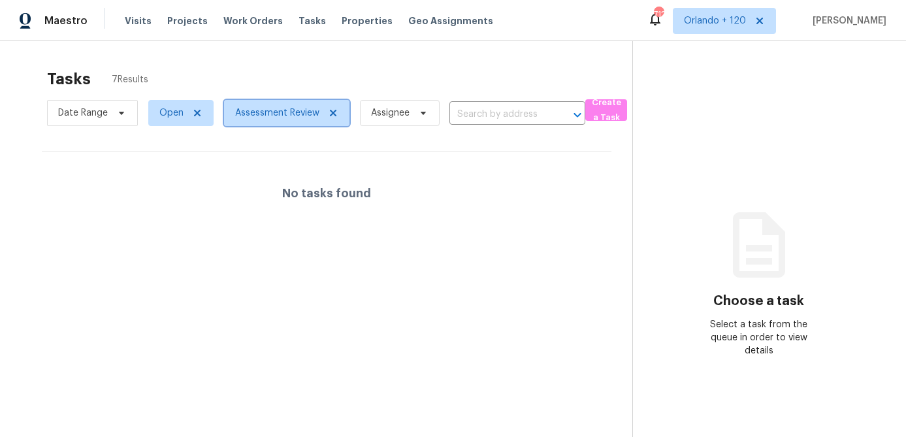
click at [298, 118] on span "Assessment Review" at bounding box center [277, 112] width 84 height 13
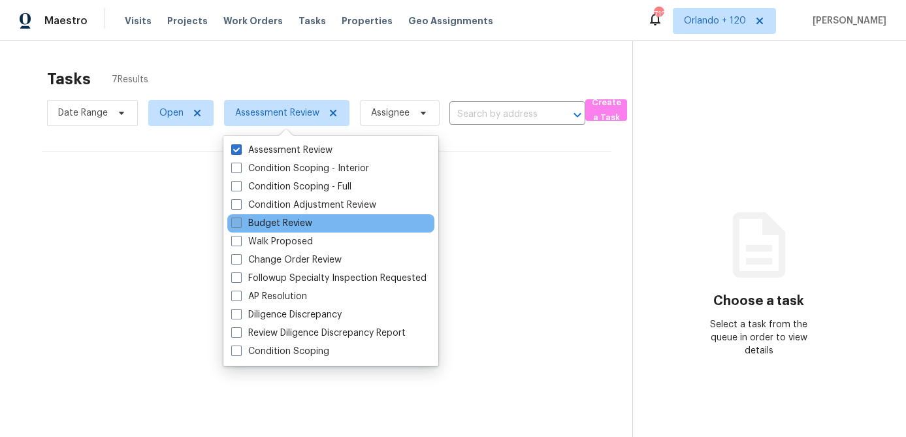
click at [239, 221] on span at bounding box center [236, 222] width 10 height 10
click at [239, 221] on input "Budget Review" at bounding box center [235, 221] width 8 height 8
checkbox input "true"
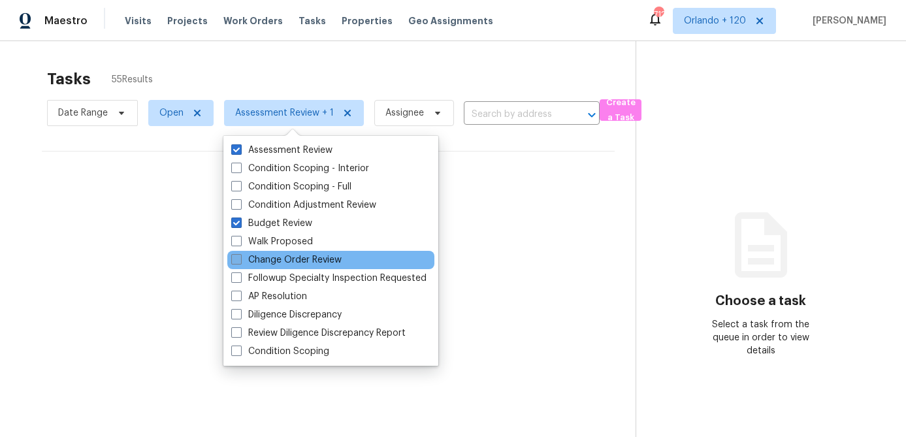
click at [238, 263] on span at bounding box center [236, 259] width 10 height 10
click at [238, 262] on input "Change Order Review" at bounding box center [235, 257] width 8 height 8
checkbox input "true"
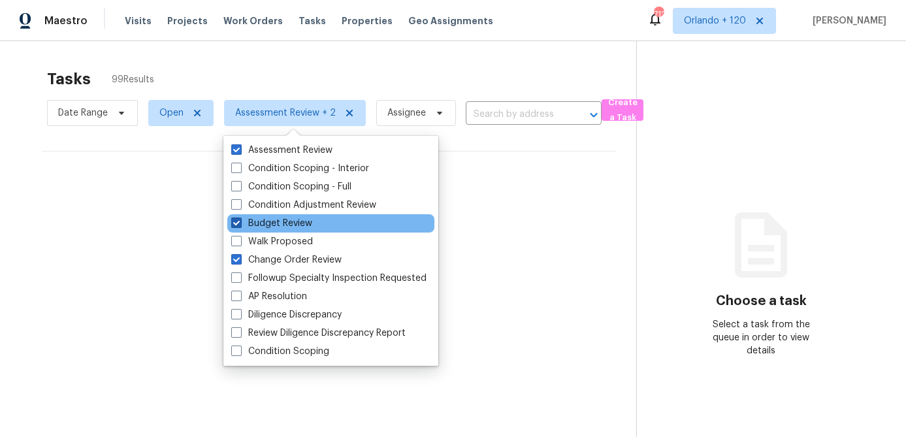
click at [240, 224] on span at bounding box center [236, 222] width 10 height 10
click at [240, 224] on input "Budget Review" at bounding box center [235, 221] width 8 height 8
checkbox input "false"
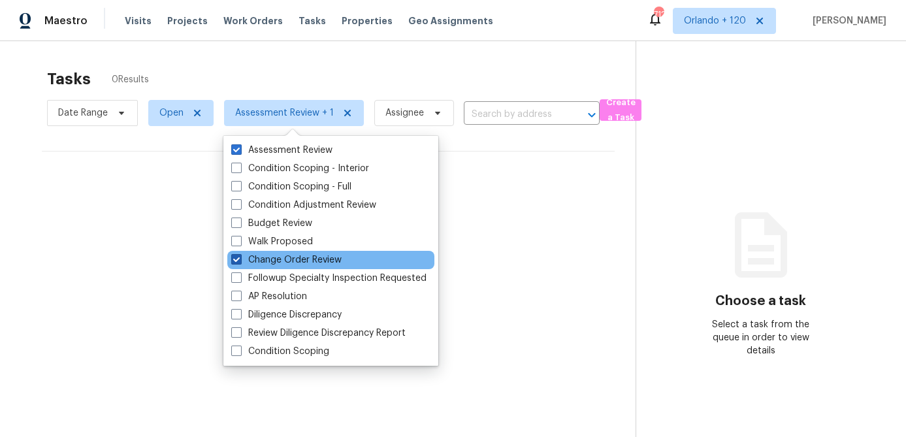
click at [233, 263] on span at bounding box center [236, 259] width 10 height 10
click at [233, 262] on input "Change Order Review" at bounding box center [235, 257] width 8 height 8
checkbox input "false"
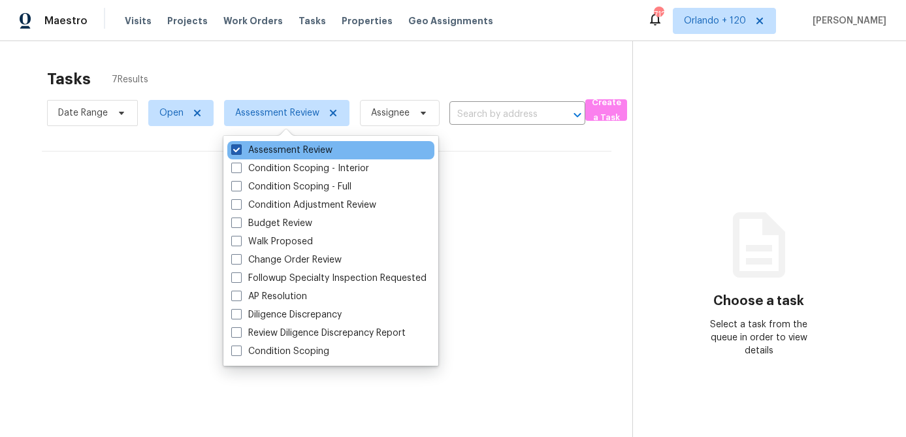
click at [238, 152] on span at bounding box center [236, 149] width 10 height 10
click at [238, 152] on input "Assessment Review" at bounding box center [235, 148] width 8 height 8
checkbox input "false"
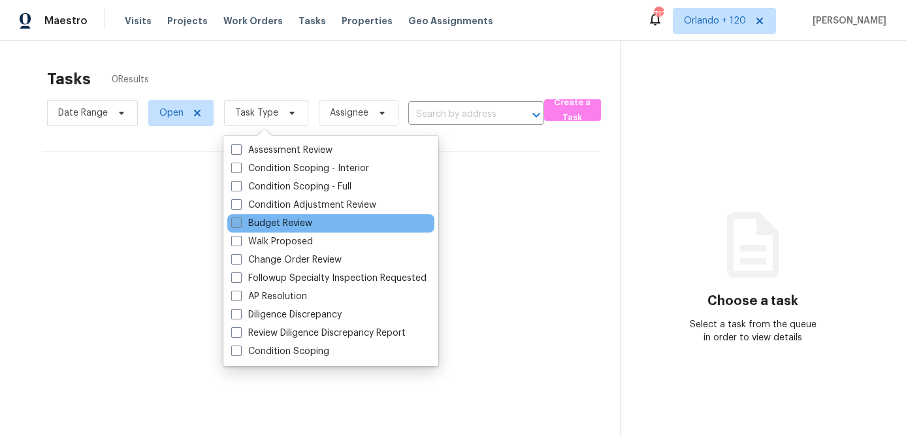
click at [234, 227] on span at bounding box center [236, 222] width 10 height 10
click at [234, 225] on input "Budget Review" at bounding box center [235, 221] width 8 height 8
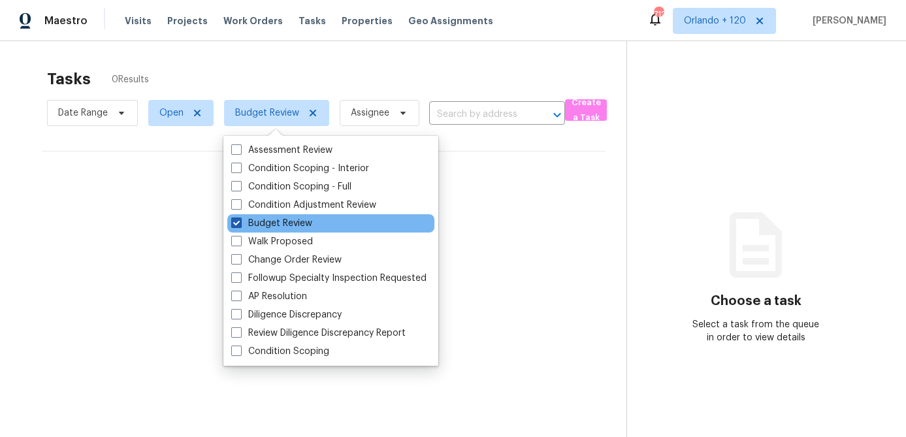
click at [238, 224] on span at bounding box center [236, 222] width 10 height 10
click at [238, 224] on input "Budget Review" at bounding box center [235, 221] width 8 height 8
checkbox input "false"
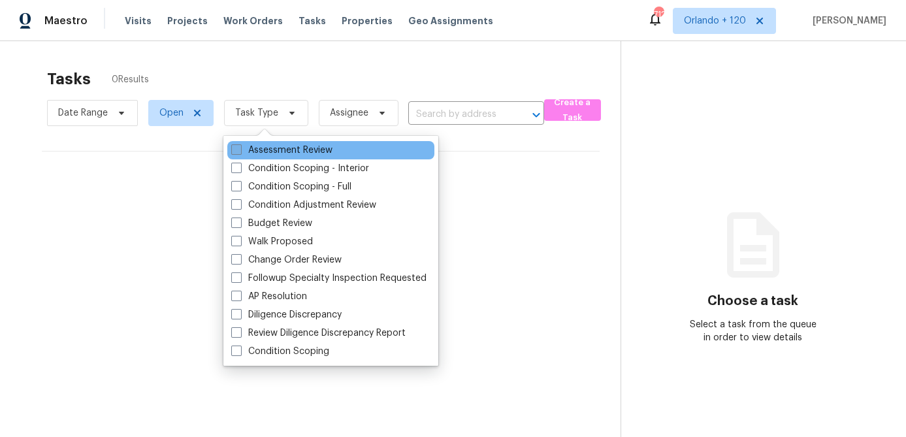
click at [236, 151] on span at bounding box center [236, 149] width 10 height 10
click at [236, 151] on input "Assessment Review" at bounding box center [235, 148] width 8 height 8
checkbox input "true"
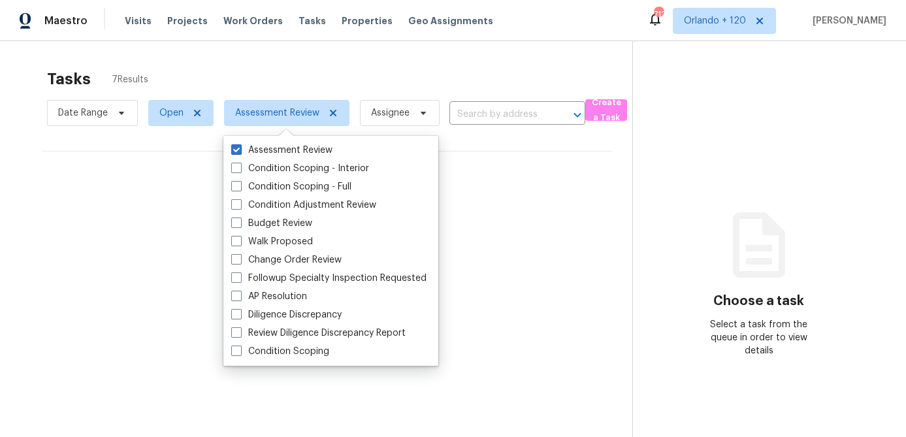
click at [363, 59] on div "Tasks 7 Results Date Range Open Assessment Review Assignee ​ Create a Task No t…" at bounding box center [453, 259] width 906 height 437
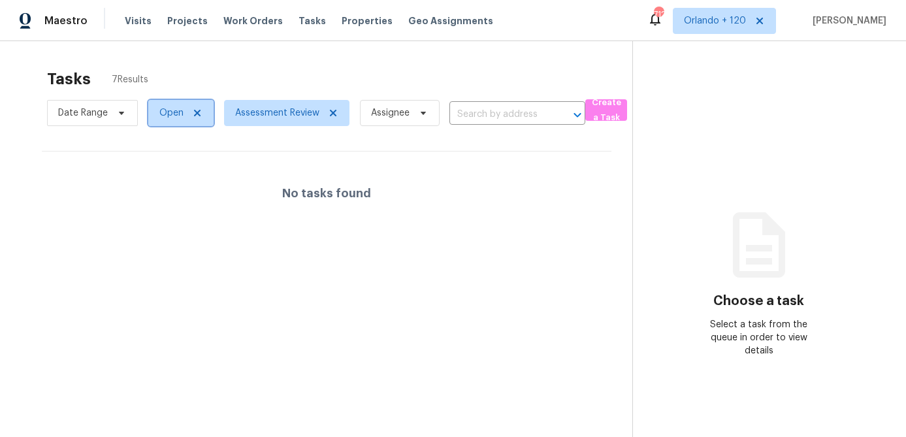
click at [197, 114] on icon at bounding box center [197, 113] width 7 height 7
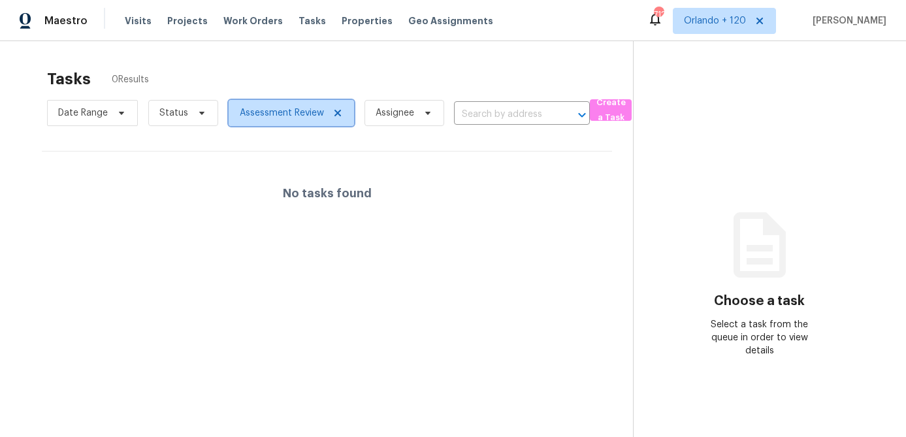
click at [334, 114] on icon at bounding box center [337, 113] width 7 height 7
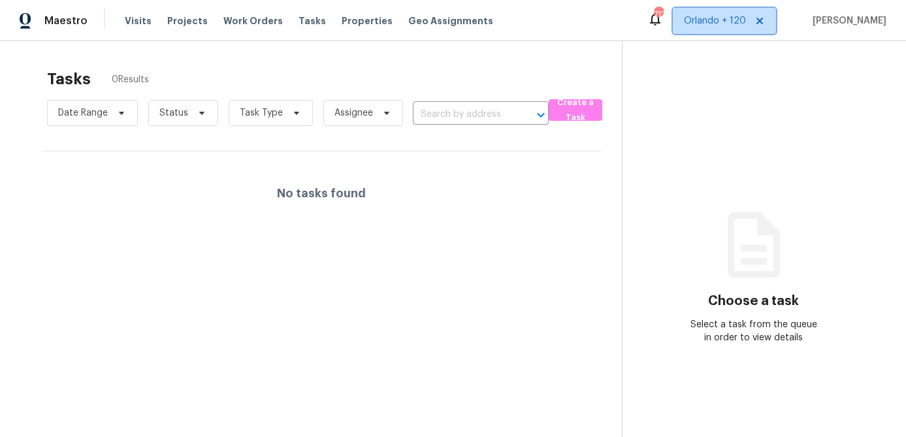
click at [746, 21] on span "Orlando + 120" at bounding box center [715, 20] width 62 height 13
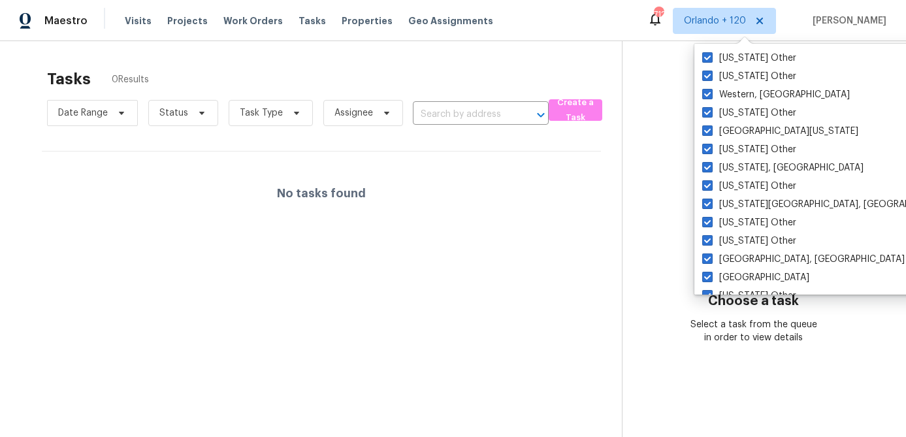
click at [617, 31] on div "Maestro Visits Projects Work Orders Tasks Properties Geo Assignments 712 Orland…" at bounding box center [453, 20] width 906 height 41
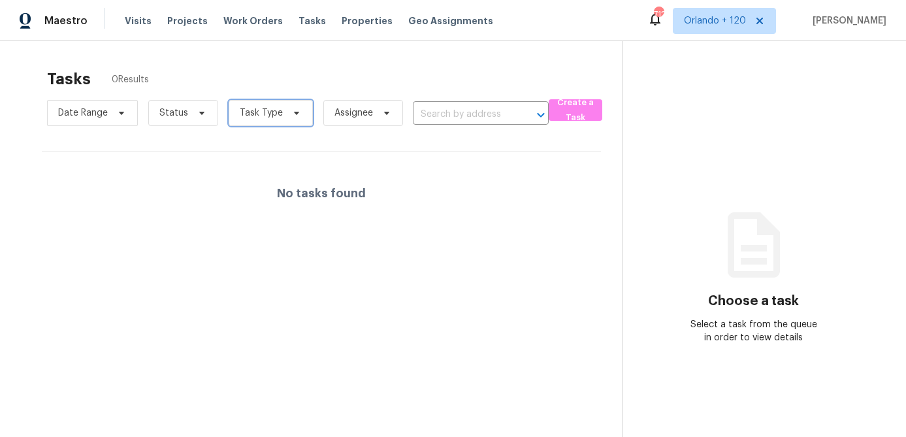
click at [266, 112] on span "Task Type" at bounding box center [261, 112] width 43 height 13
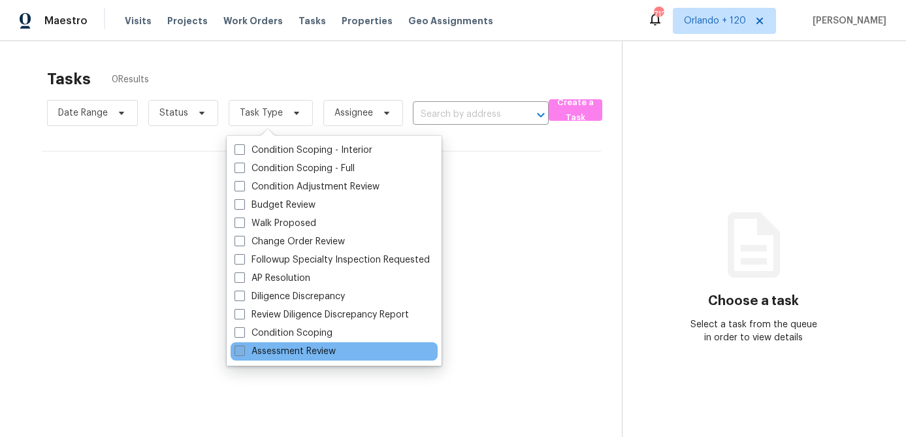
click at [240, 353] on span at bounding box center [239, 351] width 10 height 10
click at [240, 353] on input "Assessment Review" at bounding box center [238, 349] width 8 height 8
checkbox input "true"
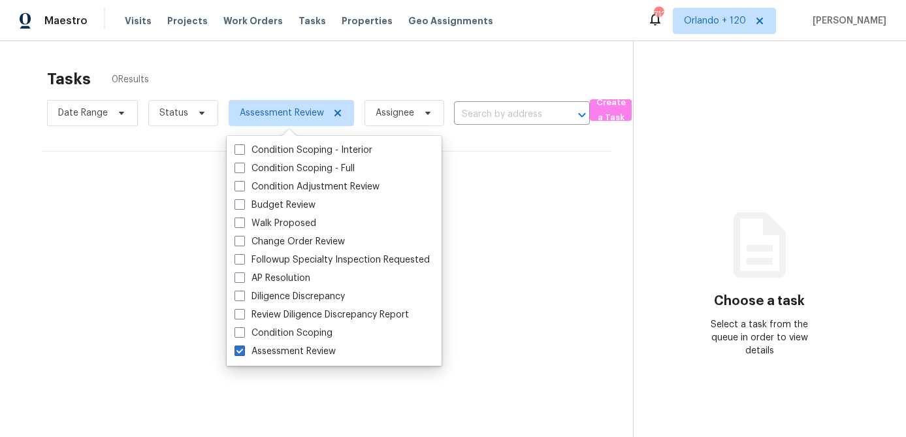
click at [301, 52] on div "Tasks 0 Results Date Range Status Assessment Review Assignee ​ Create a Task No…" at bounding box center [453, 259] width 906 height 437
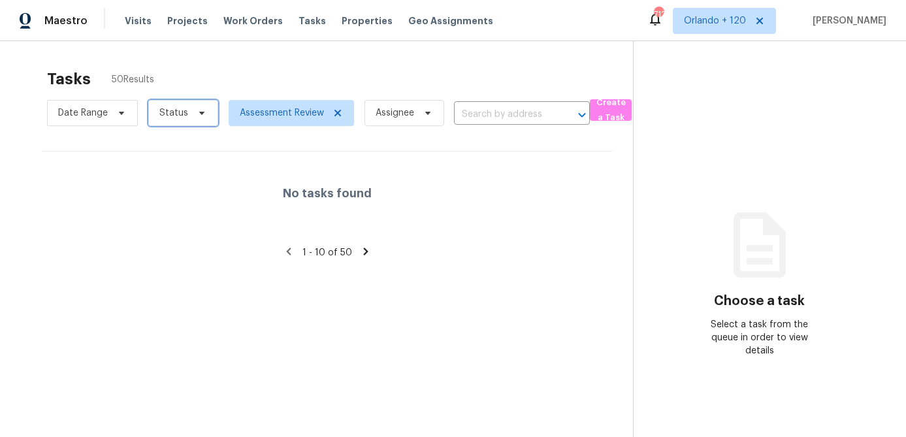
click at [182, 110] on span "Status" at bounding box center [173, 112] width 29 height 13
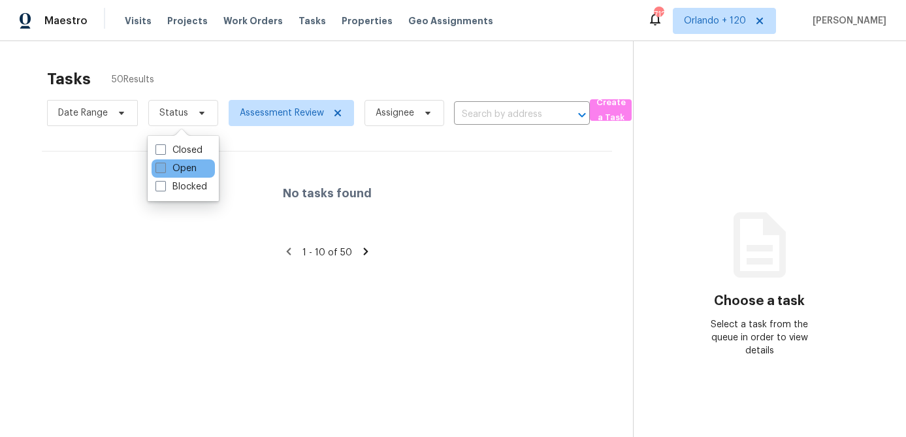
click at [157, 169] on span at bounding box center [160, 168] width 10 height 10
click at [157, 169] on input "Open" at bounding box center [159, 166] width 8 height 8
checkbox input "true"
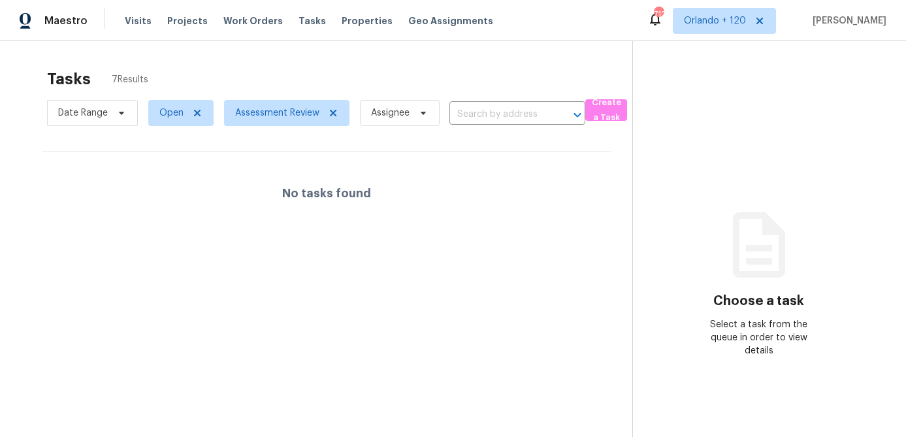
click at [355, 147] on section "Tasks 7 Results Date Range Open Assessment Review Assignee ​ Create a Task No t…" at bounding box center [326, 270] width 611 height 416
click at [128, 78] on span "7 Results" at bounding box center [130, 79] width 37 height 13
click at [101, 112] on span "Date Range" at bounding box center [83, 112] width 50 height 13
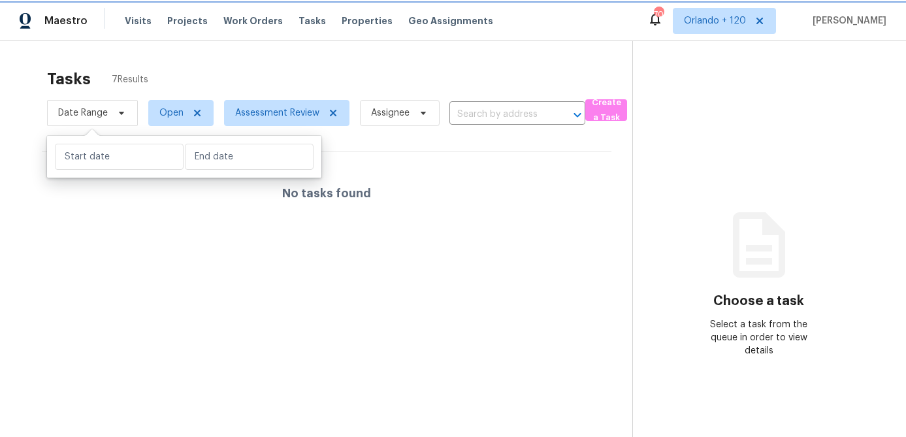
click at [101, 112] on span "Date Range" at bounding box center [83, 112] width 50 height 13
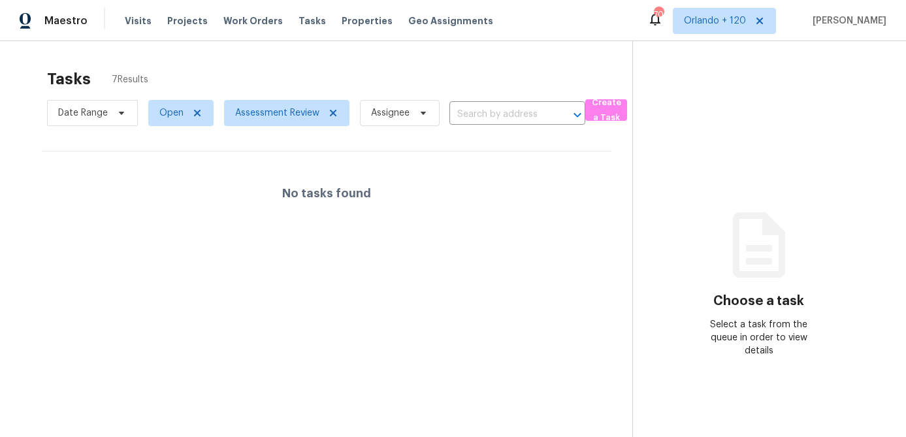
click at [231, 57] on div "Tasks 7 Results Date Range Open Assessment Review Assignee ​ Create a Task No t…" at bounding box center [453, 259] width 906 height 437
click at [298, 18] on span "Tasks" at bounding box center [311, 20] width 27 height 9
click at [175, 117] on span "Open" at bounding box center [171, 112] width 24 height 13
click at [160, 173] on span at bounding box center [160, 168] width 10 height 10
click at [160, 170] on input "Closed" at bounding box center [159, 166] width 8 height 8
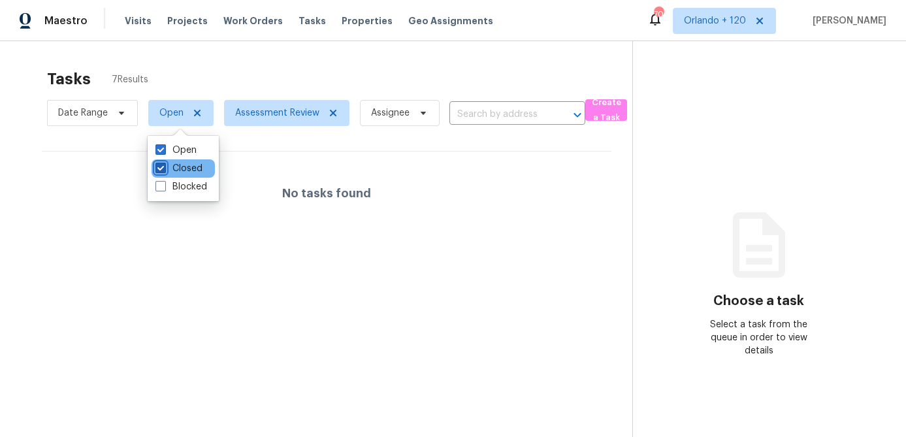
checkbox input "true"
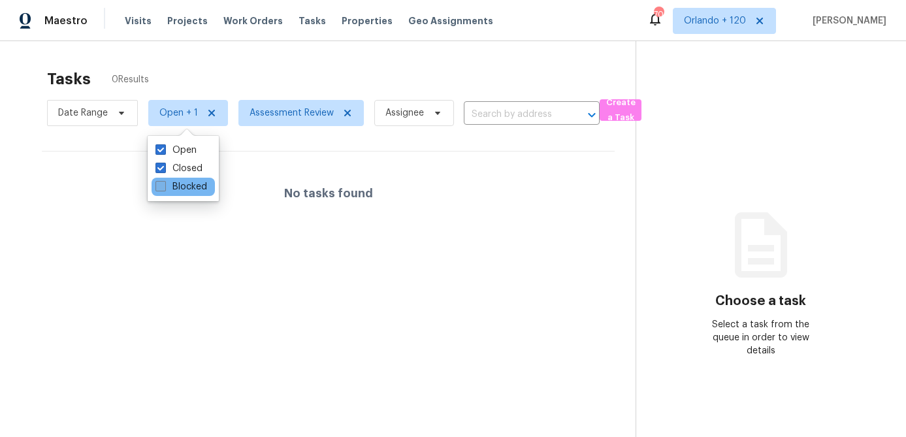
click at [160, 189] on span at bounding box center [160, 186] width 10 height 10
click at [160, 189] on input "Blocked" at bounding box center [159, 184] width 8 height 8
click at [160, 189] on span at bounding box center [160, 186] width 10 height 10
click at [160, 189] on input "Blocked" at bounding box center [159, 184] width 8 height 8
checkbox input "false"
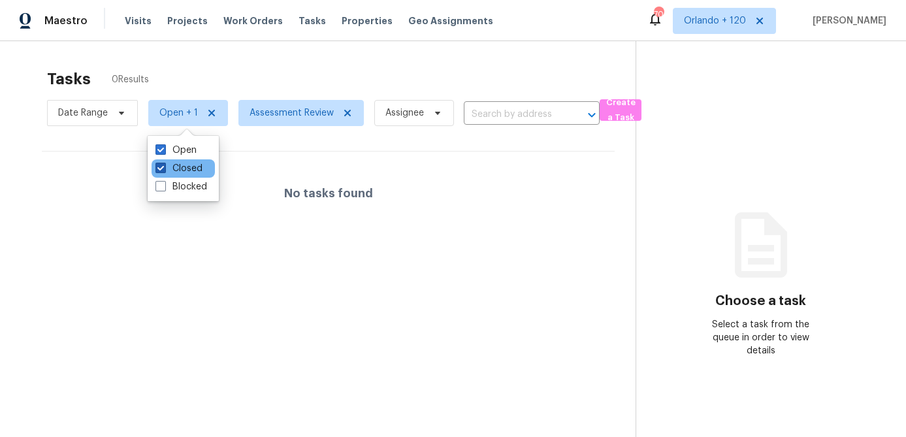
click at [160, 167] on span at bounding box center [160, 168] width 10 height 10
click at [160, 167] on input "Closed" at bounding box center [159, 166] width 8 height 8
checkbox input "false"
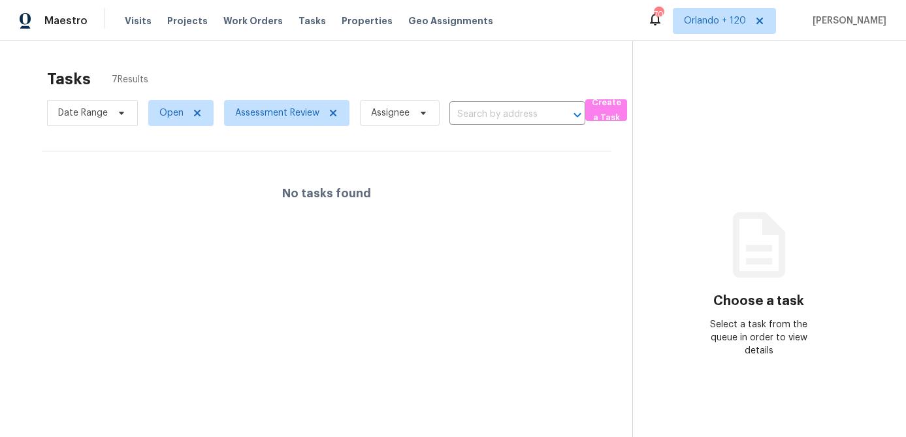
click at [258, 63] on div "Tasks 7 Results" at bounding box center [339, 79] width 585 height 34
